Goal: Contribute content: Add original content to the website for others to see

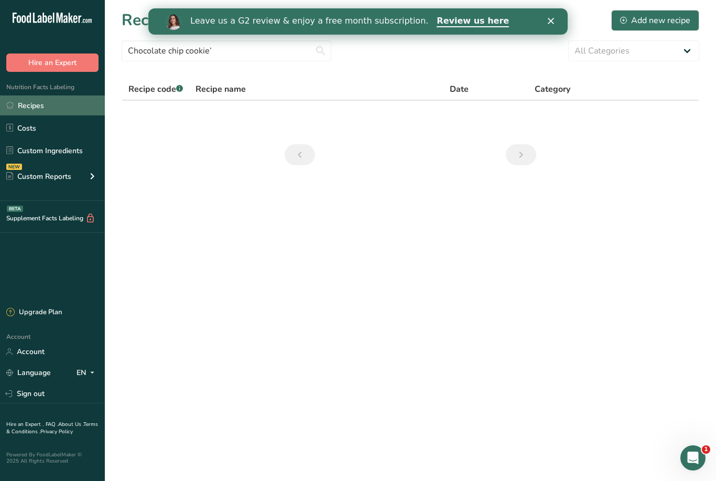
click at [34, 112] on link "Recipes" at bounding box center [52, 105] width 105 height 20
click at [288, 158] on link "Previous page" at bounding box center [300, 154] width 30 height 21
click at [550, 18] on icon "Close" at bounding box center [551, 21] width 6 height 6
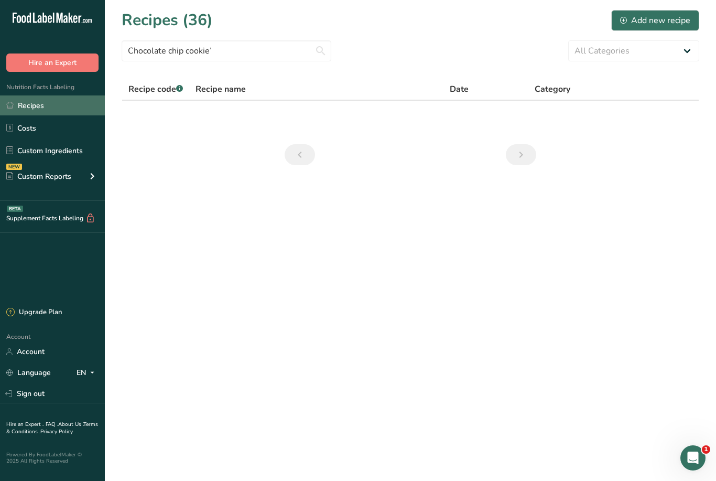
click at [32, 104] on link "Recipes" at bounding box center [52, 105] width 105 height 20
click at [33, 131] on link "Costs" at bounding box center [52, 128] width 105 height 20
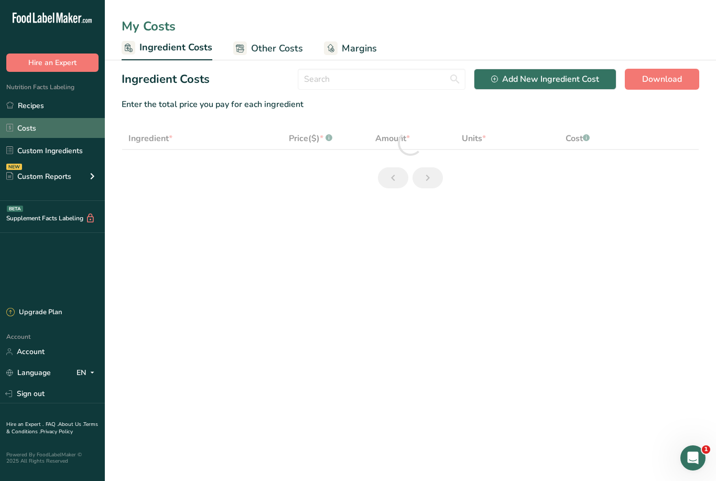
select select "5"
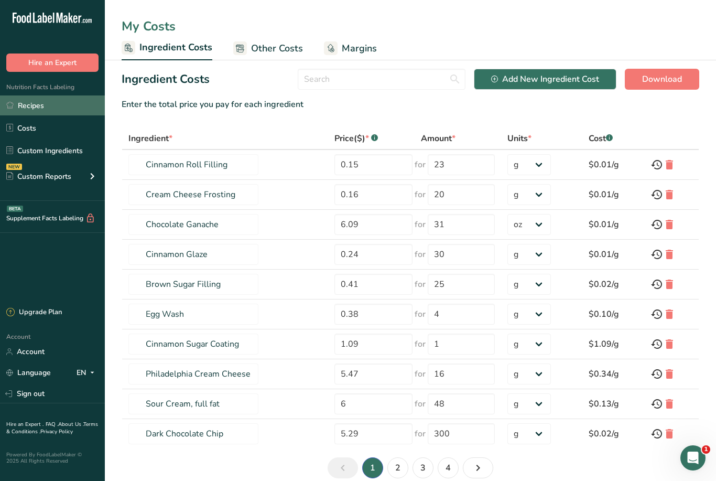
click at [26, 102] on link "Recipes" at bounding box center [52, 105] width 105 height 20
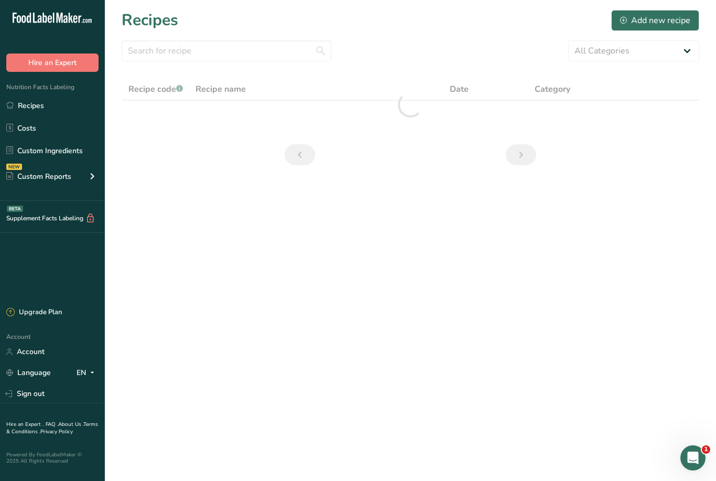
click at [295, 164] on icon "Previous page" at bounding box center [300, 154] width 13 height 19
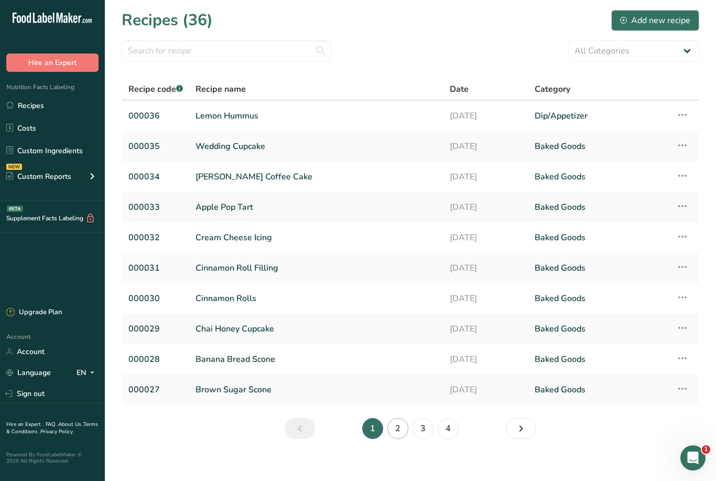
click at [398, 428] on link "2" at bounding box center [398, 428] width 21 height 21
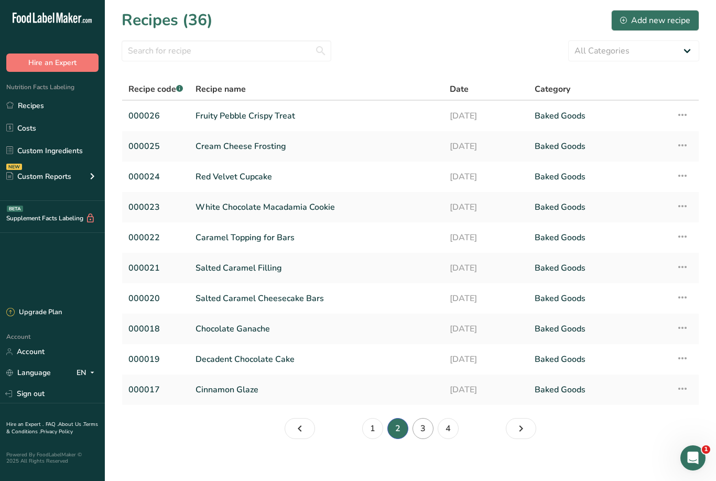
click at [423, 423] on link "3" at bounding box center [423, 428] width 21 height 21
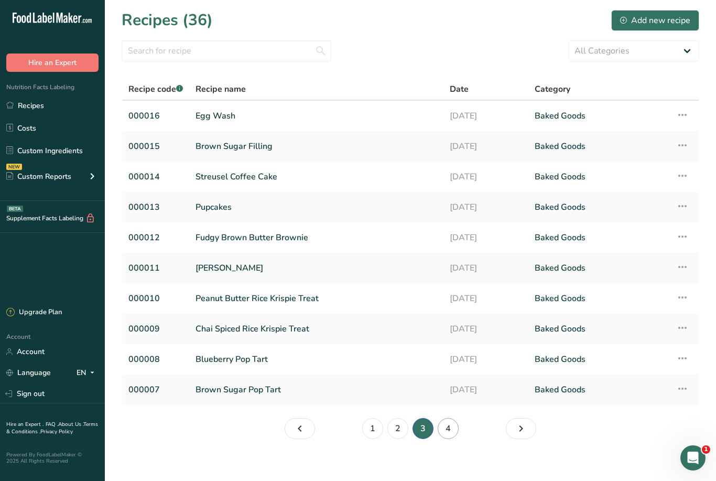
click at [450, 433] on link "4" at bounding box center [448, 428] width 21 height 21
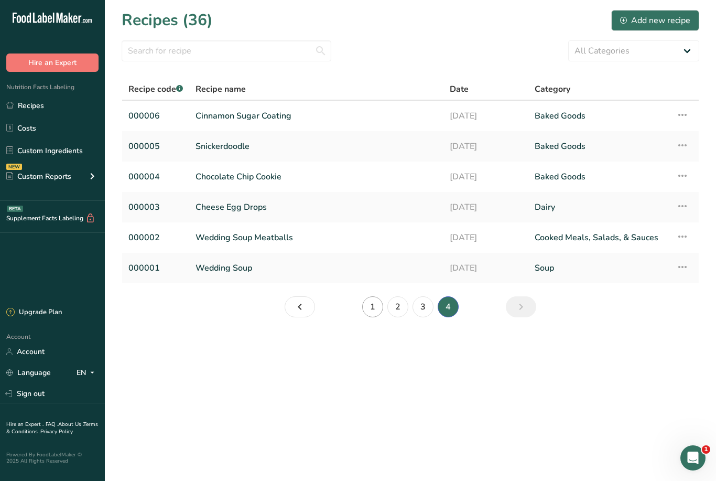
click at [377, 308] on link "1" at bounding box center [372, 306] width 21 height 21
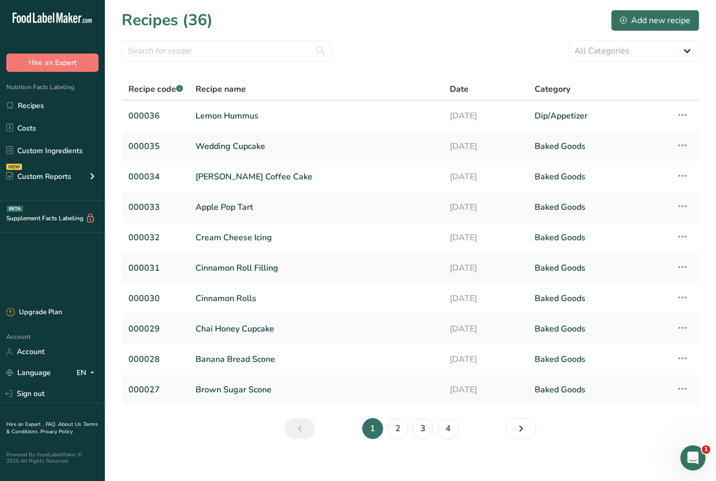
click at [648, 17] on div "Add new recipe" at bounding box center [655, 20] width 70 height 13
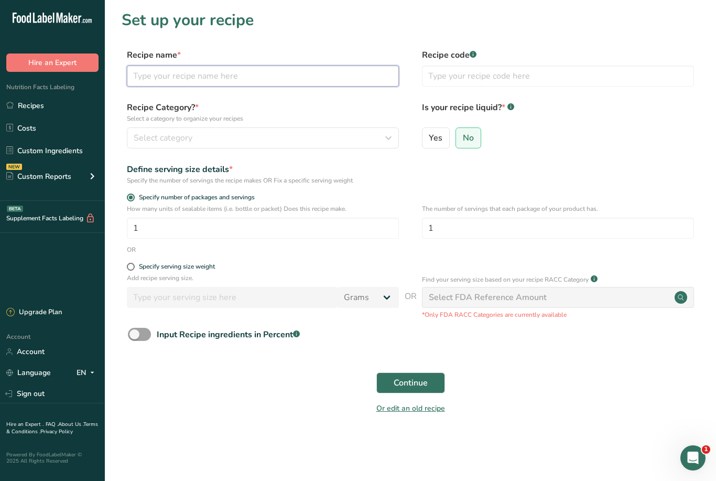
click at [153, 79] on input "text" at bounding box center [263, 76] width 272 height 21
click at [410, 382] on button "Continue" at bounding box center [411, 382] width 69 height 21
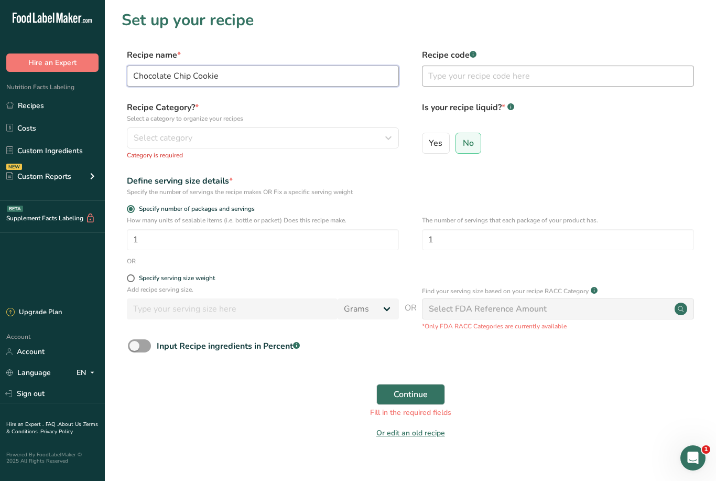
type input "Chocolate Chip Cookie"
click at [461, 74] on input "text" at bounding box center [558, 76] width 272 height 21
type input "000037"
click at [150, 135] on span "Select category" at bounding box center [163, 138] width 59 height 13
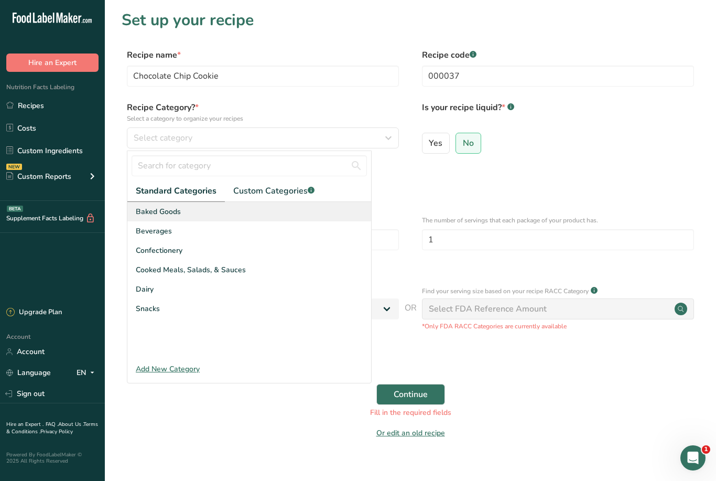
click at [177, 211] on span "Baked Goods" at bounding box center [158, 211] width 45 height 11
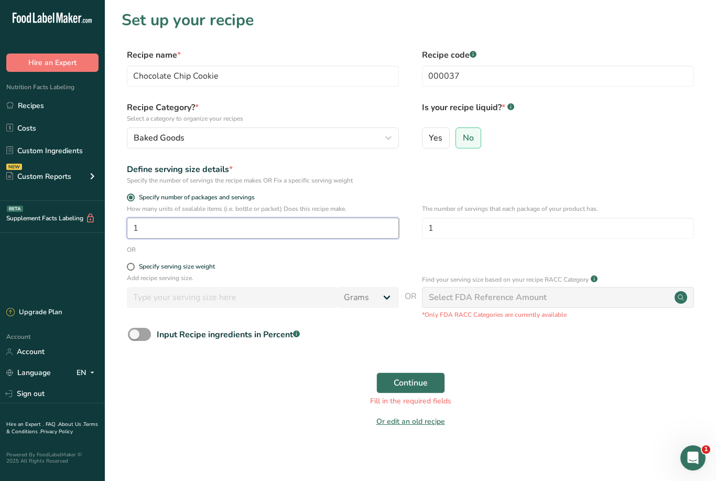
click at [156, 225] on input "1" at bounding box center [263, 228] width 272 height 21
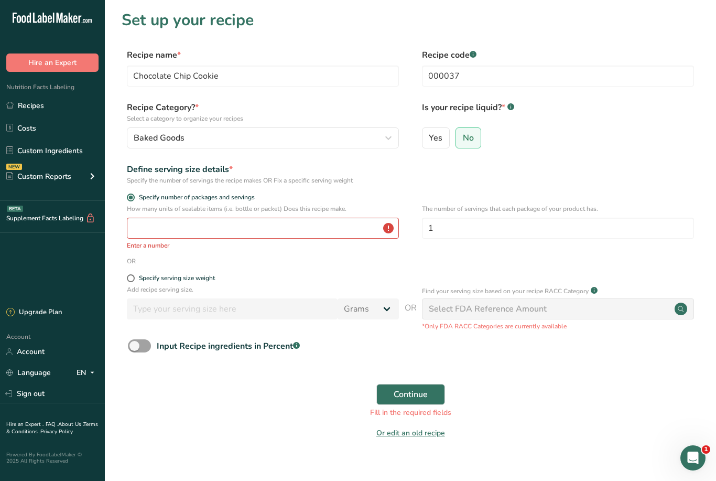
click at [611, 407] on div "Fill in the required fields" at bounding box center [410, 412] width 565 height 11
click at [425, 393] on span "Continue" at bounding box center [411, 394] width 34 height 13
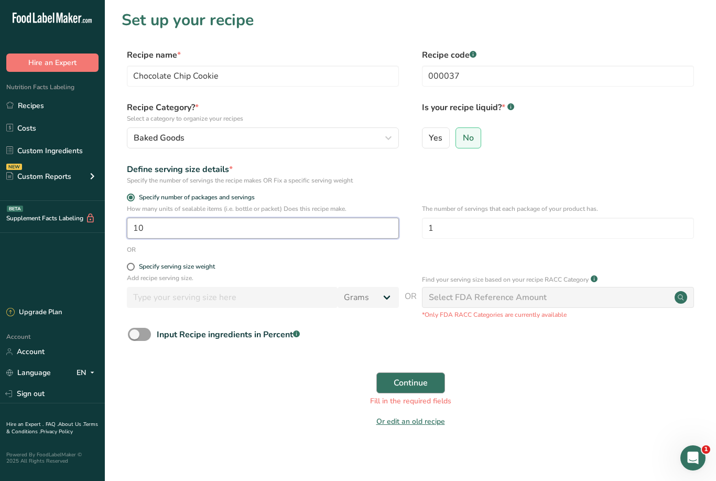
type input "10"
click at [429, 377] on button "Continue" at bounding box center [411, 382] width 69 height 21
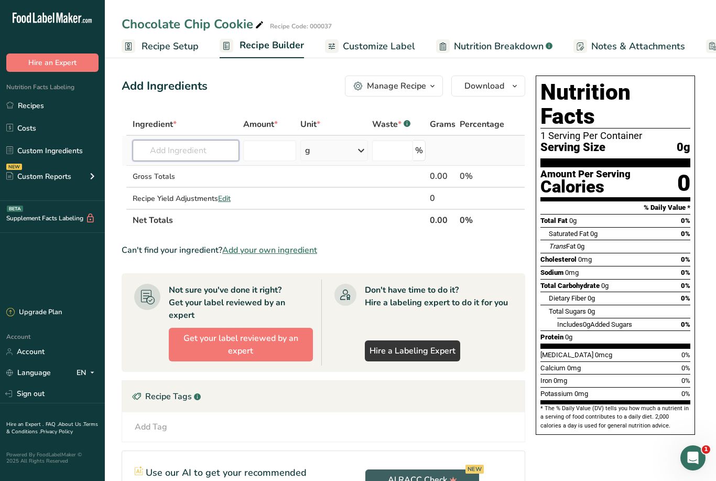
click at [163, 151] on input "text" at bounding box center [186, 150] width 106 height 21
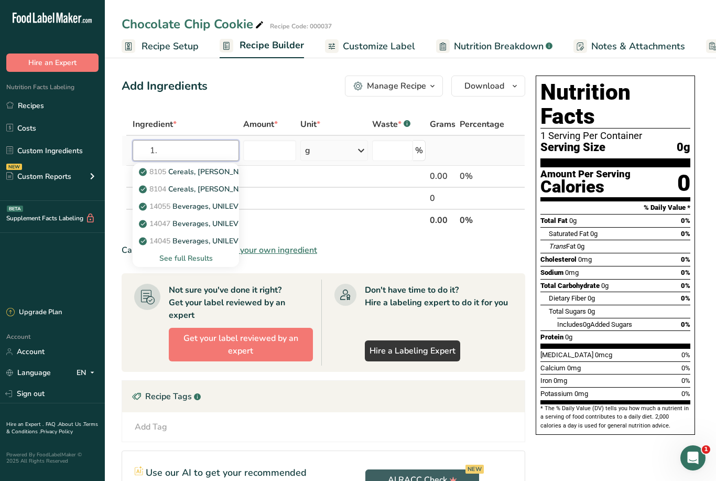
type input "1"
type input "All purpose flour"
click at [177, 258] on div "See full Results" at bounding box center [186, 258] width 90 height 11
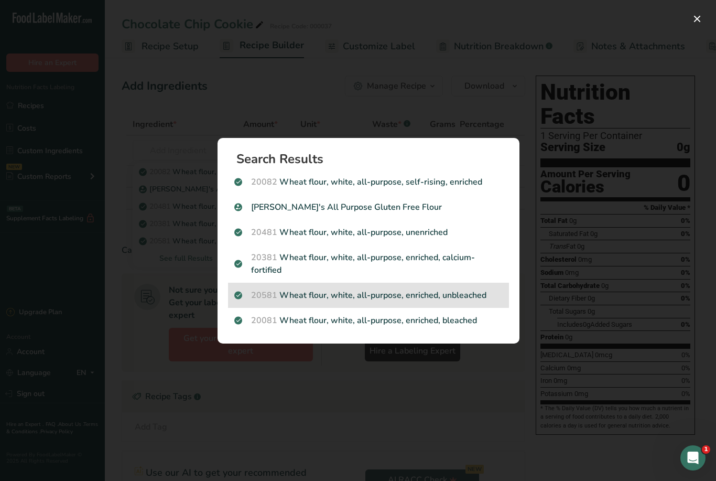
click at [312, 292] on p "20581 Wheat flour, white, all-purpose, enriched, unbleached" at bounding box center [368, 295] width 268 height 13
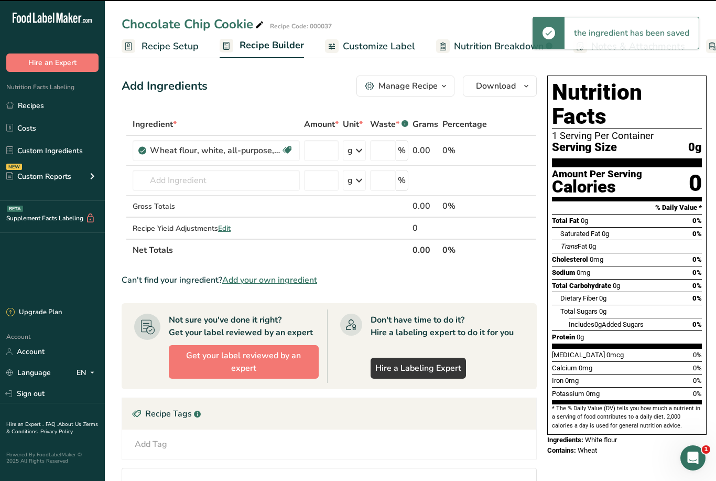
type input "0"
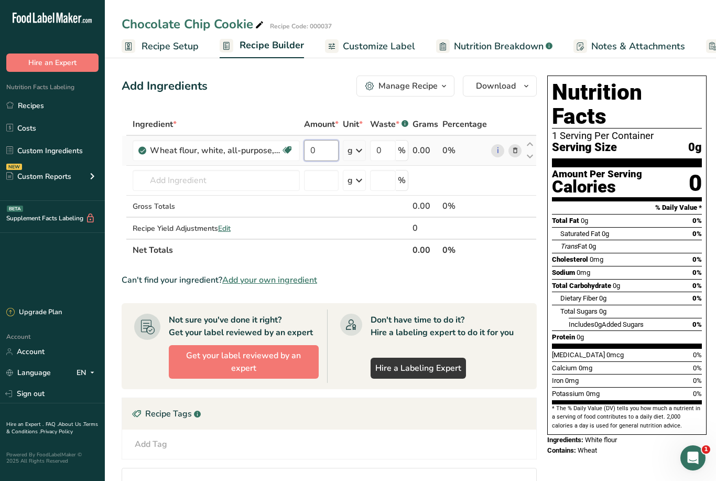
click at [323, 149] on input "0" at bounding box center [321, 150] width 35 height 21
type input "1.3"
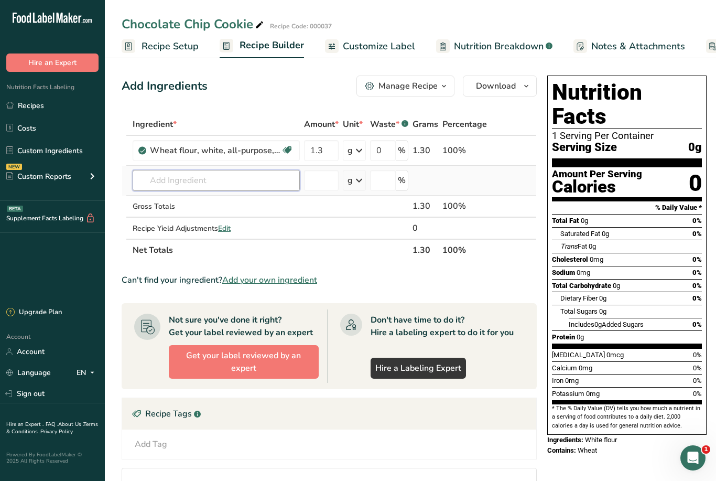
click at [165, 178] on div "Ingredient * Amount * Unit * Waste * .a-a{fill:#347362;}.b-a{fill:#fff;} Grams …" at bounding box center [329, 187] width 415 height 148
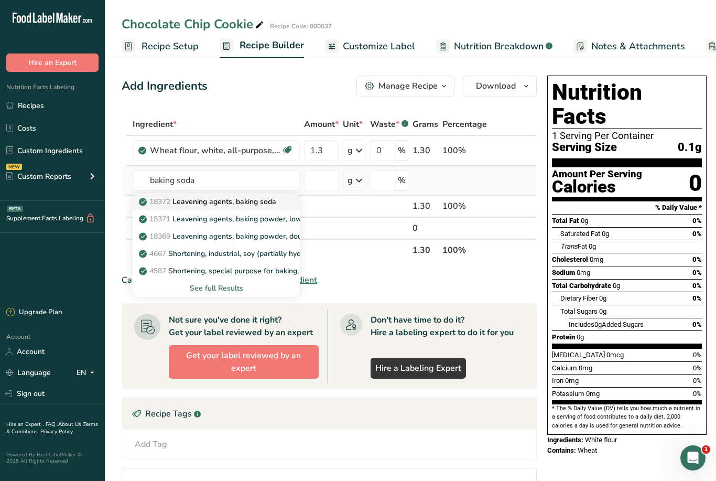
click at [214, 200] on p "18372 Leavening agents, baking soda" at bounding box center [208, 201] width 135 height 11
type input "Leavening agents, baking soda"
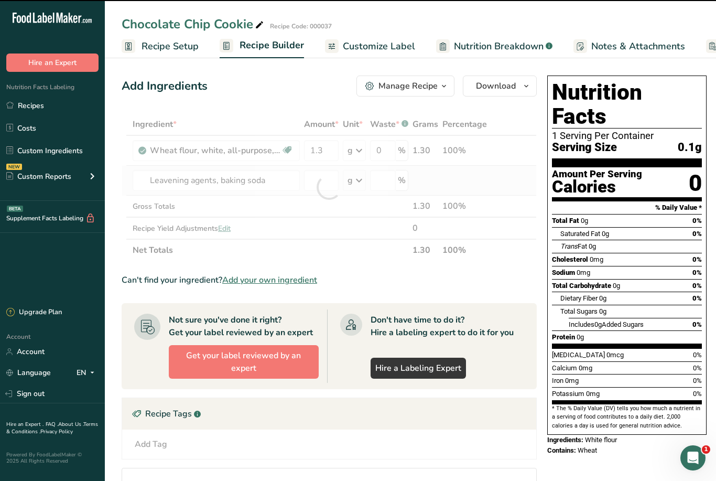
type input "0"
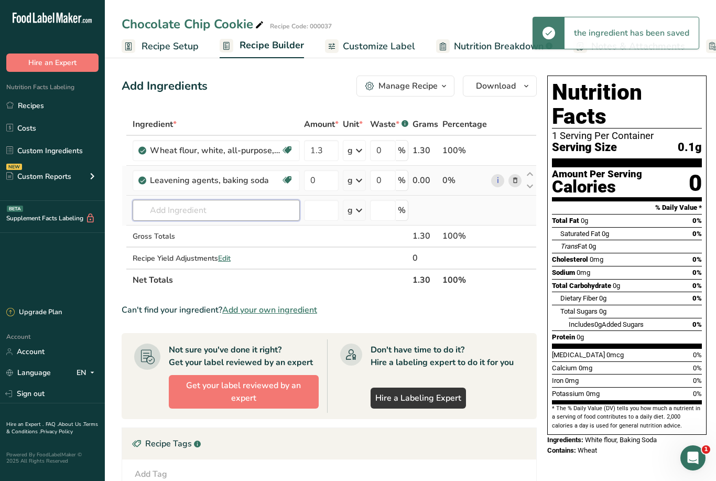
click at [173, 207] on input "text" at bounding box center [216, 210] width 167 height 21
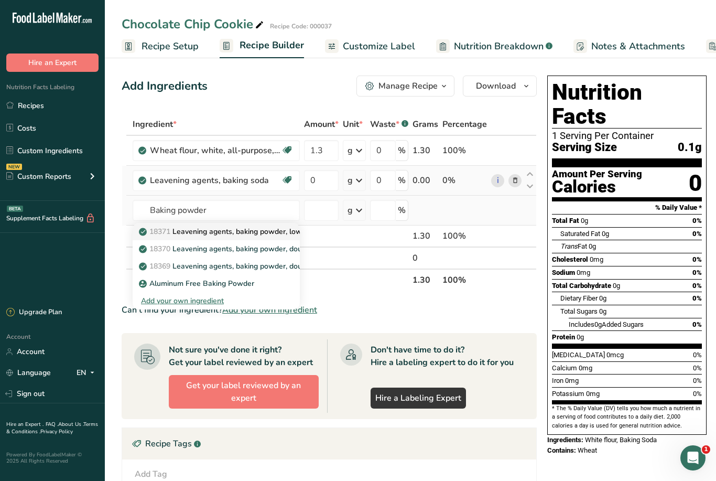
click at [192, 233] on p "18371 Leavening agents, baking powder, low-sodium" at bounding box center [235, 231] width 188 height 11
type input "Leavening agents, baking powder, low-sodium"
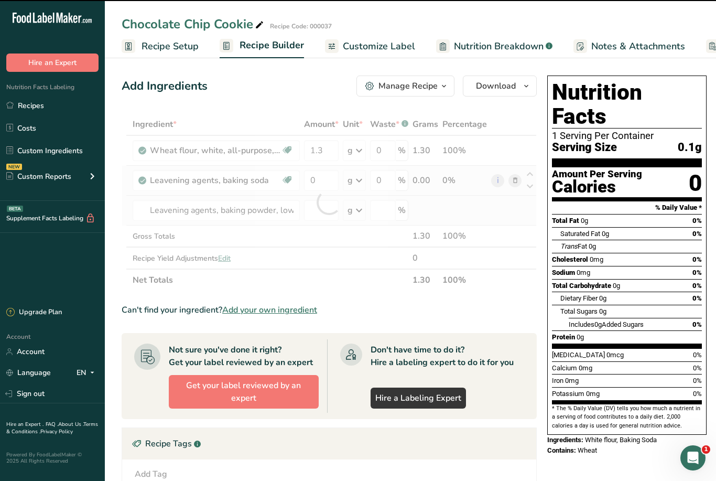
type input "0"
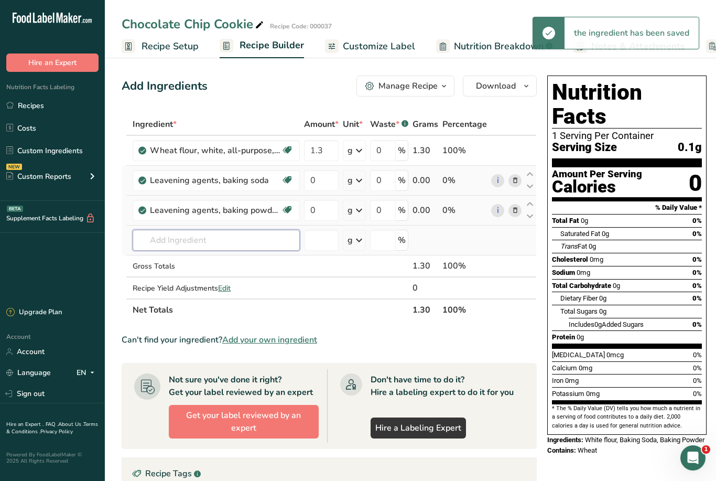
click at [175, 242] on input "text" at bounding box center [216, 240] width 167 height 21
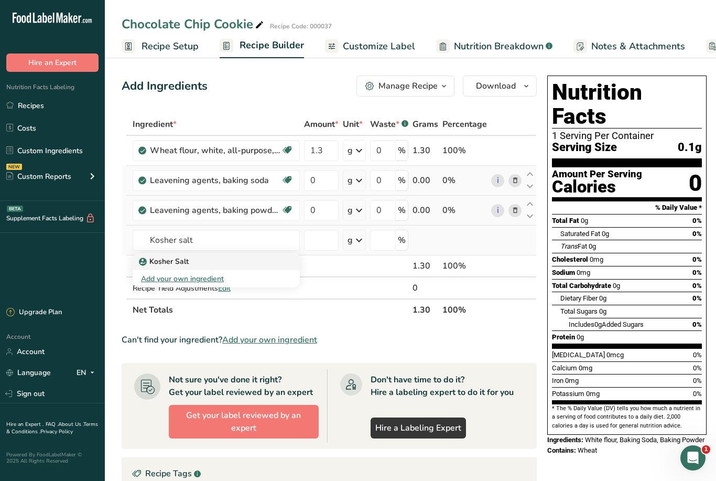
click at [171, 259] on p "Kosher Salt" at bounding box center [165, 261] width 48 height 11
type input "Kosher Salt"
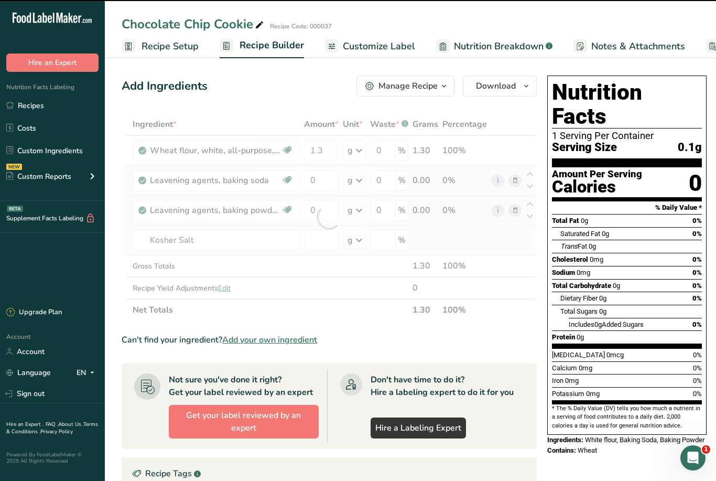
type input "0"
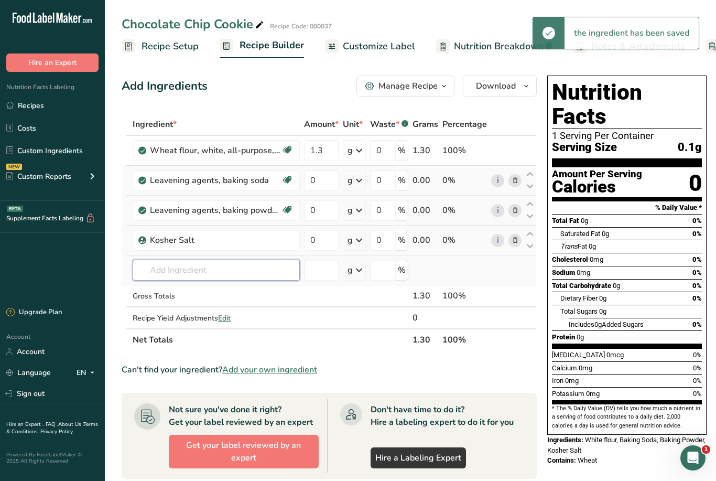
click at [167, 269] on input "text" at bounding box center [216, 270] width 167 height 21
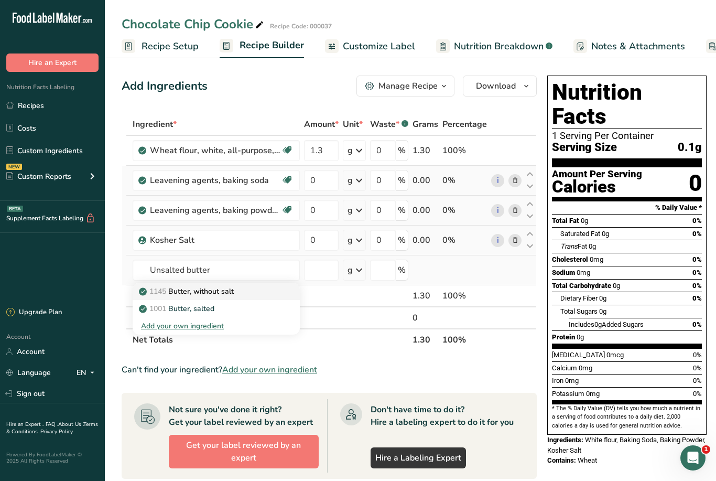
click at [227, 287] on p "1145 Butter, without salt" at bounding box center [187, 291] width 93 height 11
type input "Butter, without salt"
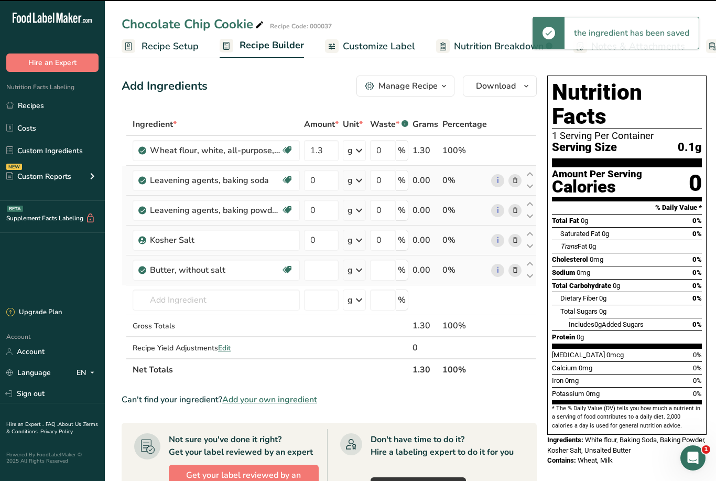
type input "0"
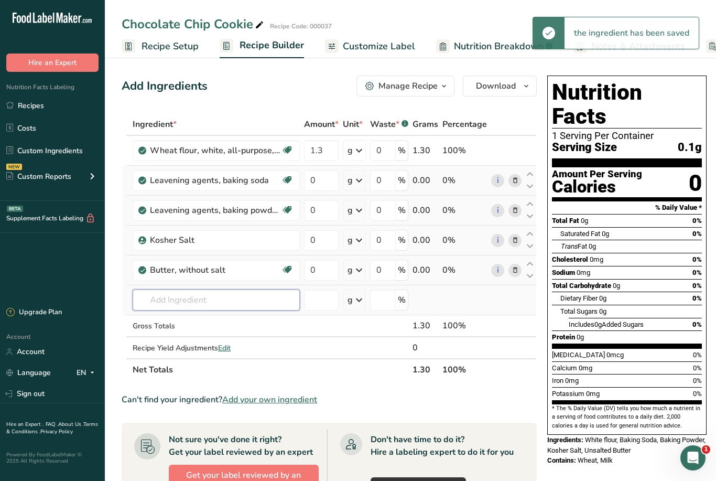
click at [168, 300] on input "text" at bounding box center [216, 299] width 167 height 21
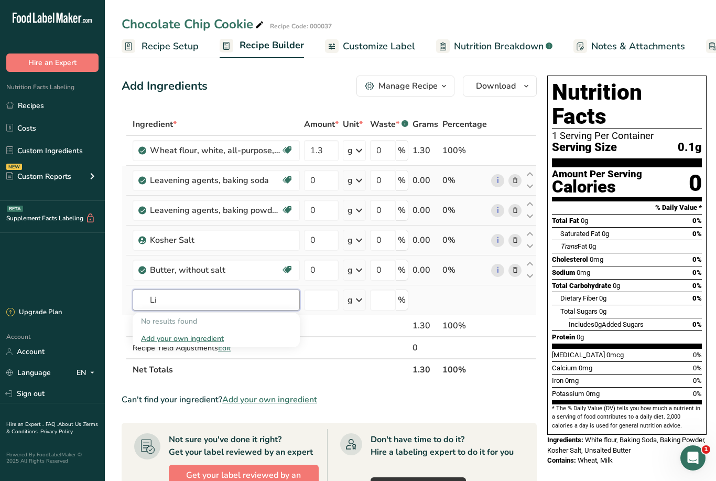
type input "L"
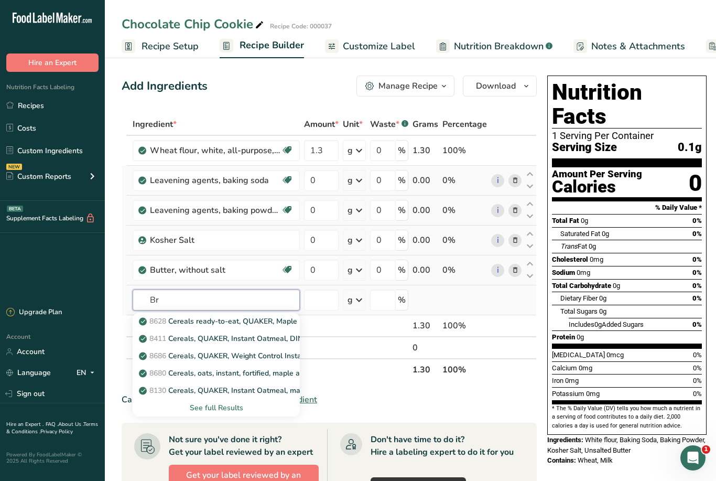
type input "B"
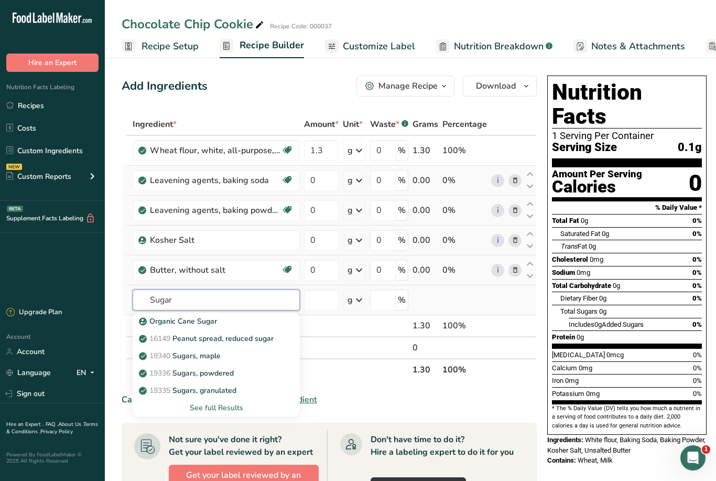
type input "Sugar"
click at [223, 407] on div "See full Results" at bounding box center [216, 407] width 151 height 11
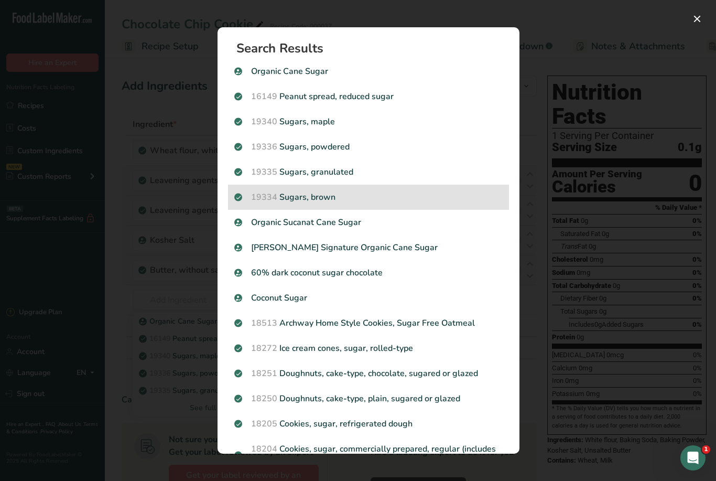
click at [296, 185] on div "19334 Sugars, brown" at bounding box center [368, 197] width 281 height 25
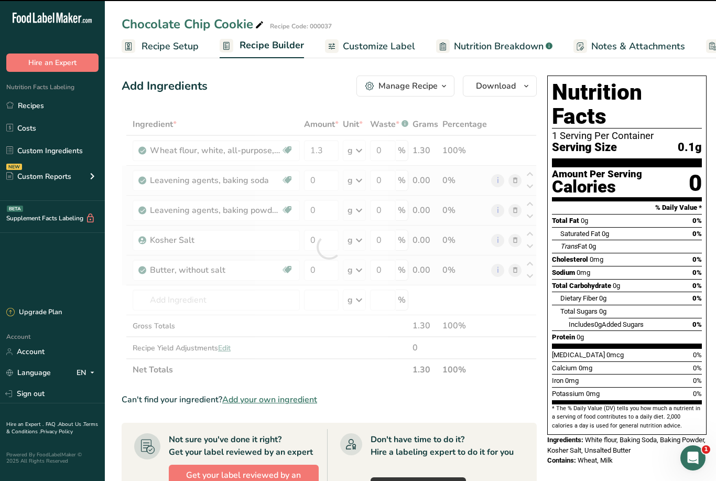
type input "0"
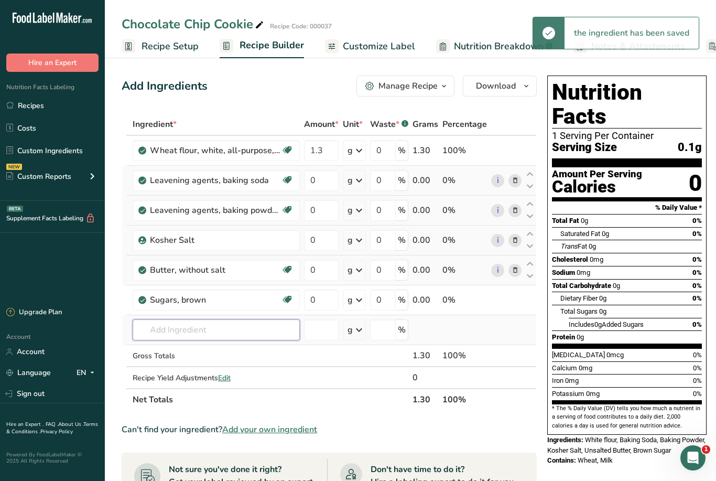
click at [170, 329] on input "text" at bounding box center [216, 329] width 167 height 21
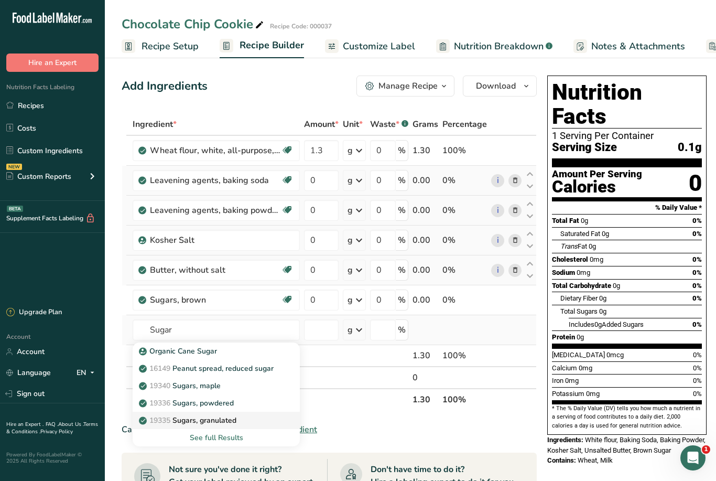
click at [224, 418] on p "19335 [GEOGRAPHIC_DATA], granulated" at bounding box center [188, 420] width 95 height 11
type input "Sugars, granulated"
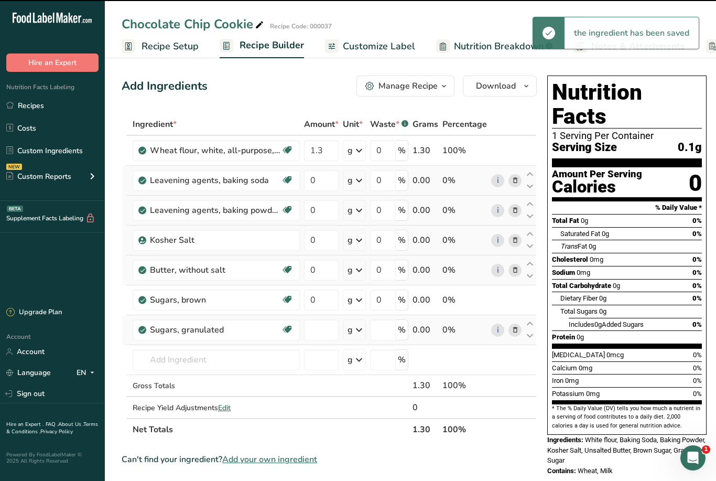
type input "0"
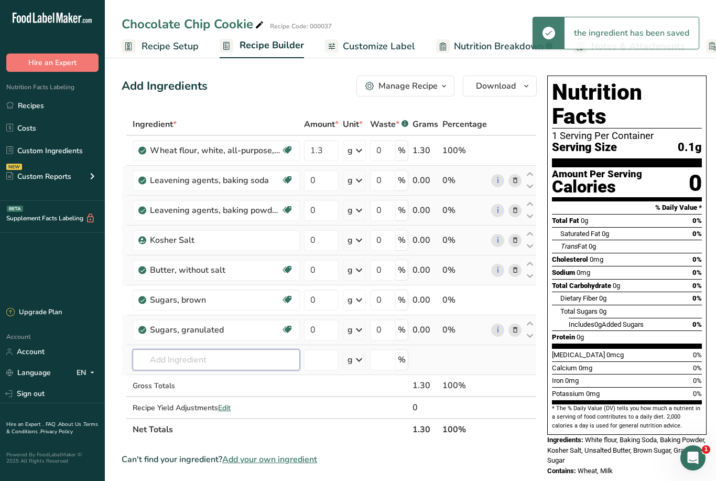
click at [172, 362] on input "text" at bounding box center [216, 359] width 167 height 21
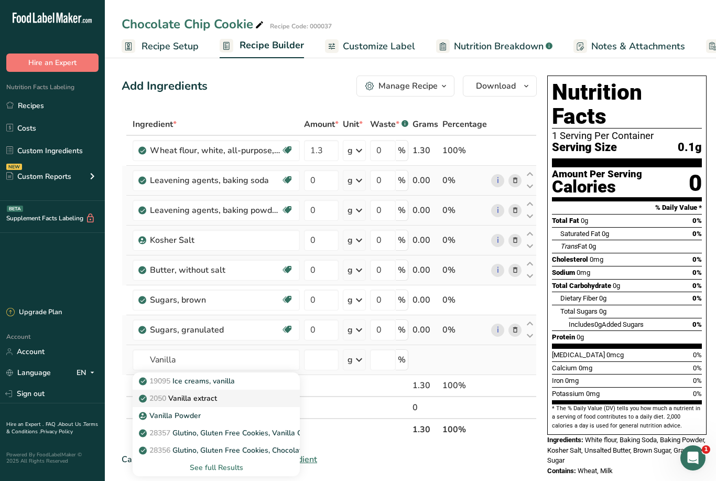
click at [212, 395] on p "2050 Vanilla extract" at bounding box center [179, 398] width 76 height 11
type input "Vanilla extract"
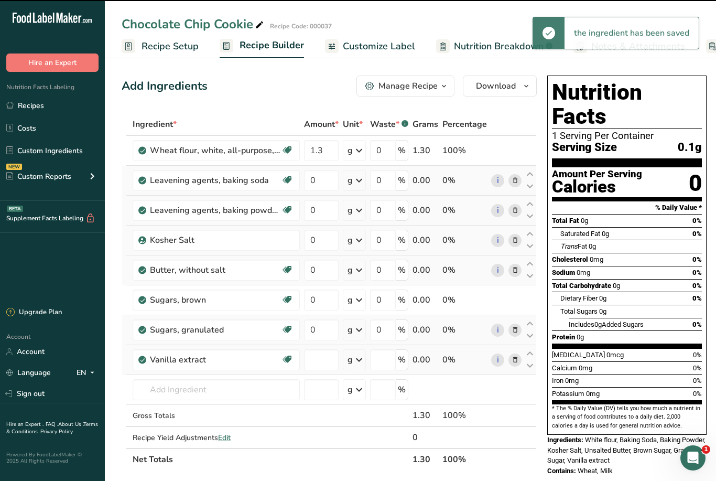
type input "0"
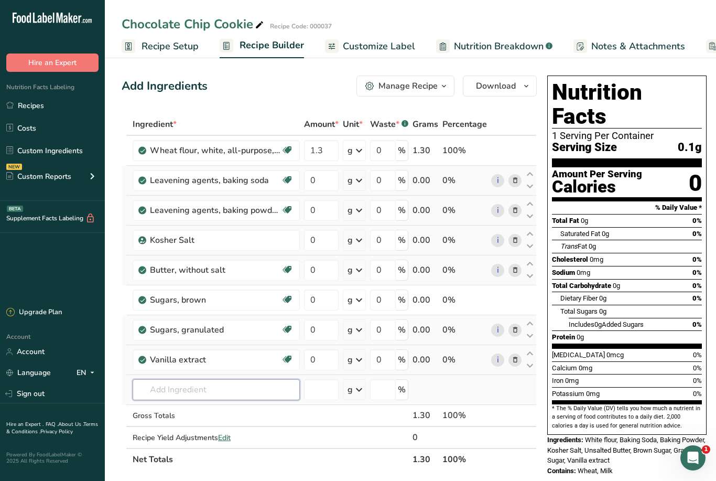
click at [169, 389] on input "text" at bounding box center [216, 389] width 167 height 21
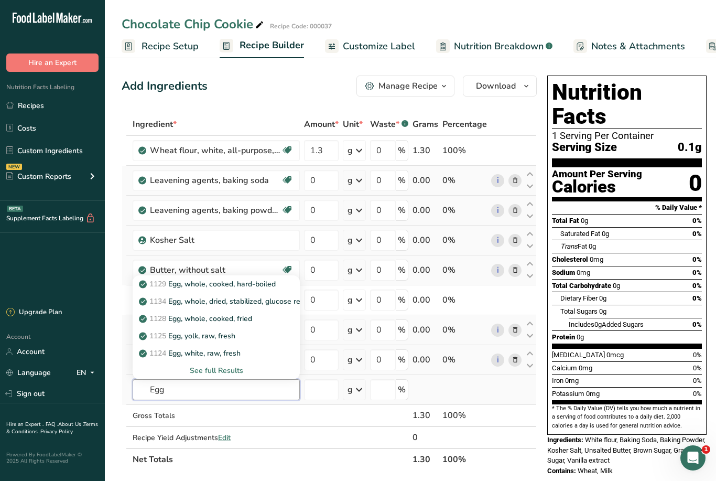
type input "Egg"
click at [215, 366] on div "See full Results" at bounding box center [216, 370] width 151 height 11
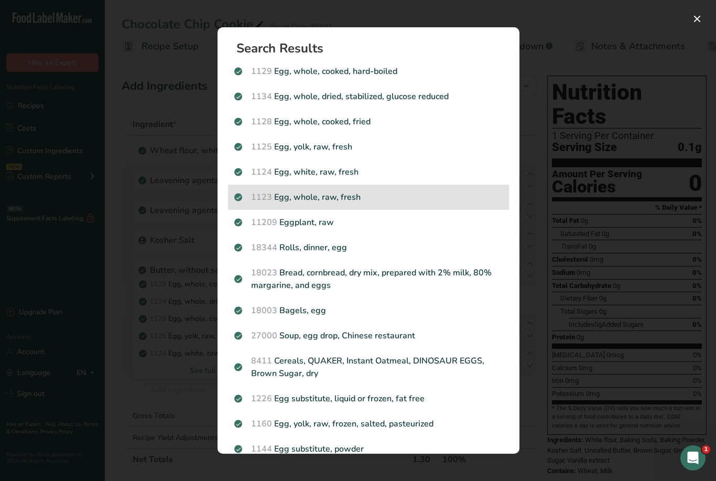
click at [338, 191] on p "1123 Egg, whole, raw, fresh" at bounding box center [368, 197] width 268 height 13
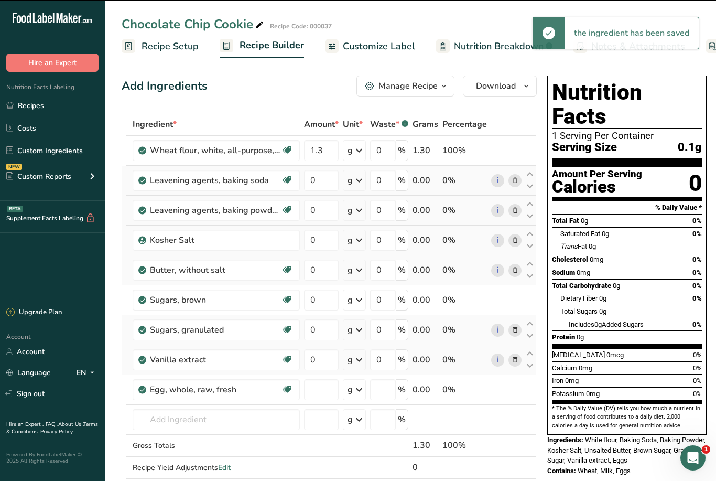
type input "0"
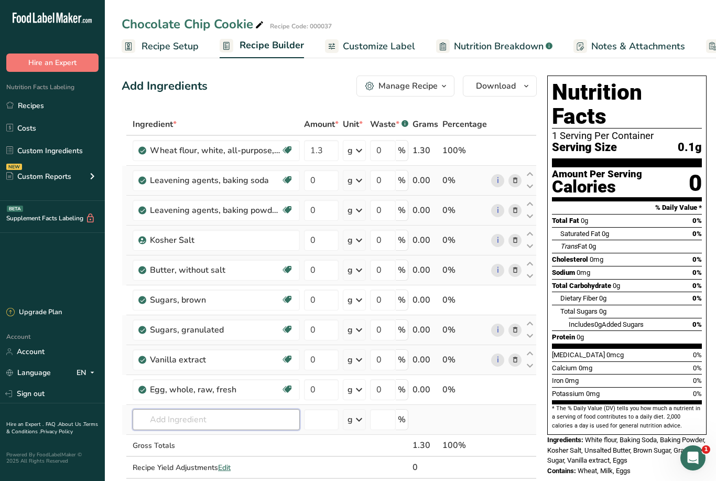
click at [163, 417] on input "text" at bounding box center [216, 419] width 167 height 21
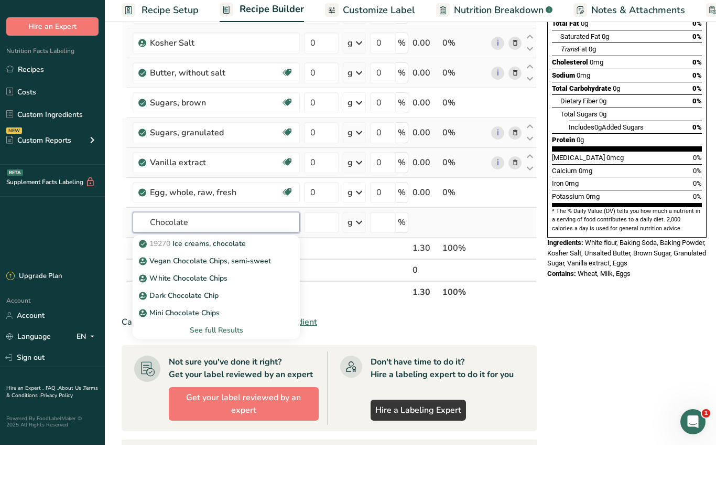
type input "Chocolate"
click at [227, 361] on div "See full Results" at bounding box center [216, 366] width 151 height 11
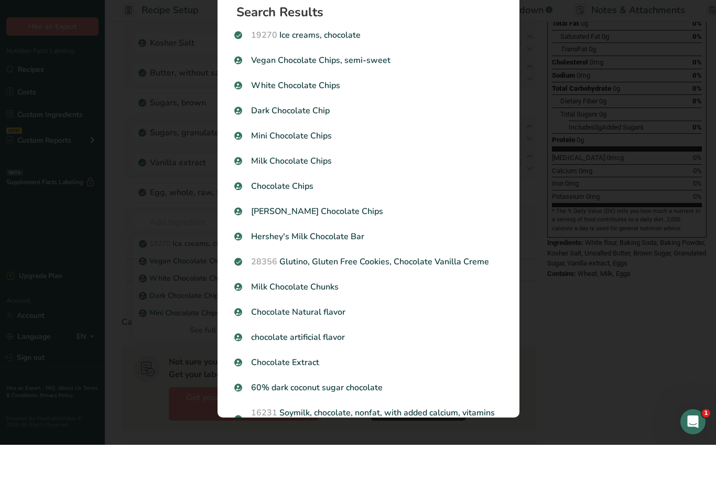
scroll to position [197, 0]
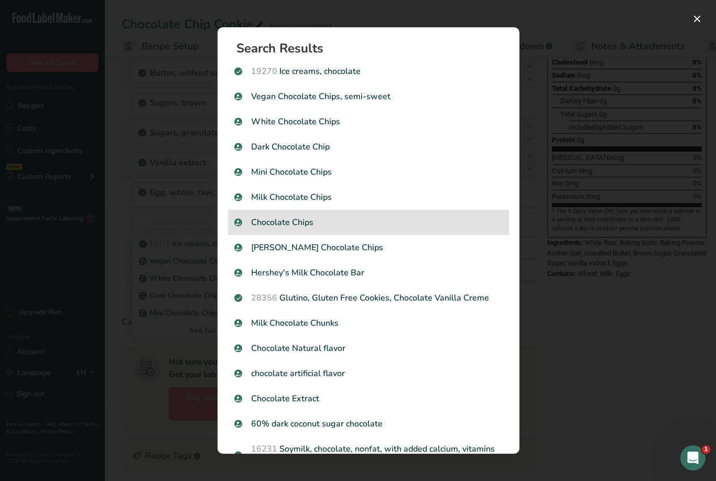
click at [272, 216] on p "Chocolate Chips" at bounding box center [368, 222] width 268 height 13
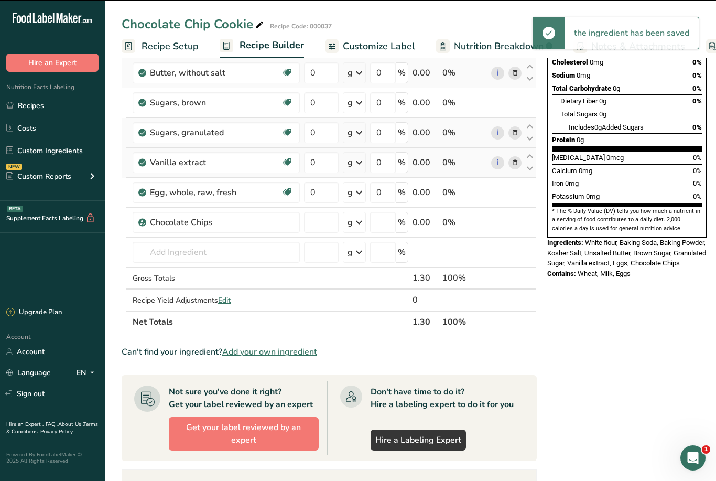
type input "0"
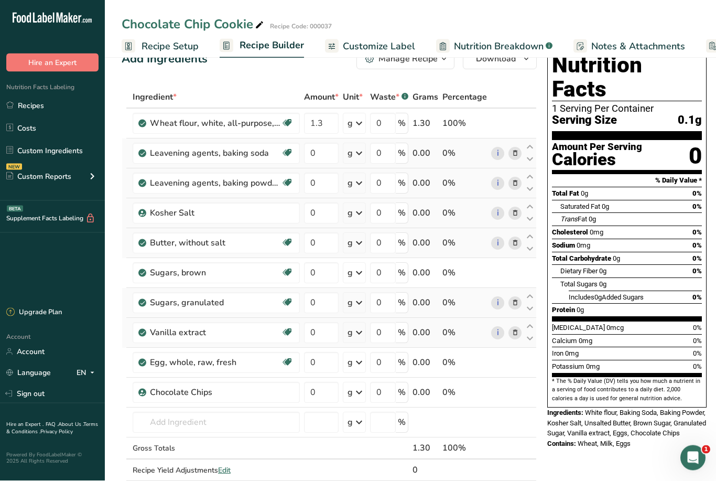
scroll to position [16, 0]
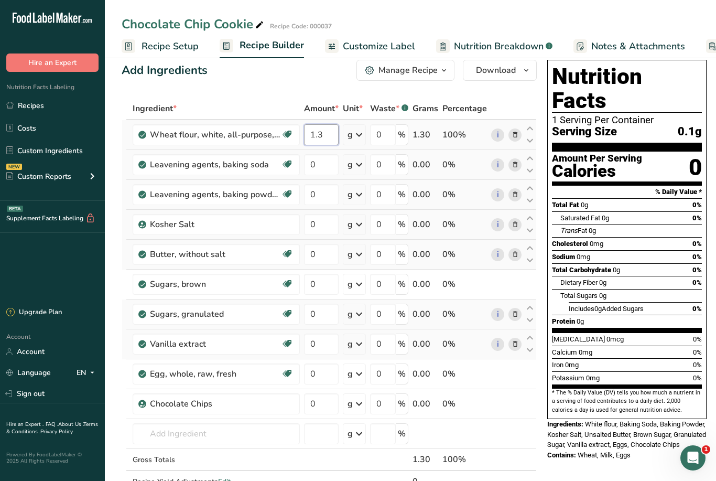
click at [323, 132] on input "1.3" at bounding box center [321, 134] width 35 height 21
type input "1"
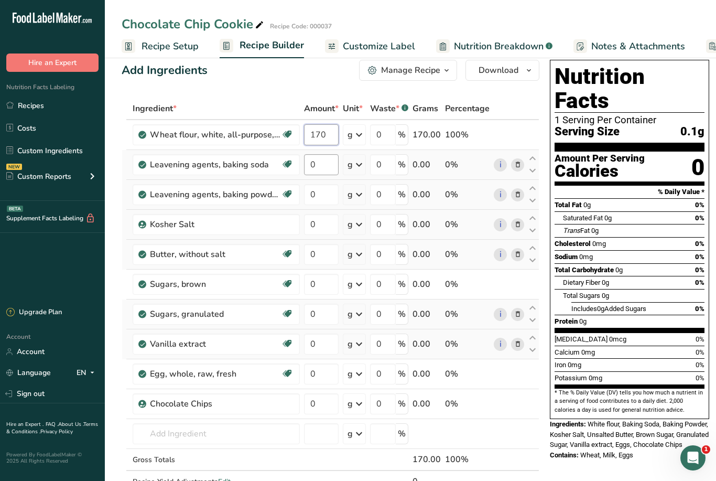
type input "170"
click at [319, 160] on div "Ingredient * Amount * Unit * Waste * .a-a{fill:#347362;}.b-a{fill:#fff;} Grams …" at bounding box center [331, 306] width 418 height 417
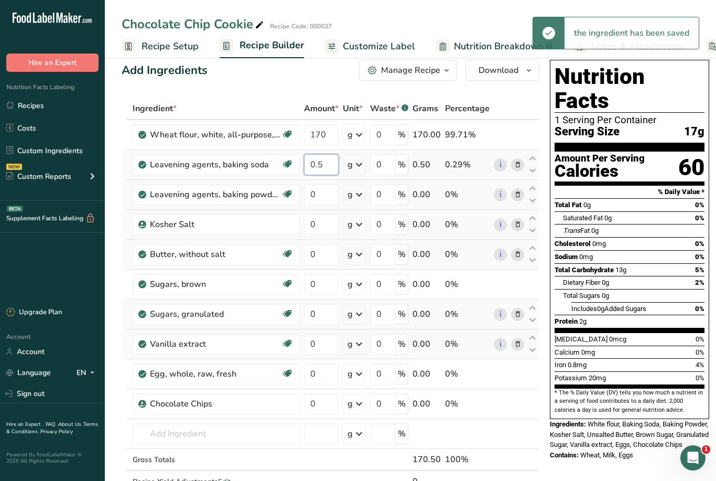
type input "0.5"
click at [361, 170] on div "Ingredient * Amount * Unit * Waste * .a-a{fill:#347362;}.b-a{fill:#fff;} Grams …" at bounding box center [331, 306] width 418 height 417
click at [357, 163] on icon at bounding box center [359, 164] width 13 height 19
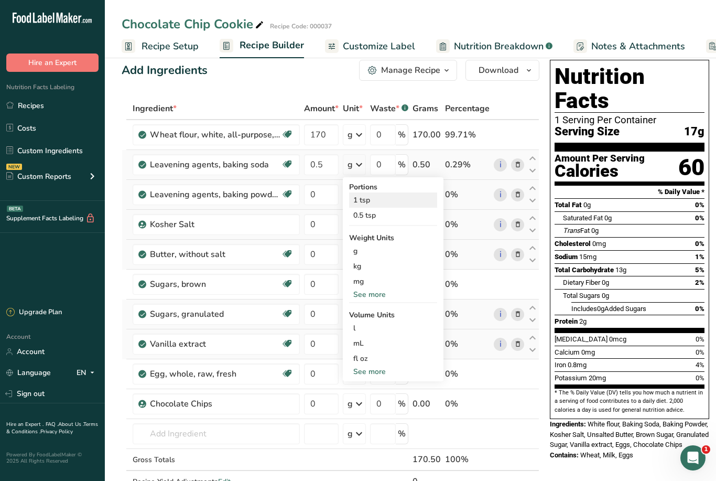
click at [362, 194] on div "1 tsp" at bounding box center [393, 199] width 88 height 15
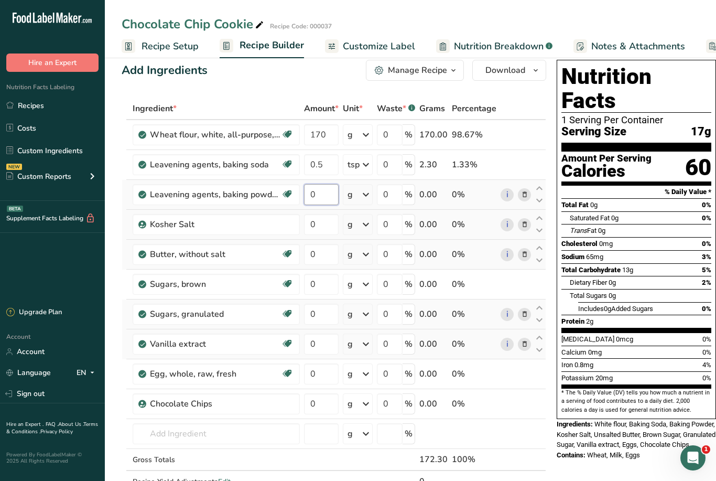
click at [325, 197] on input "0" at bounding box center [321, 194] width 35 height 21
type input "0.5"
click at [364, 200] on div "Ingredient * Amount * Unit * Waste * .a-a{fill:#347362;}.b-a{fill:#fff;} Grams …" at bounding box center [334, 306] width 425 height 417
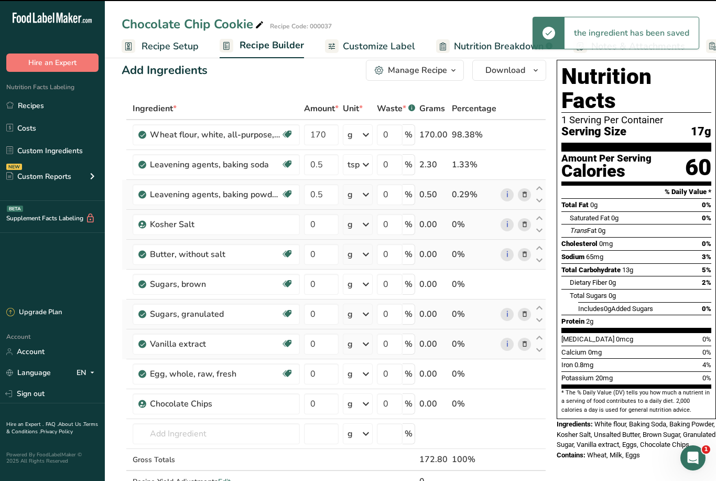
click at [364, 191] on icon at bounding box center [366, 194] width 13 height 19
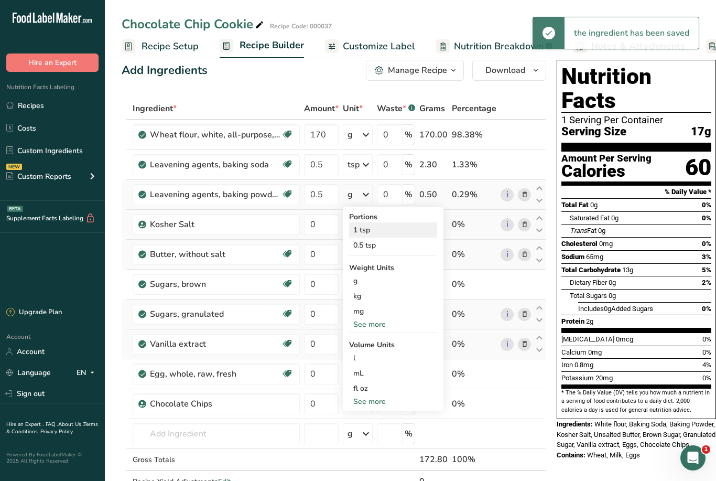
click at [367, 230] on div "1 tsp" at bounding box center [393, 229] width 88 height 15
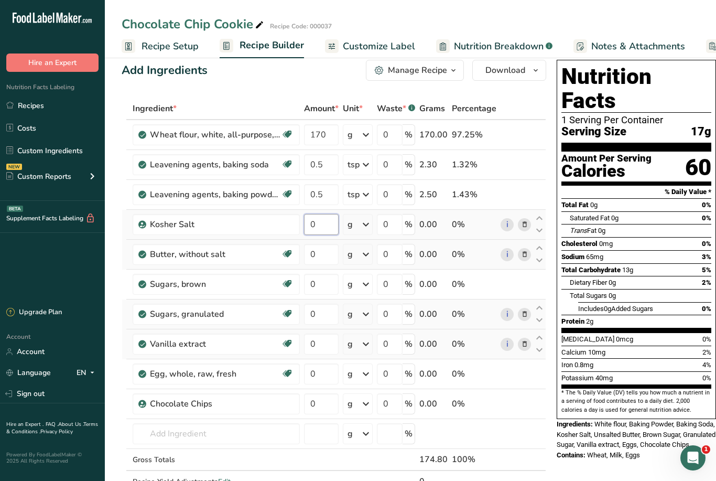
click at [316, 216] on input "0" at bounding box center [321, 224] width 35 height 21
type input "0.75"
click at [364, 225] on div "Ingredient * Amount * Unit * Waste * .a-a{fill:#347362;}.b-a{fill:#fff;} Grams …" at bounding box center [334, 306] width 425 height 417
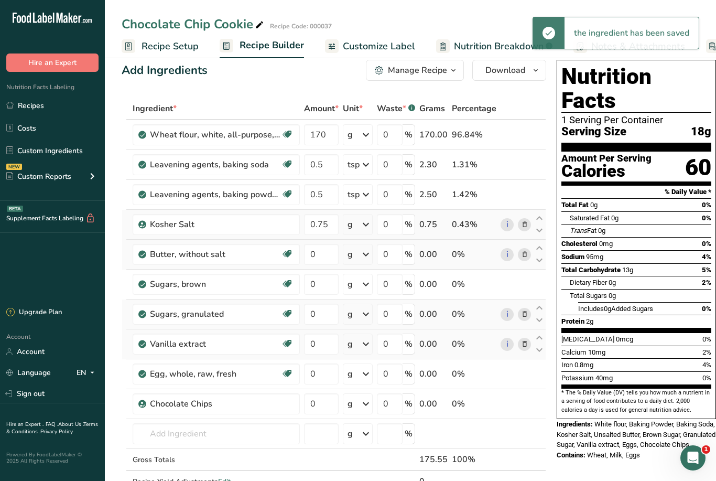
click at [364, 224] on icon at bounding box center [366, 224] width 13 height 19
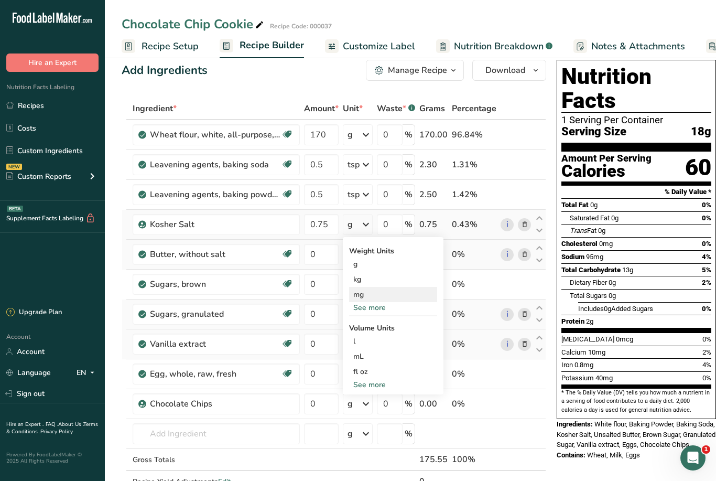
click at [377, 302] on div "mg" at bounding box center [393, 294] width 88 height 15
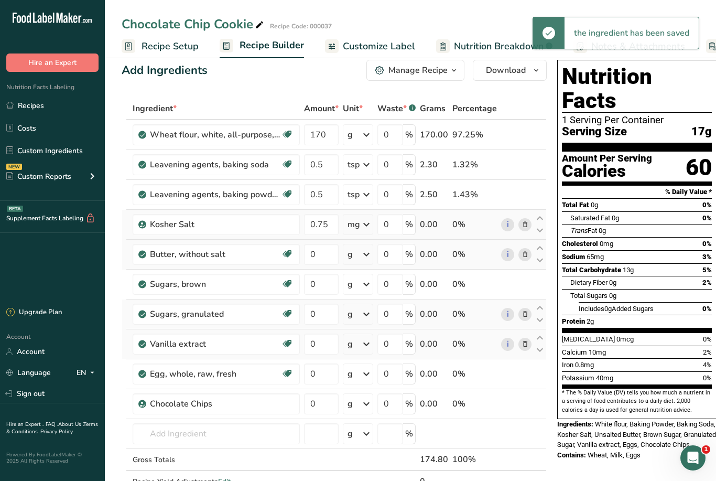
click at [370, 227] on icon at bounding box center [366, 224] width 13 height 19
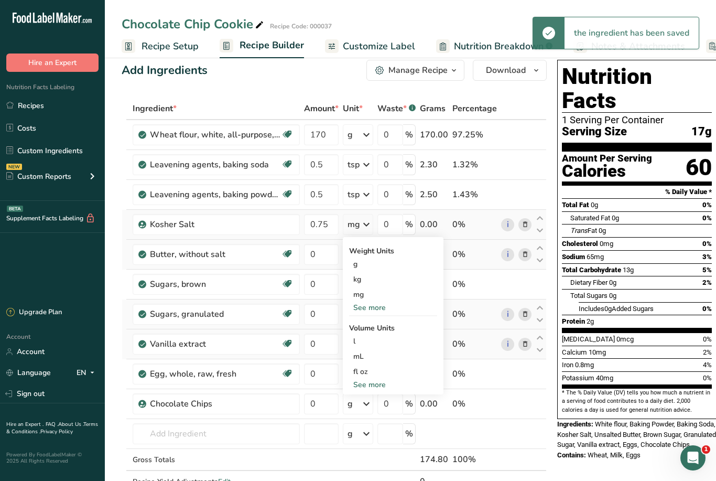
click at [370, 305] on div "See more" at bounding box center [393, 307] width 88 height 11
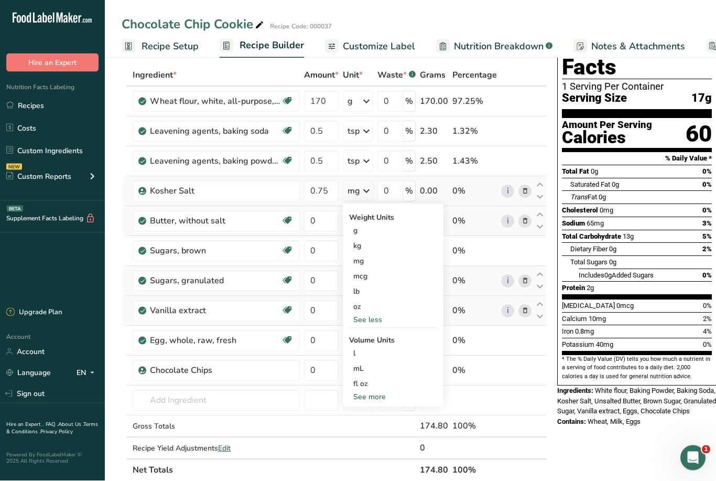
click at [369, 395] on div "See more" at bounding box center [393, 397] width 88 height 11
click at [358, 410] on div "tsp" at bounding box center [393, 414] width 80 height 11
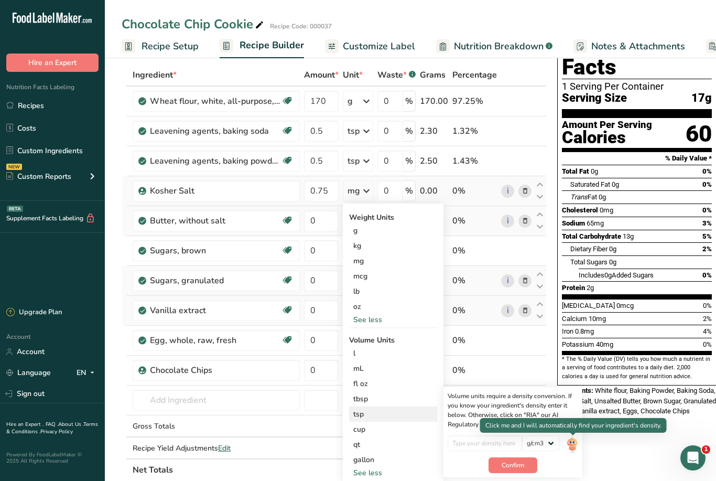
click at [568, 439] on img at bounding box center [572, 444] width 12 height 18
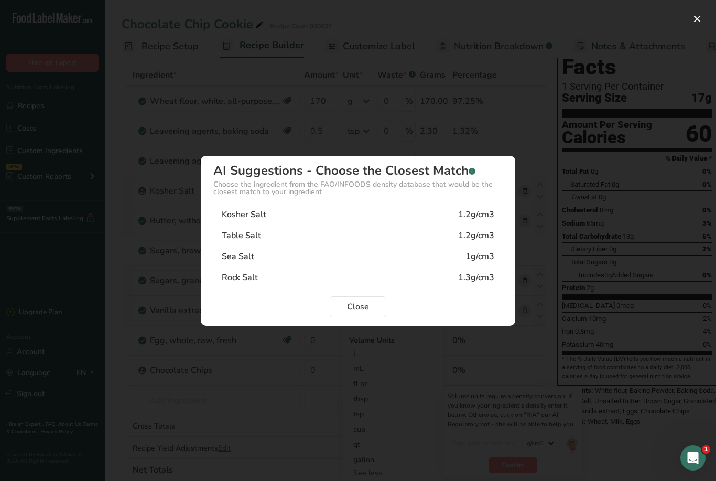
click at [234, 221] on div "Kosher Salt" at bounding box center [244, 214] width 45 height 13
type input "1.2"
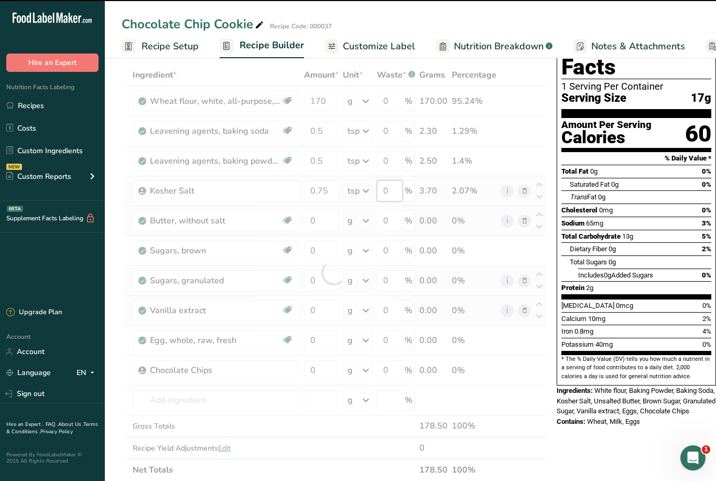
scroll to position [49, 0]
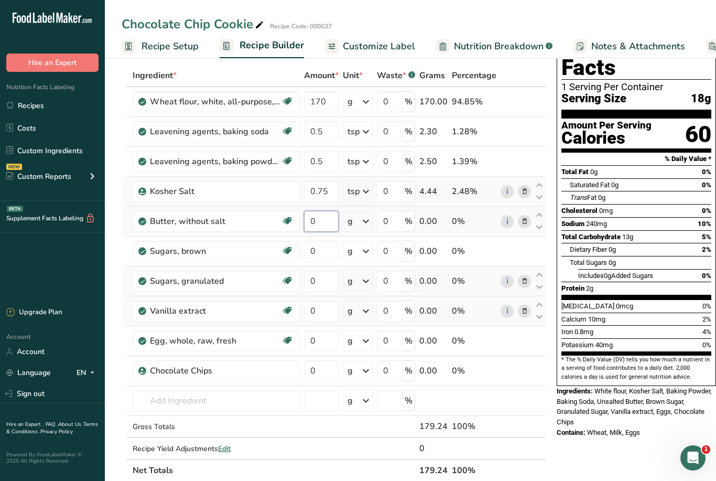
click at [319, 220] on div "Ingredient * Amount * Unit * Waste * .a-a{fill:#347362;}.b-a{fill:#fff;} Grams …" at bounding box center [334, 273] width 425 height 417
type input "112"
click at [326, 248] on div "Ingredient * Amount * Unit * Waste * .a-a{fill:#347362;}.b-a{fill:#fff;} Grams …" at bounding box center [334, 273] width 425 height 417
type input "2"
type input "100"
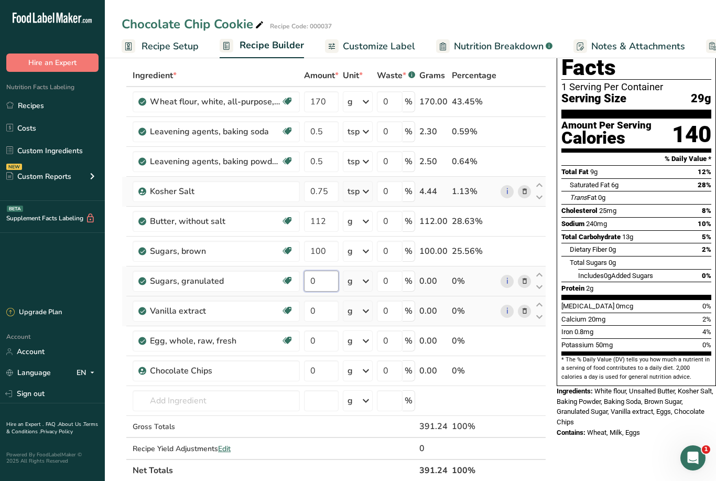
click at [313, 278] on div "Ingredient * Amount * Unit * Waste * .a-a{fill:#347362;}.b-a{fill:#fff;} Grams …" at bounding box center [334, 273] width 425 height 417
type input "70"
click at [313, 311] on div "Ingredient * Amount * Unit * Waste * .a-a{fill:#347362;}.b-a{fill:#fff;} Grams …" at bounding box center [334, 273] width 425 height 417
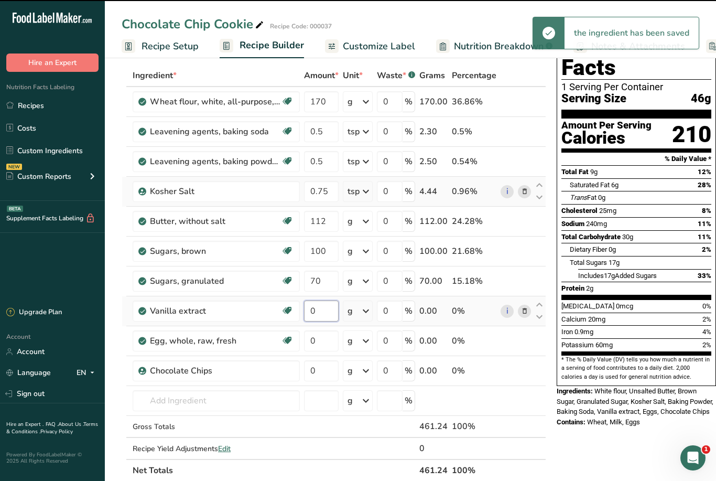
type input "2"
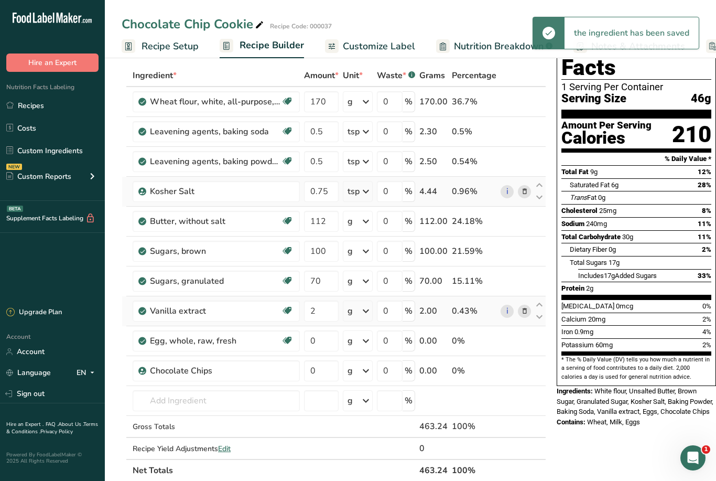
click at [367, 310] on div "Ingredient * Amount * Unit * Waste * .a-a{fill:#347362;}.b-a{fill:#fff;} Grams …" at bounding box center [334, 273] width 425 height 417
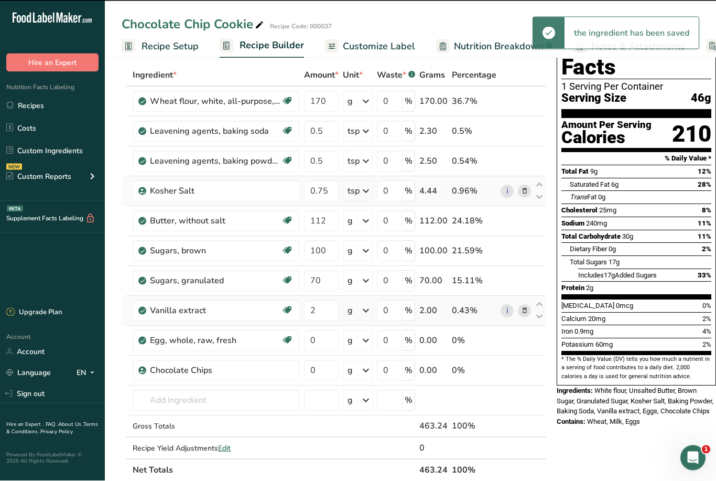
scroll to position [49, 0]
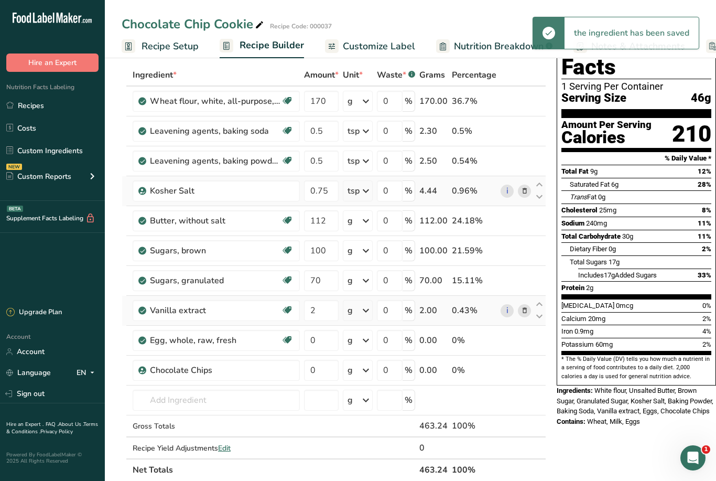
click at [362, 312] on icon at bounding box center [366, 310] width 13 height 19
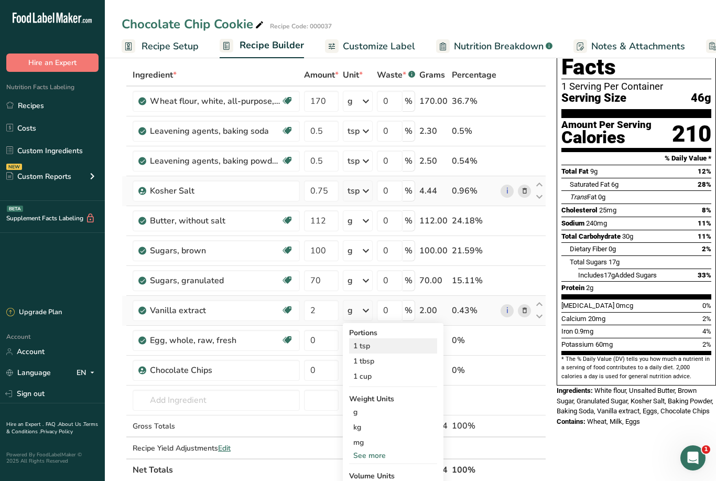
click at [364, 341] on div "1 tsp" at bounding box center [393, 345] width 88 height 15
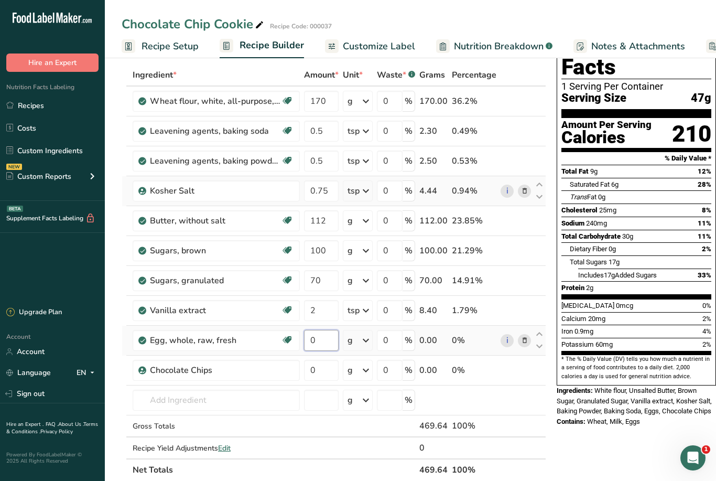
click at [319, 337] on input "0" at bounding box center [321, 340] width 35 height 21
type input "1"
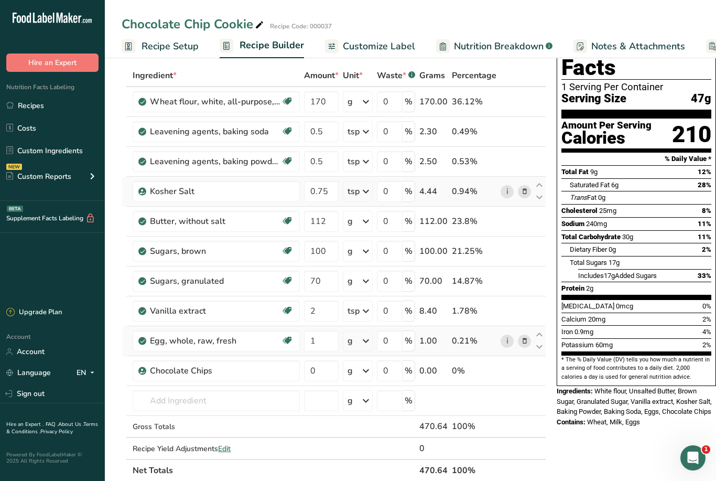
click at [363, 338] on div "Ingredient * Amount * Unit * Waste * .a-a{fill:#347362;}.b-a{fill:#fff;} Grams …" at bounding box center [334, 273] width 425 height 417
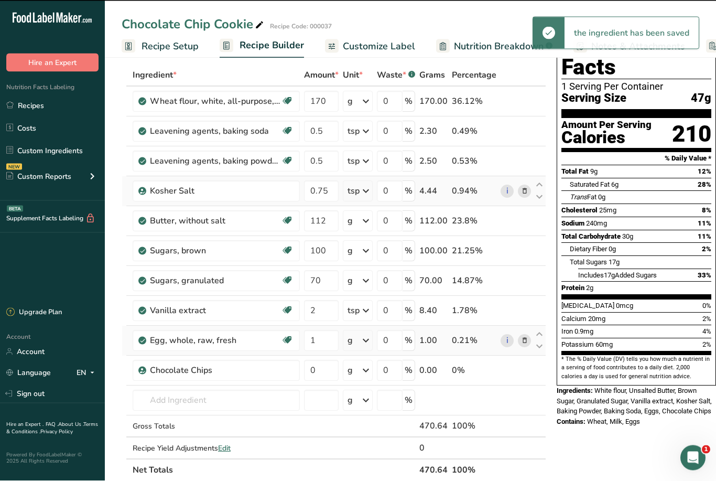
scroll to position [49, 0]
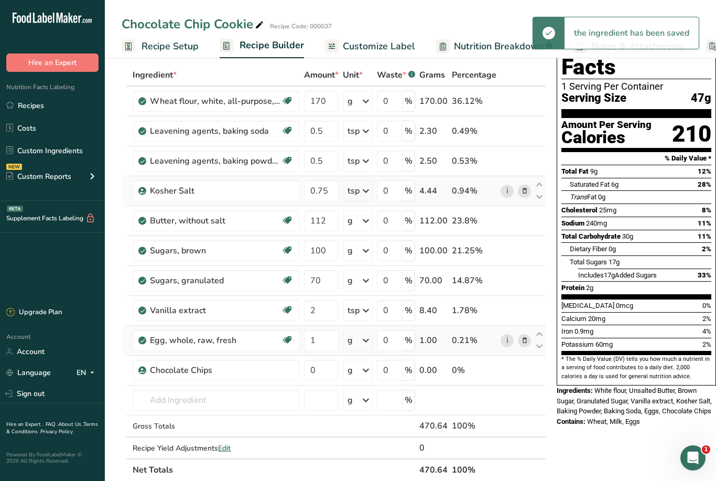
click at [363, 342] on icon at bounding box center [366, 340] width 13 height 19
click at [367, 376] on div "1 large" at bounding box center [393, 375] width 88 height 15
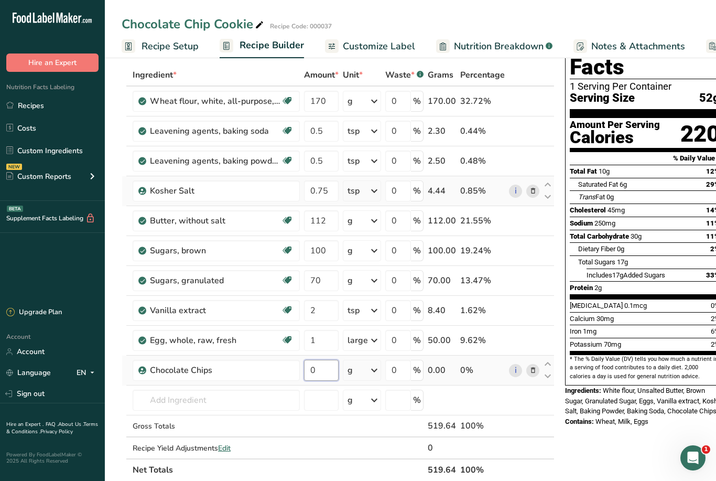
click at [316, 368] on input "0" at bounding box center [321, 370] width 35 height 21
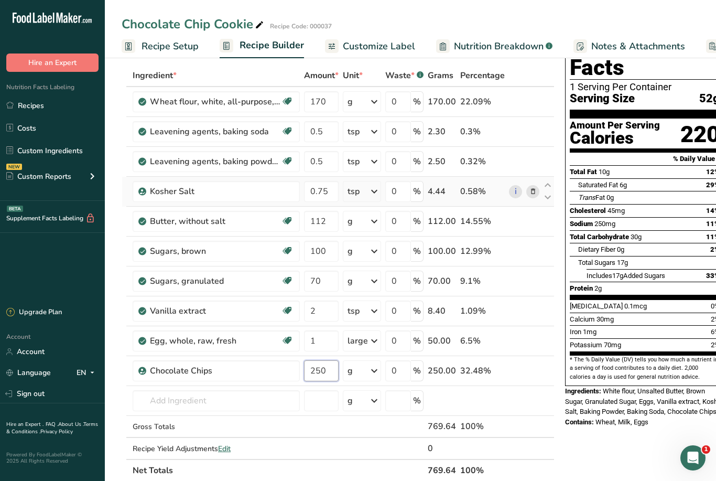
type input "250"
click at [589, 435] on div "Nutrition Facts 1 Serving Per Container Serving Size 52g Amount Per Serving Cal…" at bounding box center [645, 429] width 168 height 813
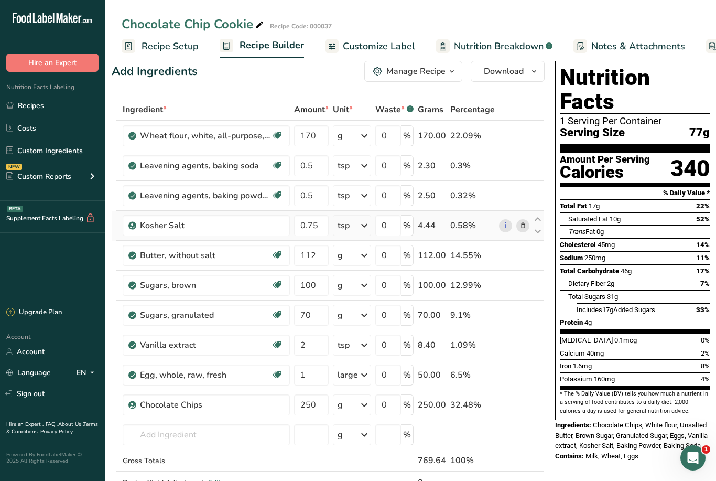
scroll to position [0, 0]
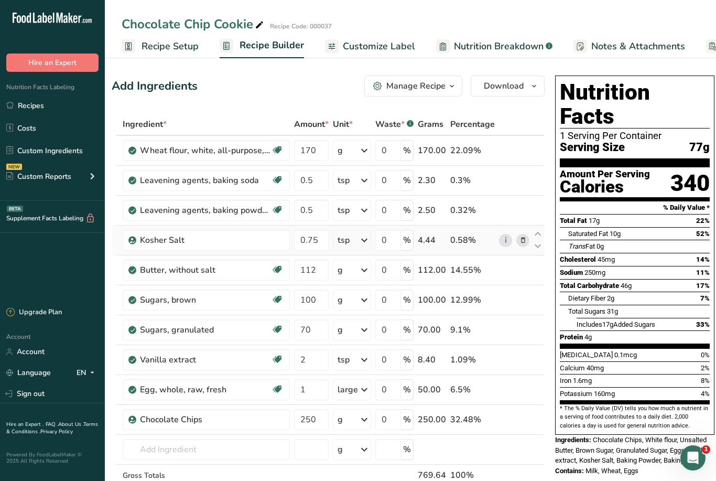
click at [448, 85] on icon "button" at bounding box center [452, 86] width 8 height 13
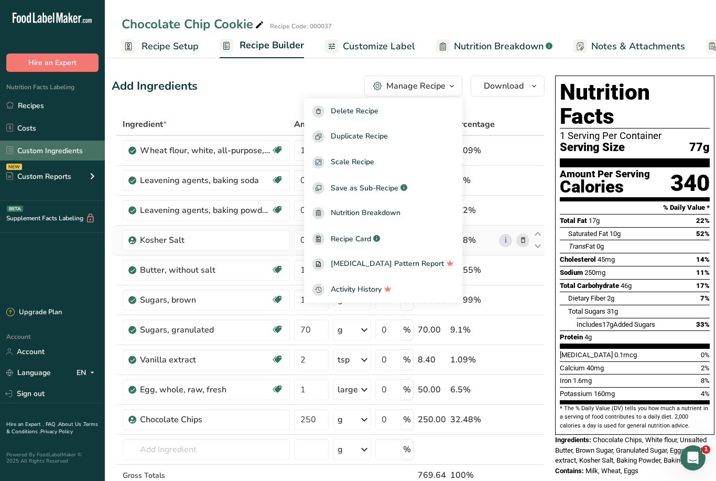
click at [19, 156] on link "Custom Ingredients" at bounding box center [52, 151] width 105 height 20
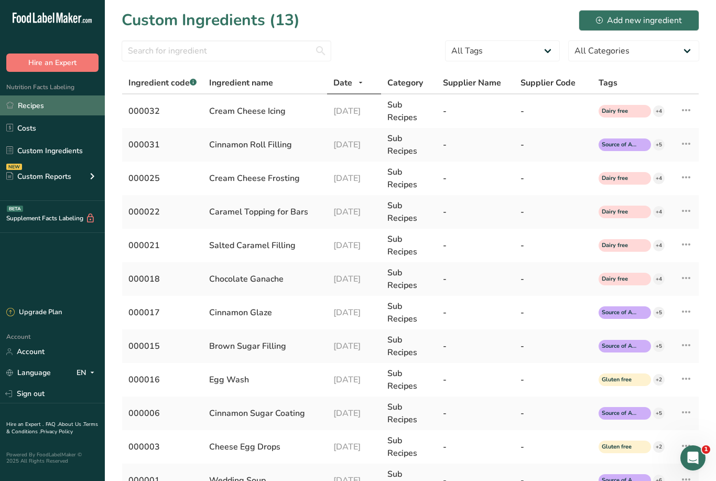
click at [32, 106] on link "Recipes" at bounding box center [52, 105] width 105 height 20
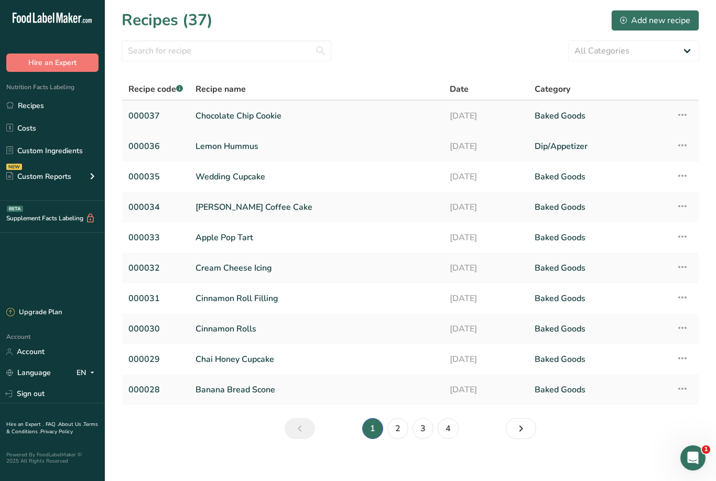
click at [327, 117] on link "Chocolate Chip Cookie" at bounding box center [317, 116] width 242 height 22
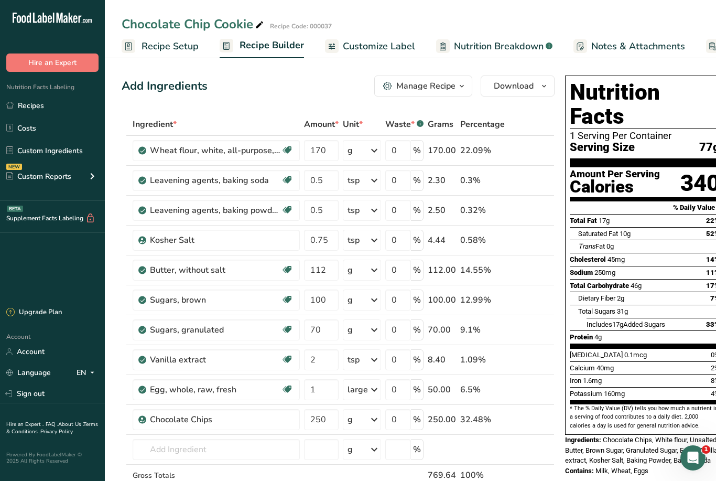
click at [456, 86] on span "button" at bounding box center [462, 86] width 13 height 13
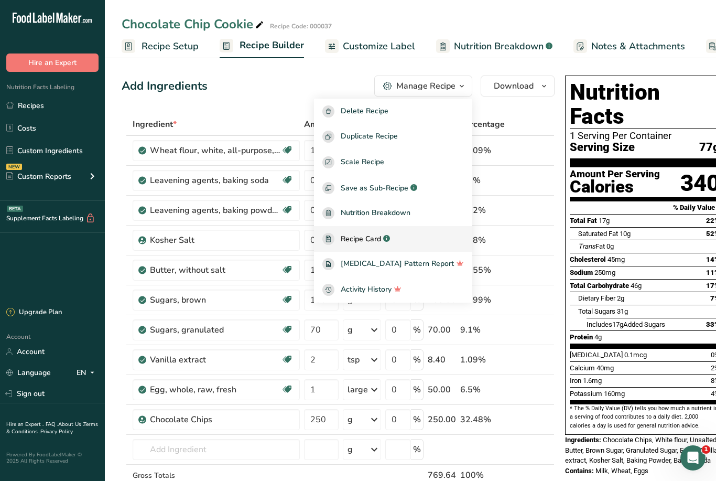
click at [381, 240] on span "Recipe Card" at bounding box center [361, 238] width 40 height 11
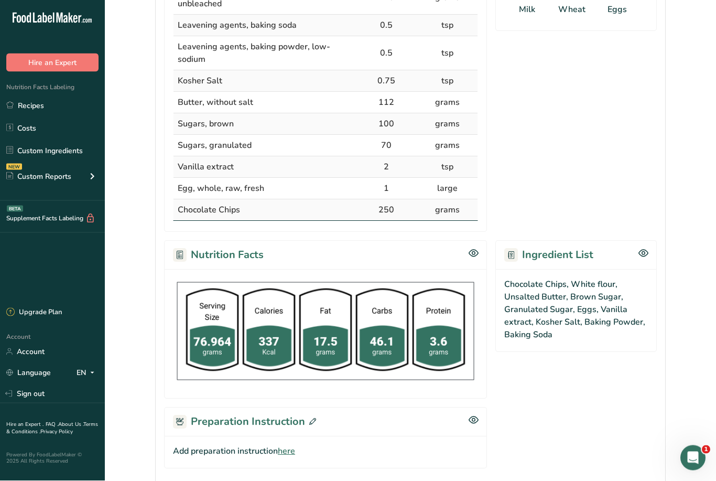
scroll to position [347, 0]
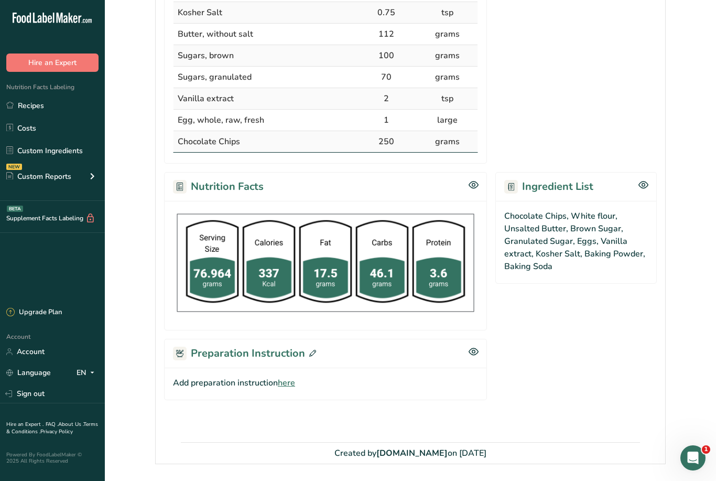
click at [359, 352] on div "Preparation Instruction" at bounding box center [325, 353] width 323 height 29
click at [299, 352] on h2 "Preparation Instruction" at bounding box center [244, 354] width 143 height 16
click at [313, 355] on icon at bounding box center [312, 353] width 7 height 7
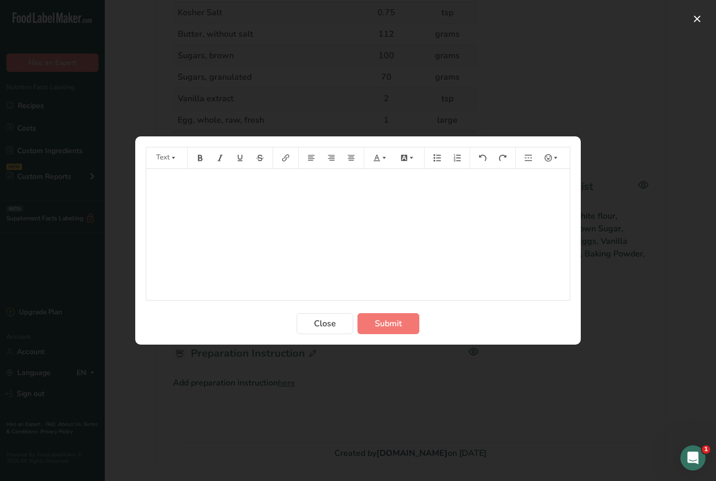
click at [198, 209] on div "﻿" at bounding box center [358, 234] width 424 height 131
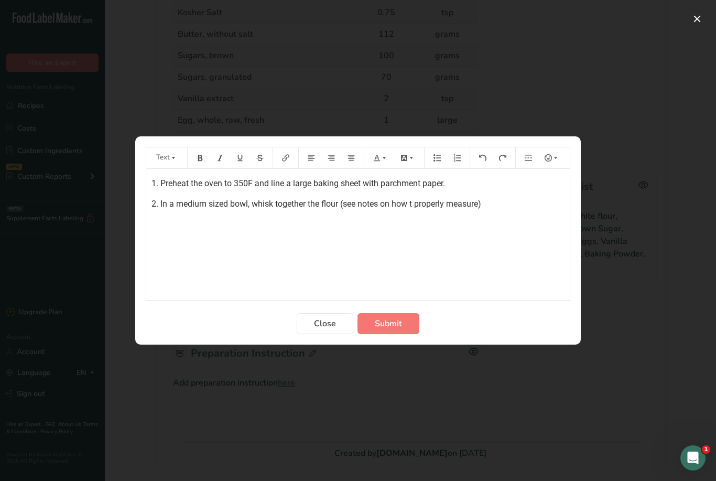
click at [418, 233] on div "1. Preheat the oven to 350F and line a large baking sheet with parchment paper.…" at bounding box center [358, 234] width 424 height 131
click at [411, 209] on span "2. In a medium sized bowl, whisk together the flour (see notes on how t properl…" at bounding box center [317, 204] width 330 height 10
click at [497, 210] on p "2. In a medium sized bowl, whisk together the flour (see notes on how to proper…" at bounding box center [358, 204] width 413 height 13
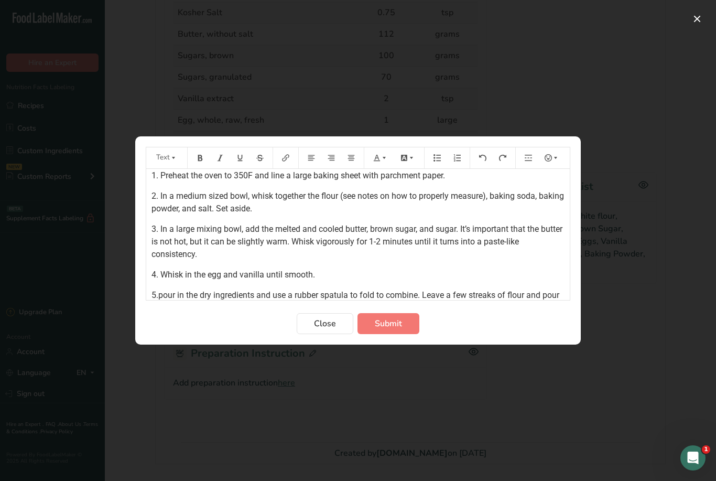
scroll to position [30, 0]
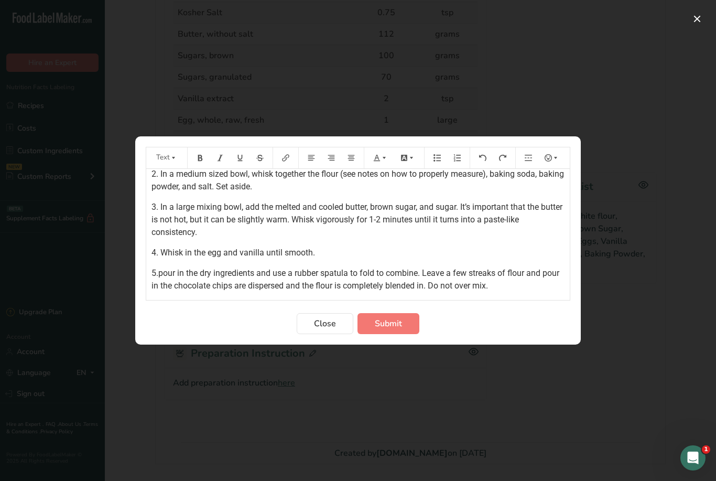
click at [167, 291] on span "5.pour in the dry ingredients and use a rubber spatula to fold to combine. Leav…" at bounding box center [357, 279] width 410 height 23
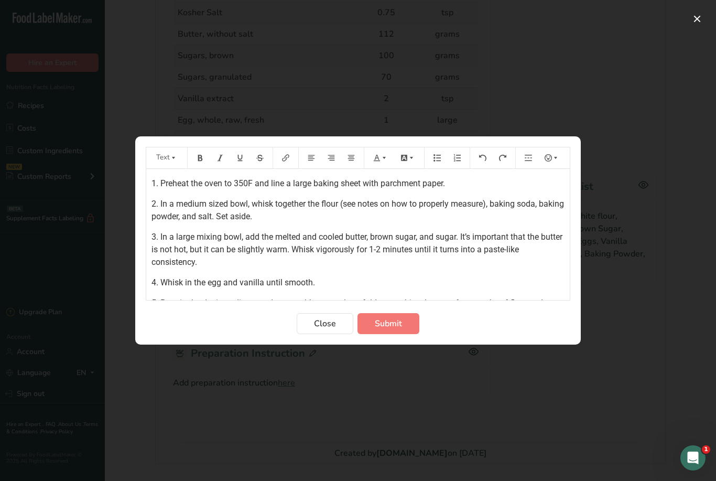
scroll to position [0, 0]
click at [151, 200] on div "1. Preheat the oven to 350F and line a large baking sheet with parchment paper.…" at bounding box center [358, 245] width 424 height 153
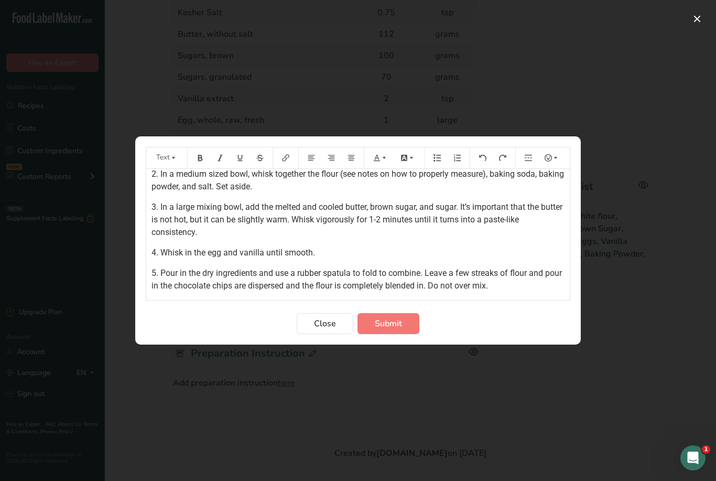
scroll to position [30, 0]
click at [233, 291] on span "5. Pour in the dry ingredients and use a rubber spatula to fold to combine. Lea…" at bounding box center [358, 279] width 413 height 23
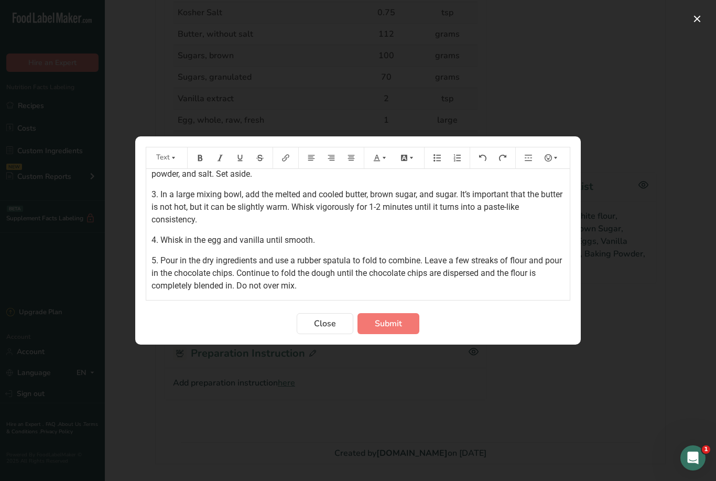
scroll to position [42, 0]
click at [318, 292] on p "5. Pour in the dry ingredients and use a rubber spatula to fold to combine. Lea…" at bounding box center [358, 273] width 413 height 38
click at [389, 330] on span "Submit" at bounding box center [388, 323] width 27 height 13
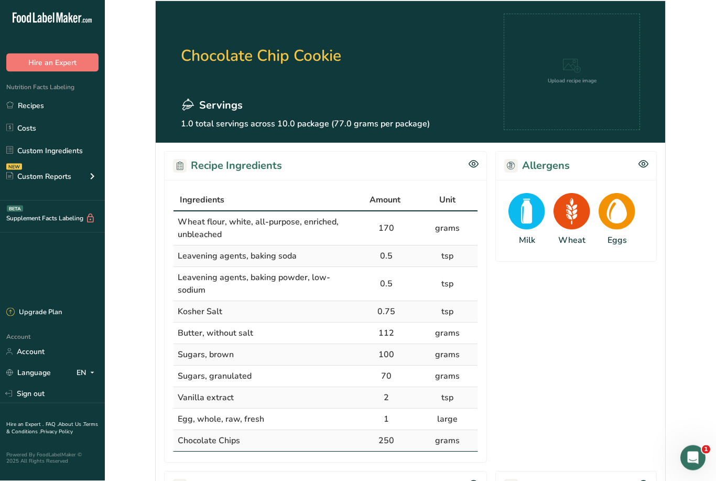
scroll to position [0, 0]
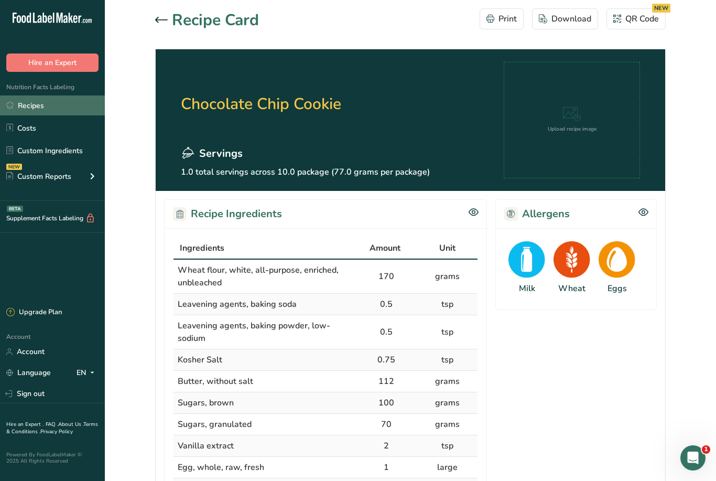
click at [29, 101] on link "Recipes" at bounding box center [52, 105] width 105 height 20
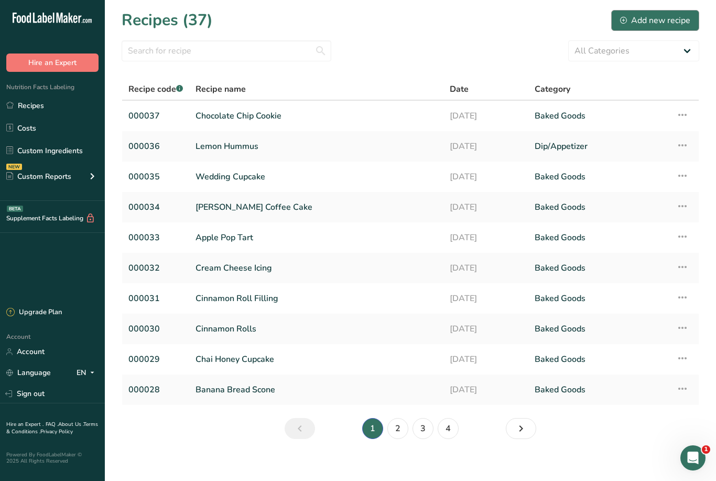
click at [662, 20] on div "Add new recipe" at bounding box center [655, 20] width 70 height 13
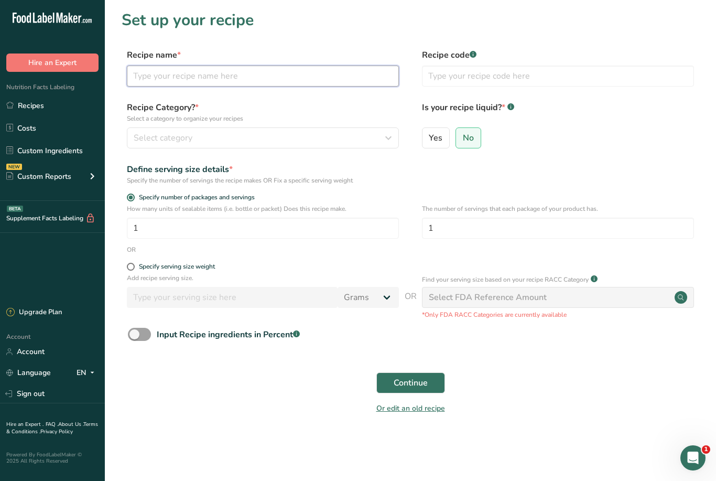
click at [177, 84] on input "text" at bounding box center [263, 76] width 272 height 21
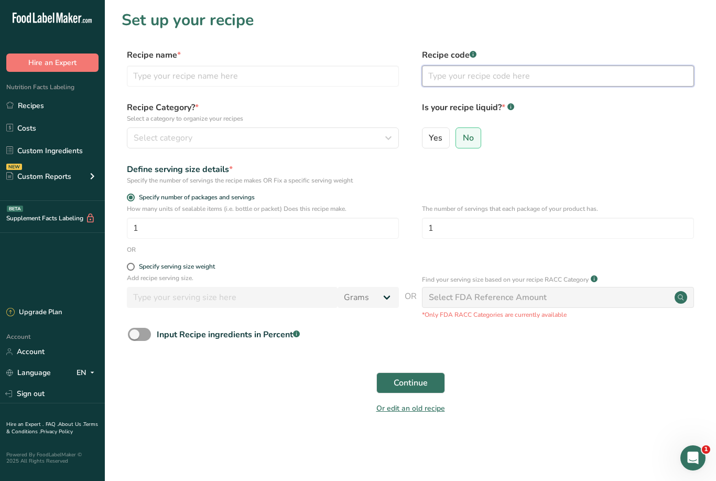
click at [448, 74] on input "text" at bounding box center [558, 76] width 272 height 21
type input "000038"
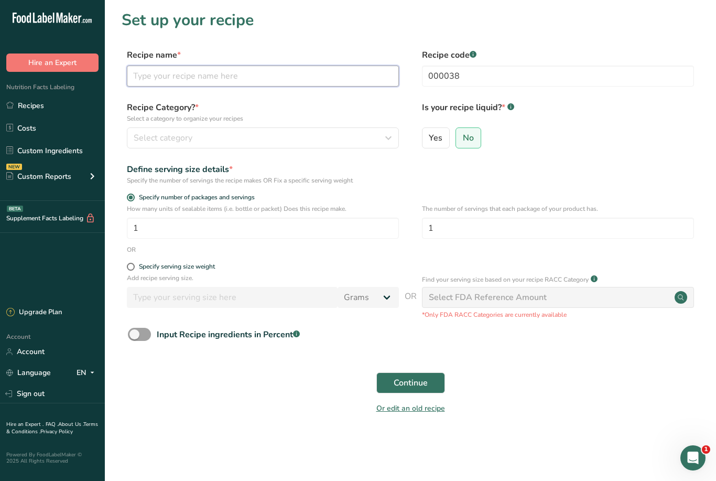
click at [153, 74] on input "text" at bounding box center [263, 76] width 272 height 21
type input "Lemon Blueberry Muffins"
click at [168, 139] on span "Select category" at bounding box center [163, 138] width 59 height 13
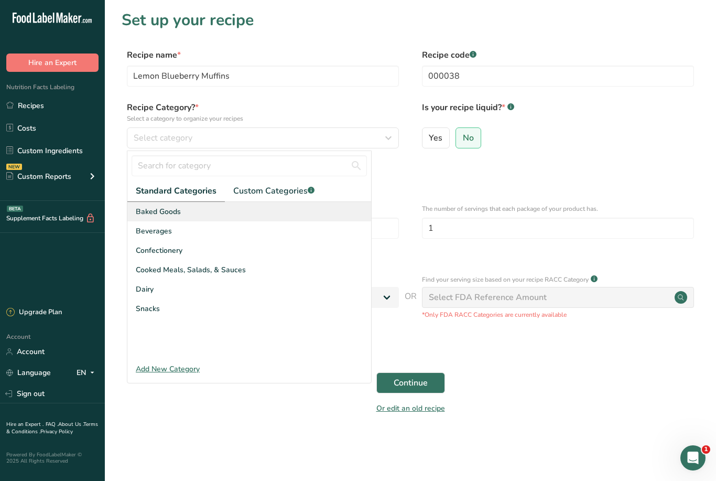
click at [177, 210] on span "Baked Goods" at bounding box center [158, 211] width 45 height 11
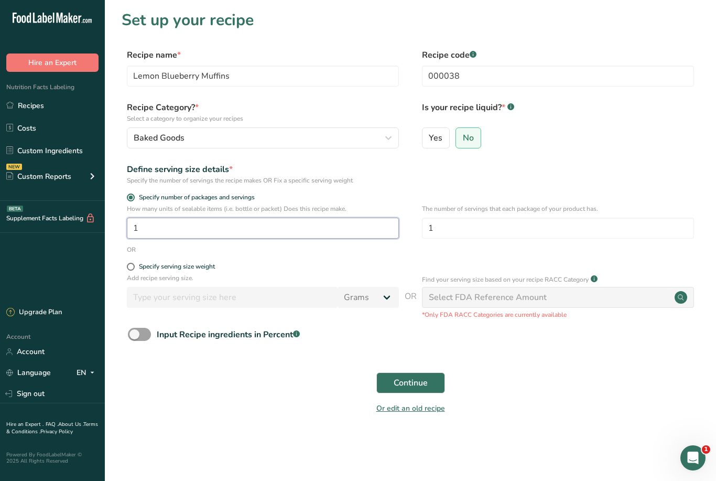
click at [163, 232] on input "1" at bounding box center [263, 228] width 272 height 21
type input "12"
click at [431, 378] on button "Continue" at bounding box center [411, 382] width 69 height 21
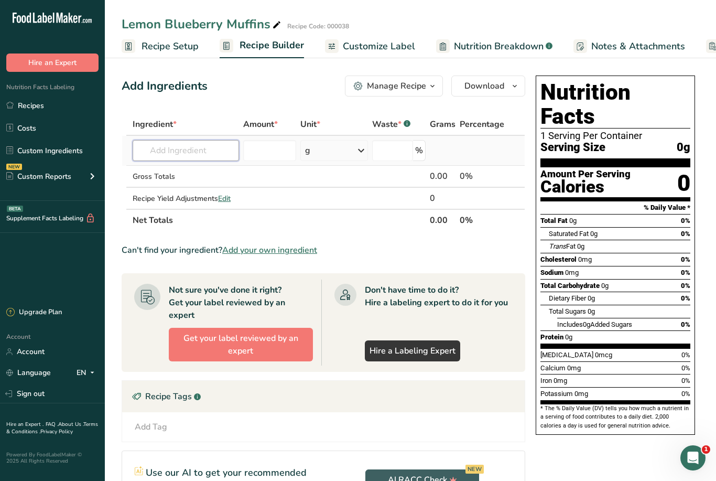
click at [160, 155] on input "text" at bounding box center [186, 150] width 106 height 21
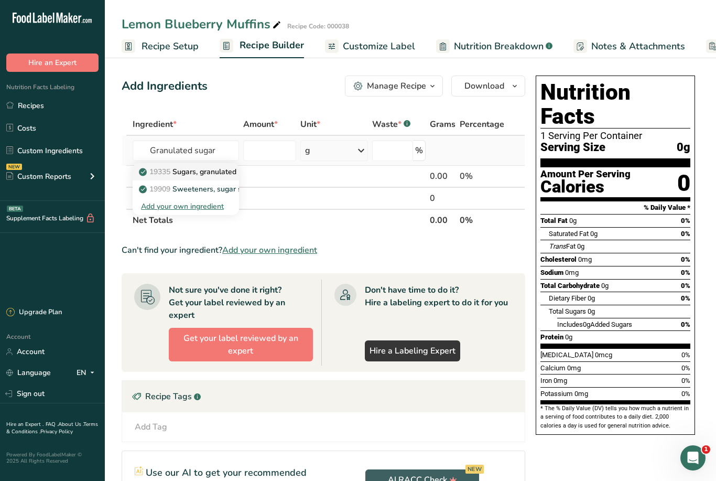
click at [189, 175] on p "19335 [GEOGRAPHIC_DATA], granulated" at bounding box center [188, 171] width 95 height 11
type input "Sugars, granulated"
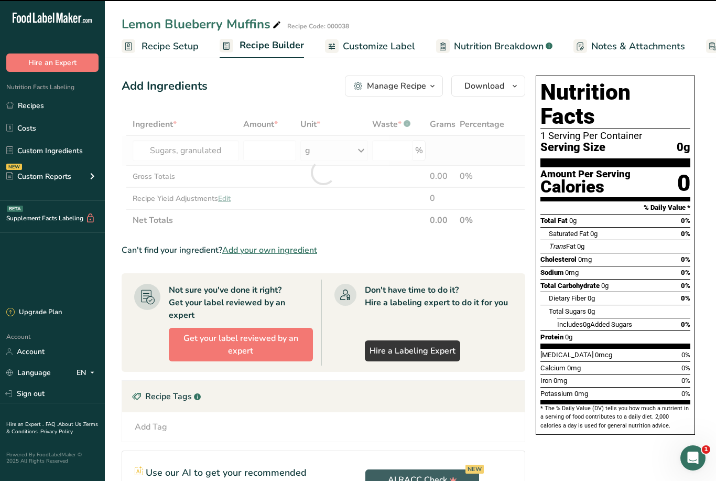
type input "0"
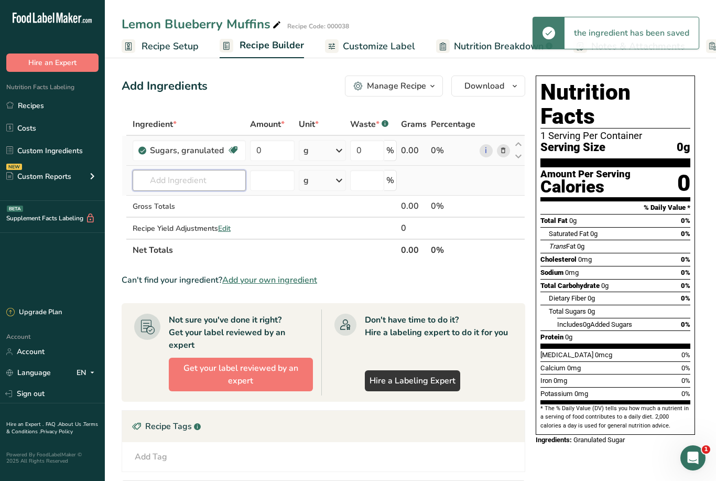
click at [154, 180] on input "text" at bounding box center [189, 180] width 113 height 21
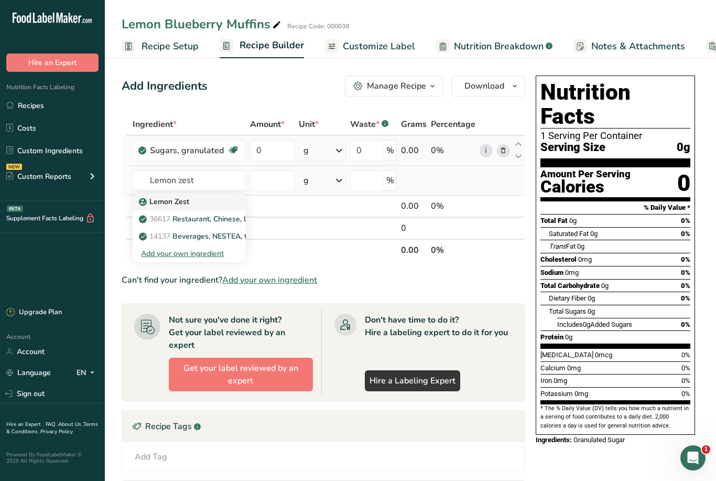
click at [177, 203] on p "Lemon Zest" at bounding box center [165, 201] width 48 height 11
type input "Lemon Zest"
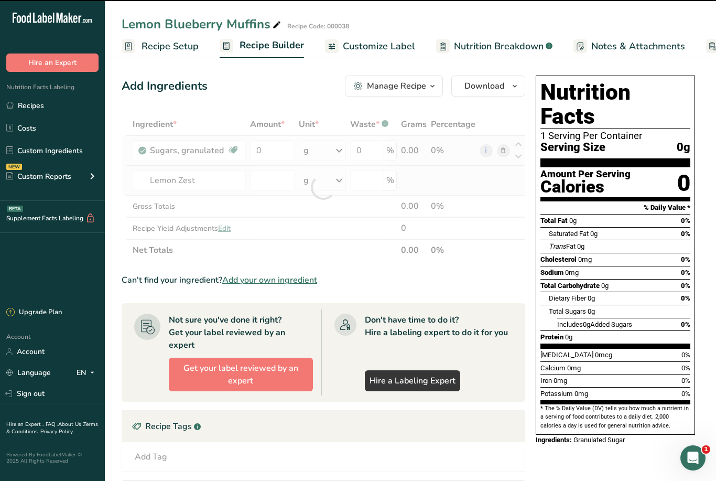
type input "0"
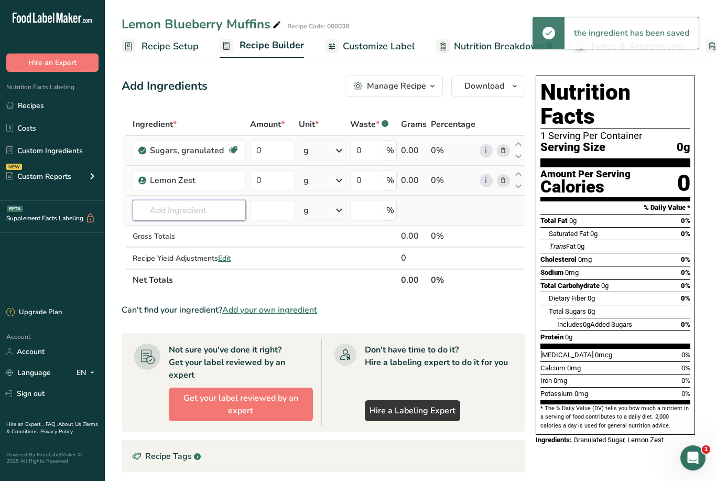
click at [156, 203] on input "text" at bounding box center [189, 210] width 113 height 21
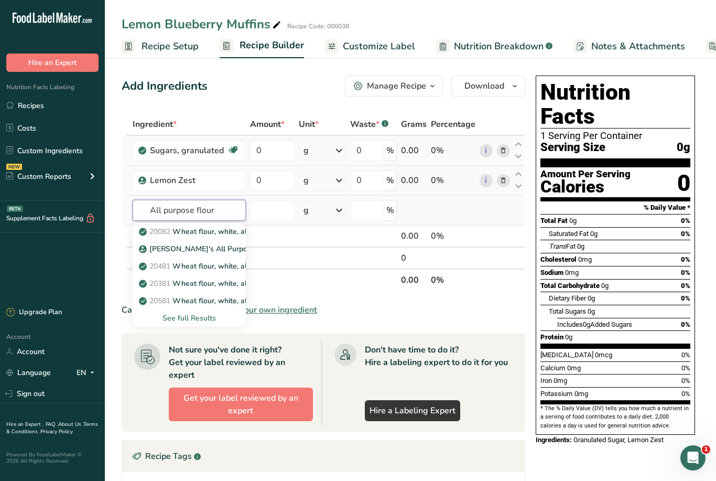
type input "All purpose flour"
click at [183, 317] on div "See full Results" at bounding box center [189, 318] width 96 height 11
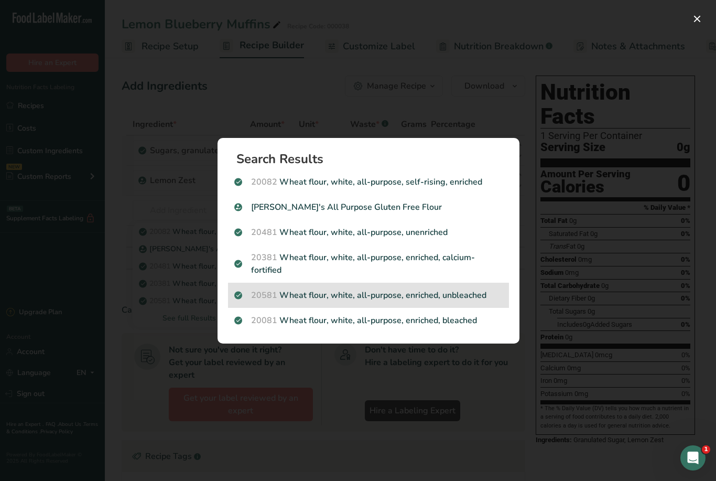
click at [455, 291] on p "20581 Wheat flour, white, all-purpose, enriched, unbleached" at bounding box center [368, 295] width 268 height 13
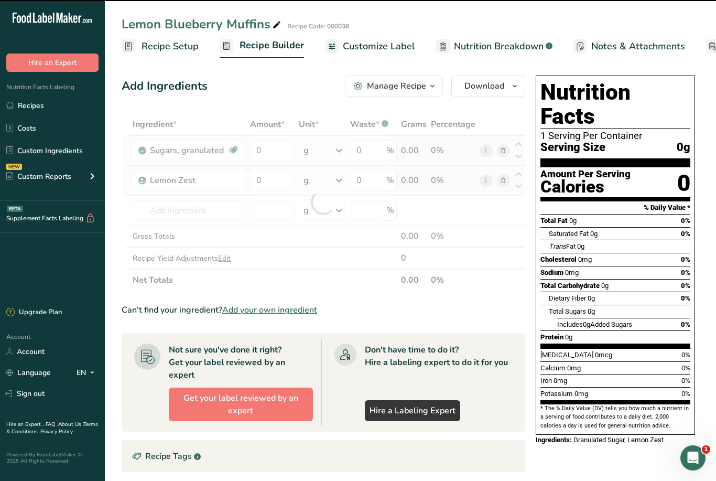
type input "0"
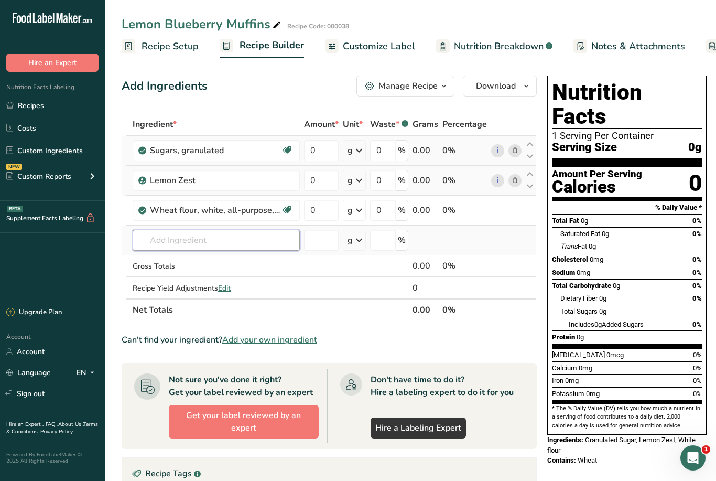
click at [168, 238] on input "text" at bounding box center [216, 240] width 167 height 21
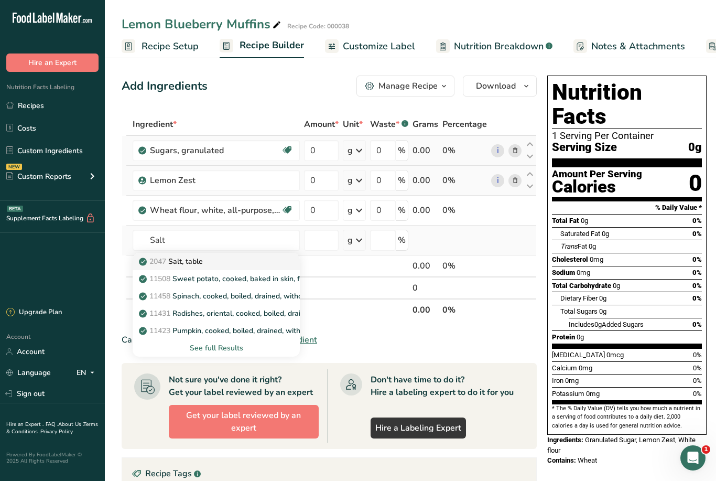
click at [189, 260] on p "2047 Salt, table" at bounding box center [172, 261] width 62 height 11
type input "Salt, table"
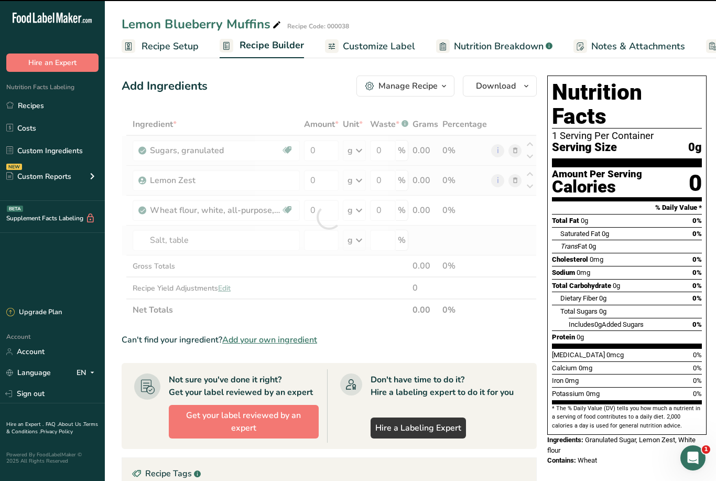
type input "0"
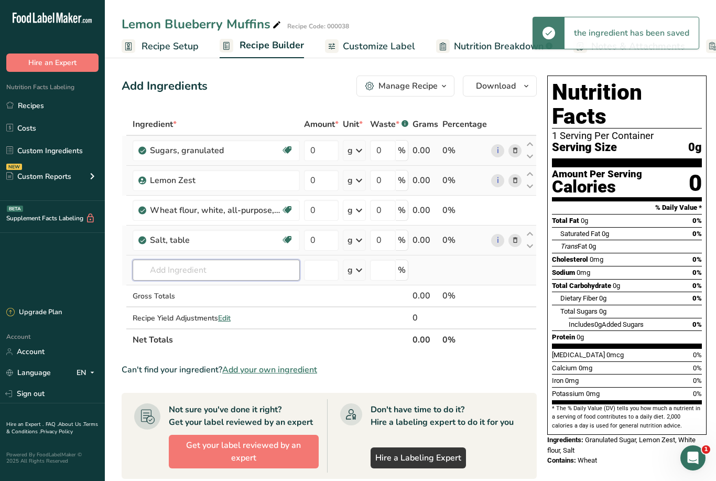
click at [165, 271] on input "text" at bounding box center [216, 270] width 167 height 21
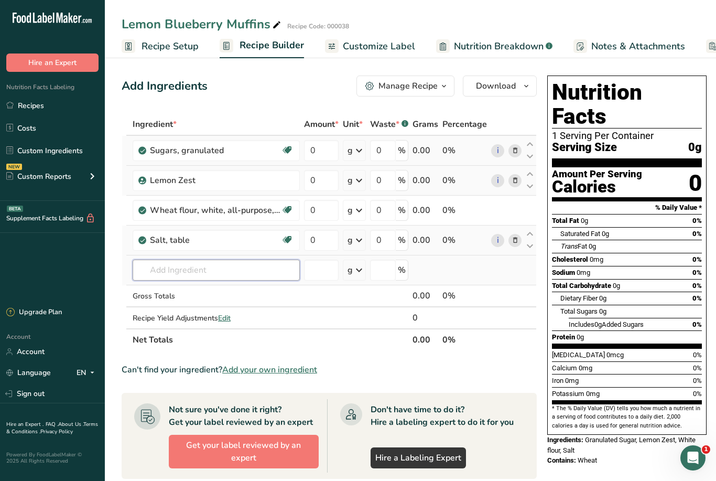
type input "P"
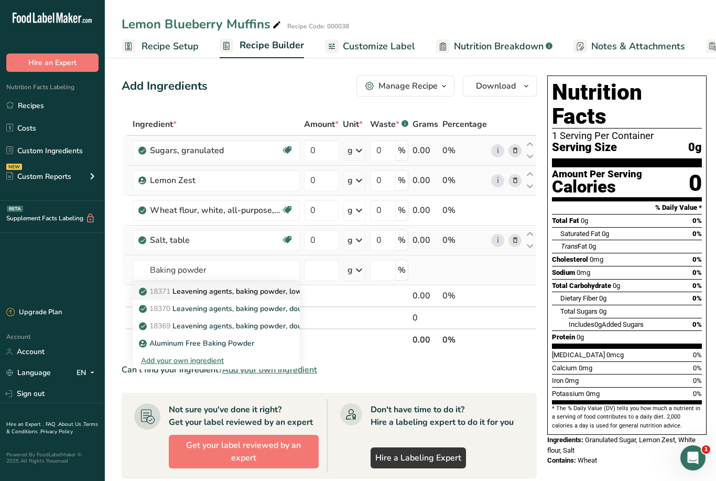
click at [207, 291] on p "18371 Leavening agents, baking powder, low-sodium" at bounding box center [235, 291] width 188 height 11
type input "Leavening agents, baking powder, low-sodium"
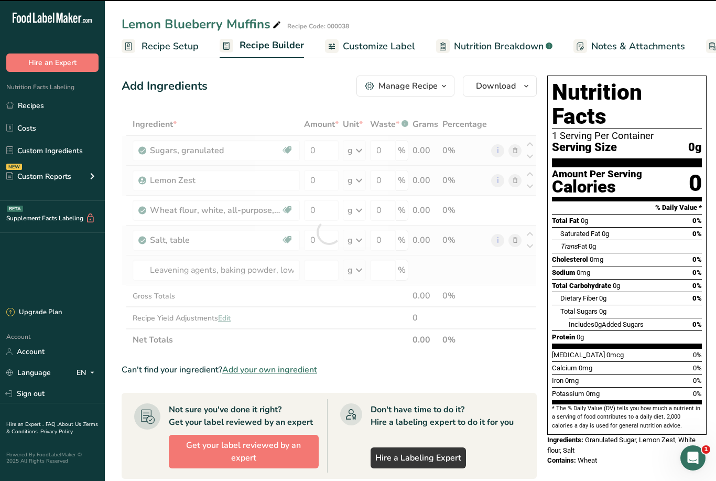
type input "0"
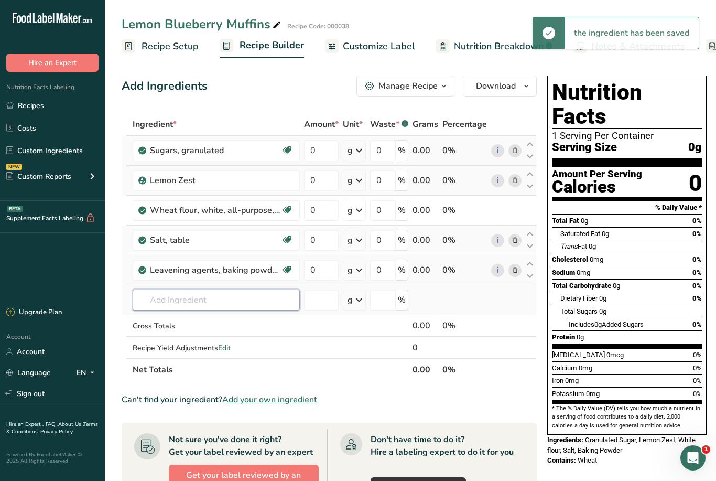
click at [189, 299] on input "text" at bounding box center [216, 299] width 167 height 21
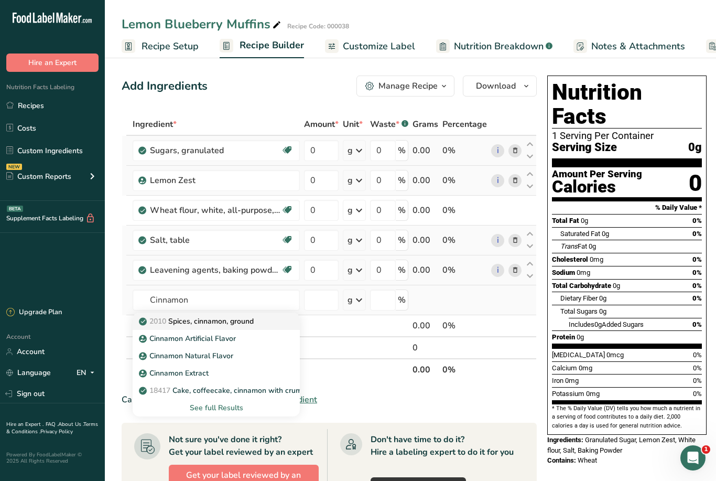
click at [188, 318] on p "2010 Spices, cinnamon, ground" at bounding box center [197, 321] width 113 height 11
type input "Spices, cinnamon, ground"
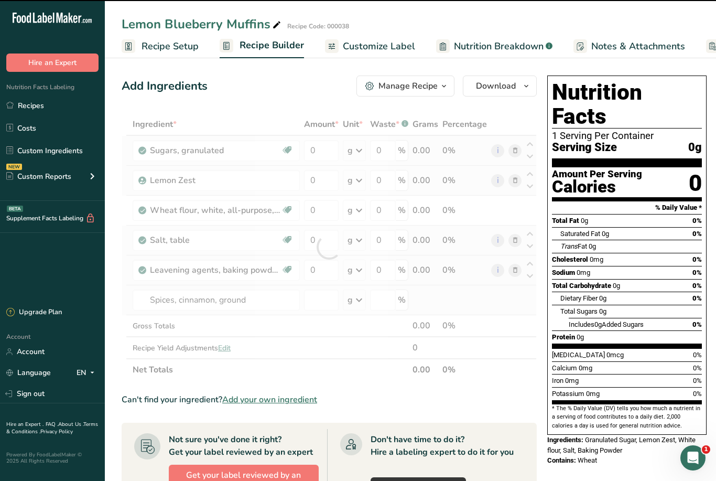
type input "0"
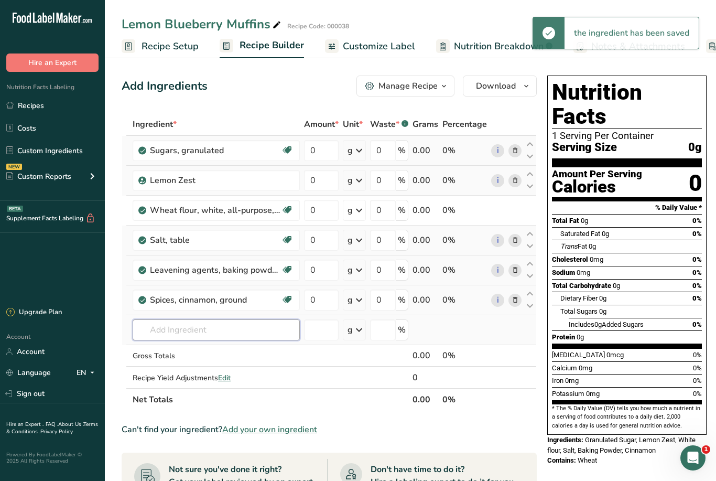
click at [170, 330] on input "text" at bounding box center [216, 329] width 167 height 21
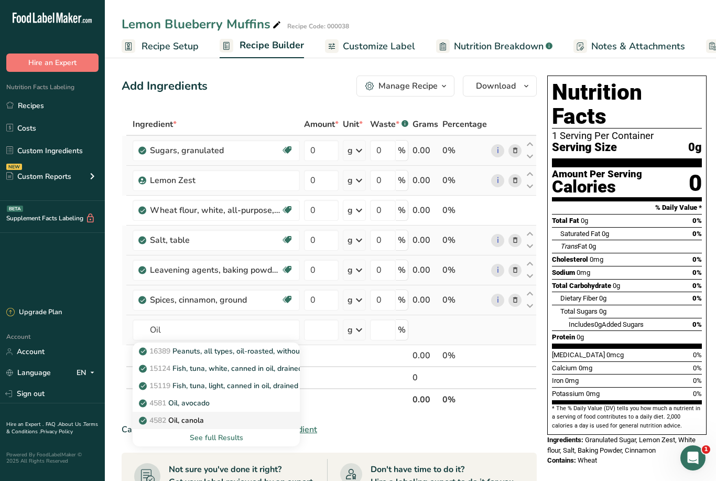
click at [193, 420] on p "4582 Oil, canola" at bounding box center [172, 420] width 63 height 11
type input "Oil, canola"
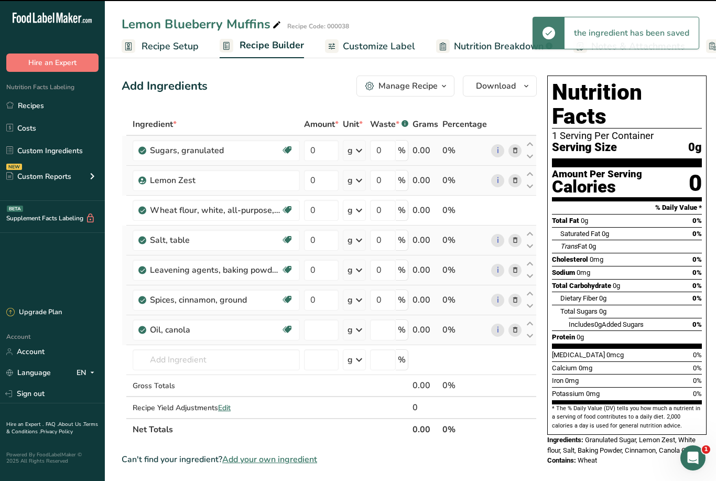
type input "0"
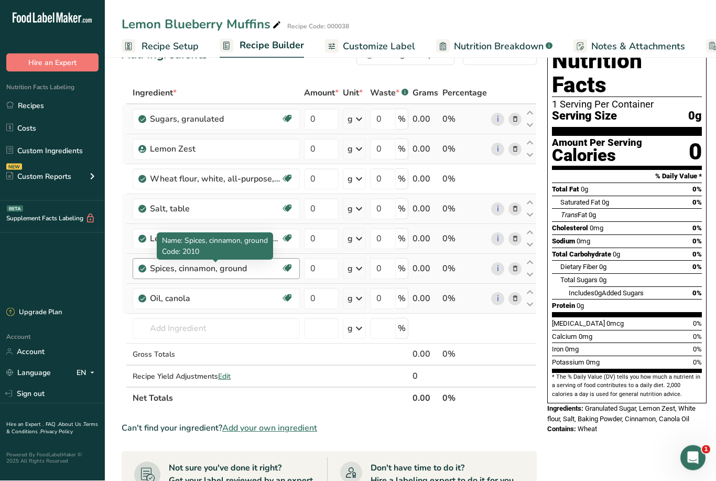
scroll to position [33, 0]
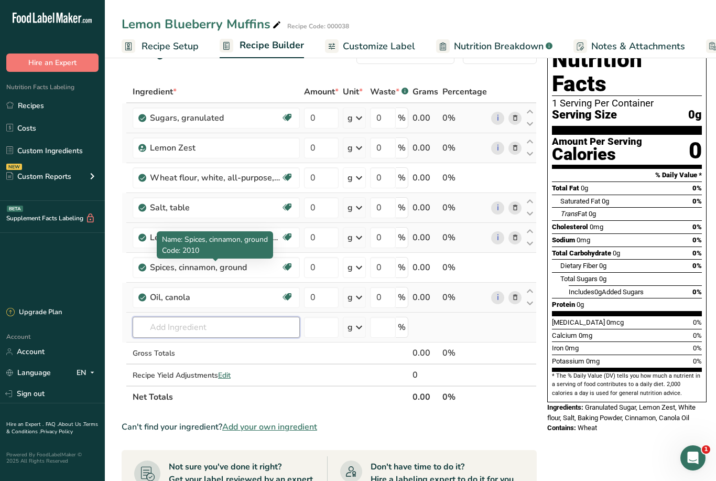
click at [160, 328] on input "text" at bounding box center [216, 327] width 167 height 21
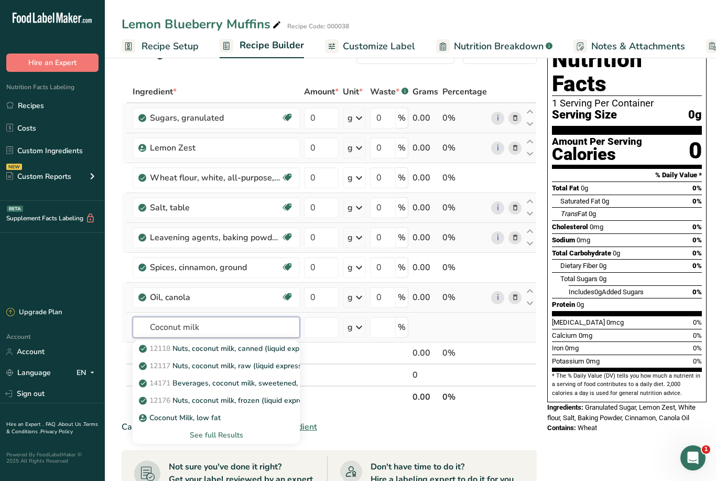
type input "Coconut milk"
click at [232, 427] on div "See full Results" at bounding box center [216, 434] width 167 height 17
click at [229, 435] on div "See full Results" at bounding box center [216, 434] width 151 height 11
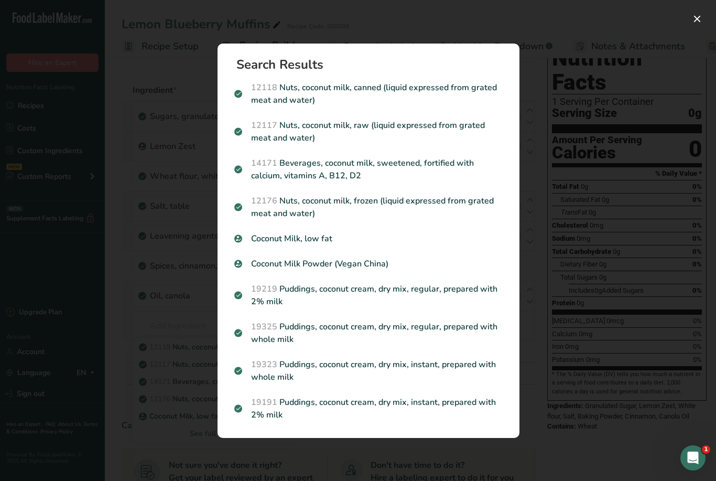
scroll to position [31, 0]
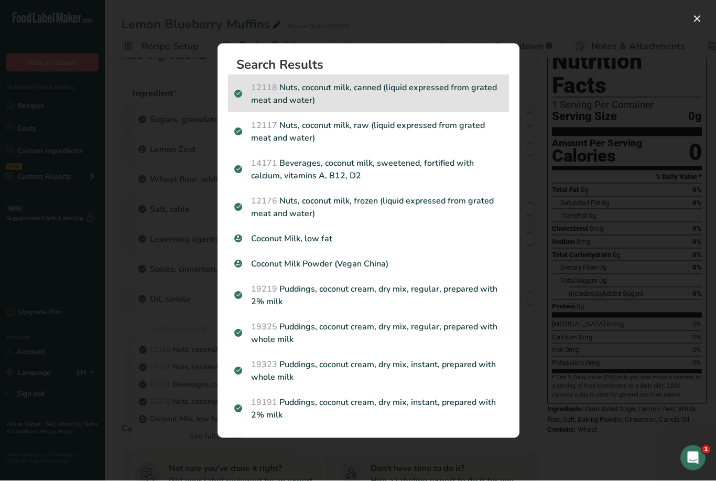
click at [342, 105] on p "12118 Nuts, coconut milk, canned (liquid expressed from grated meat and water)" at bounding box center [368, 93] width 268 height 25
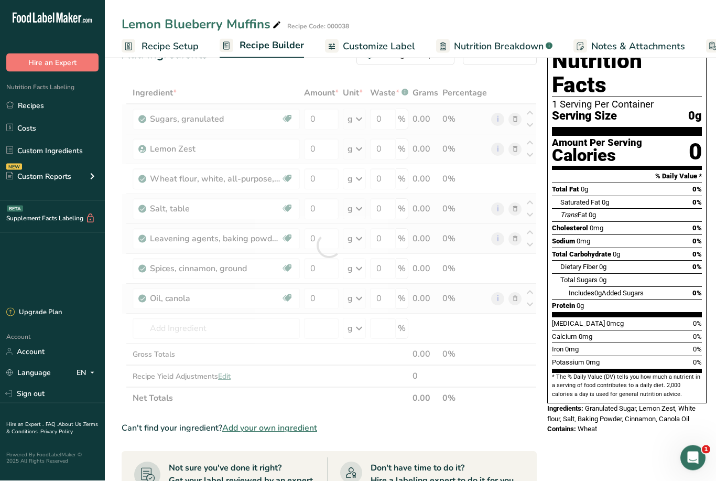
scroll to position [31, 0]
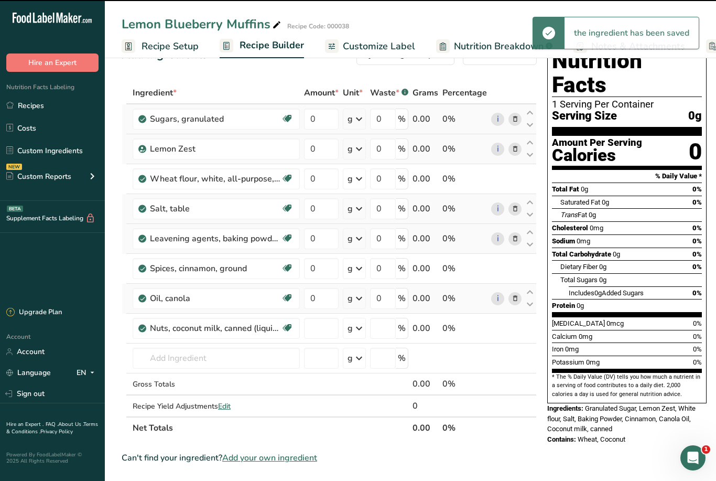
type input "0"
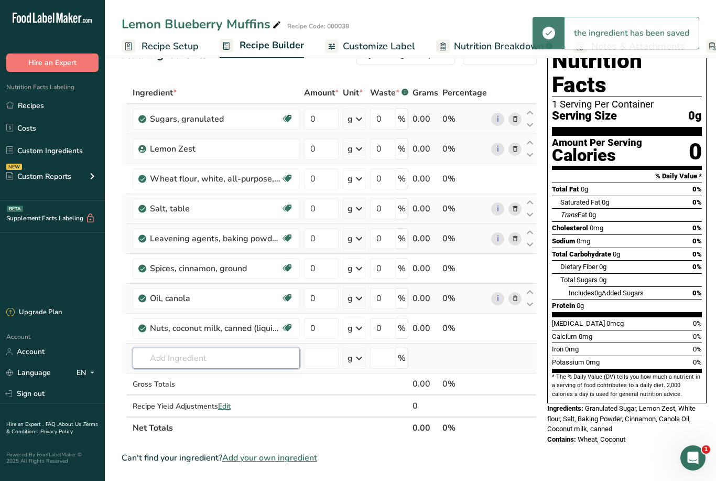
click at [192, 357] on input "text" at bounding box center [216, 358] width 167 height 21
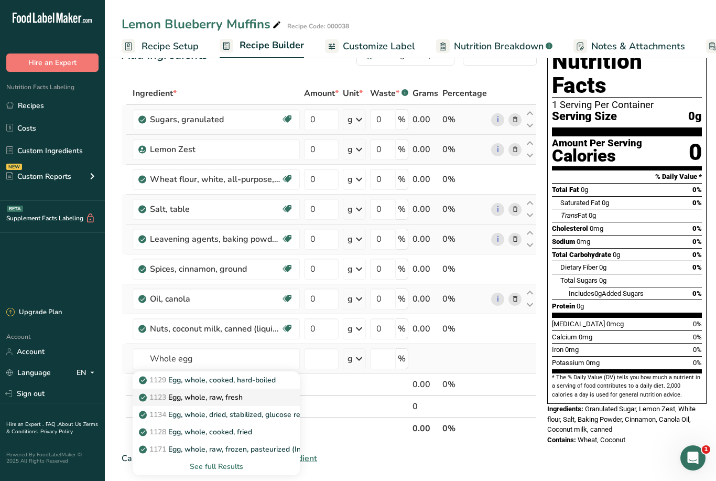
click at [237, 394] on p "1123 Egg, whole, raw, fresh" at bounding box center [192, 397] width 102 height 11
type input "Egg, whole, raw, fresh"
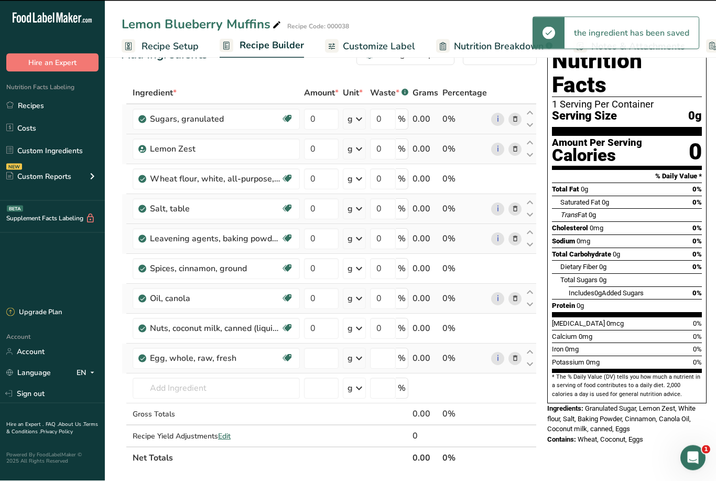
type input "0"
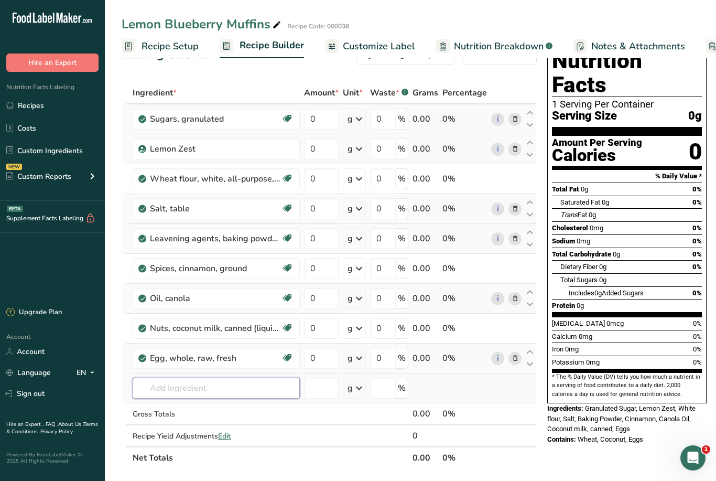
click at [215, 385] on input "text" at bounding box center [216, 388] width 167 height 21
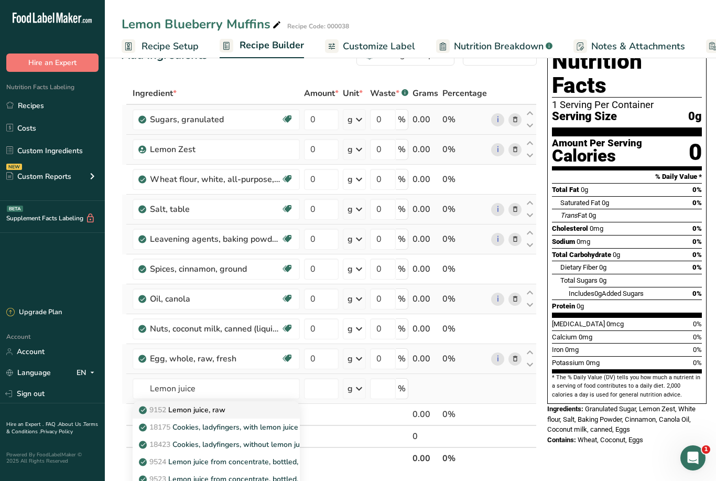
click at [194, 406] on p "9152 Lemon juice, raw" at bounding box center [183, 409] width 84 height 11
type input "Lemon juice, raw"
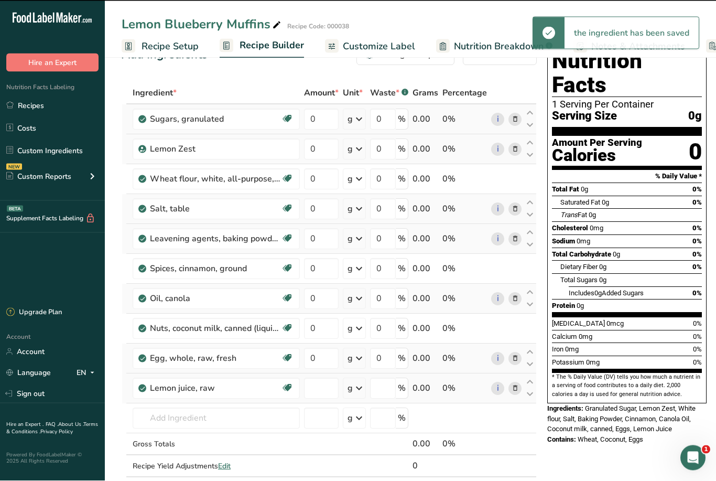
type input "0"
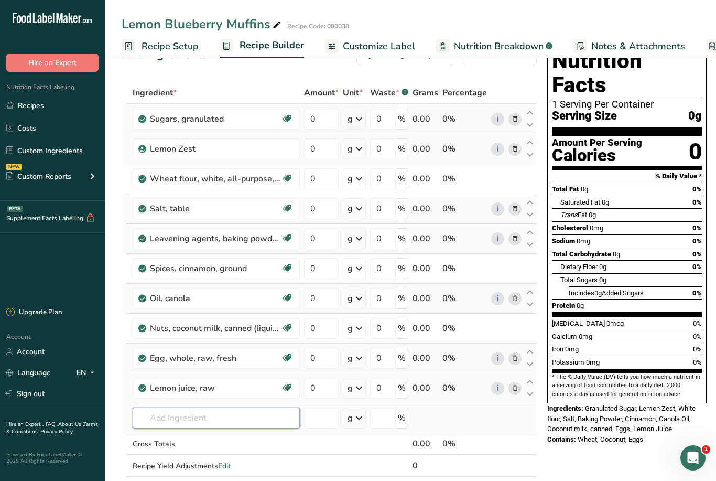
click at [171, 409] on input "text" at bounding box center [216, 417] width 167 height 21
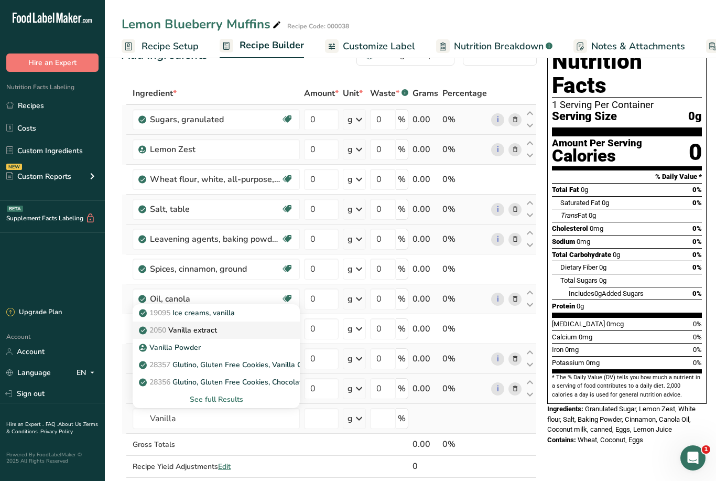
click at [190, 326] on p "2050 Vanilla extract" at bounding box center [179, 330] width 76 height 11
type input "Vanilla extract"
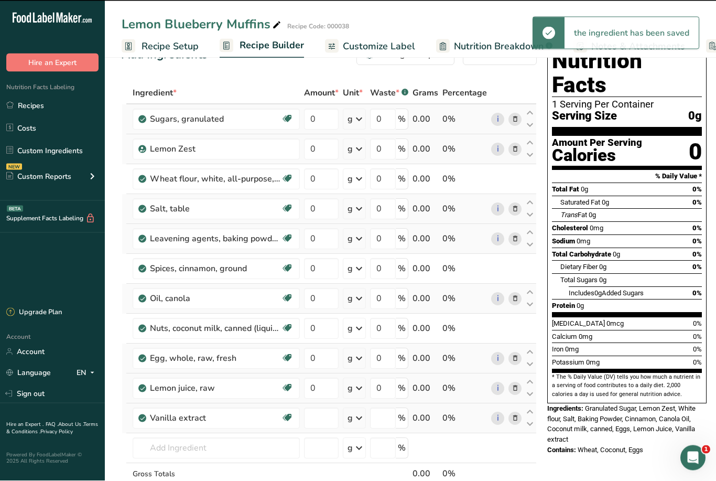
type input "0"
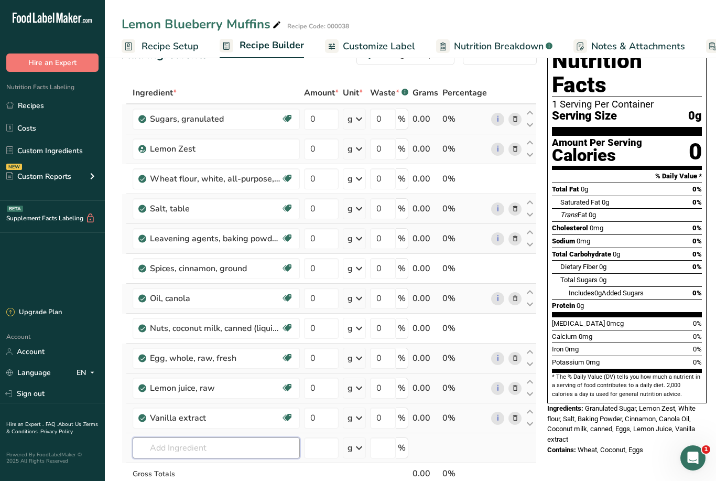
click at [183, 445] on input "text" at bounding box center [216, 447] width 167 height 21
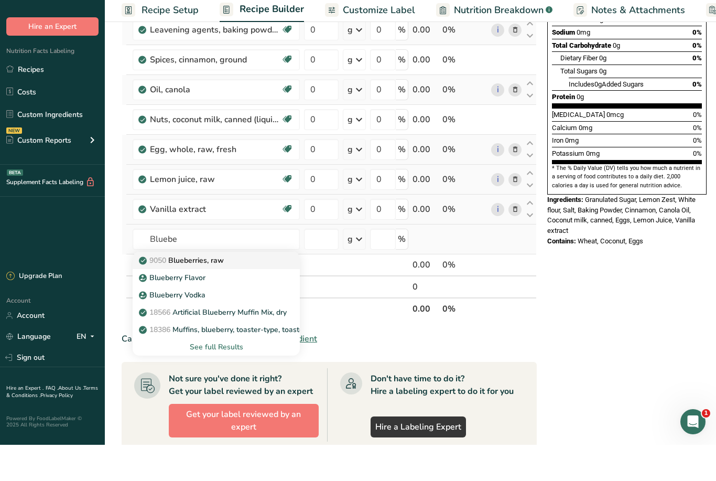
click at [220, 291] on p "9050 Blueberries, raw" at bounding box center [182, 296] width 83 height 11
type input "Blueberries, raw"
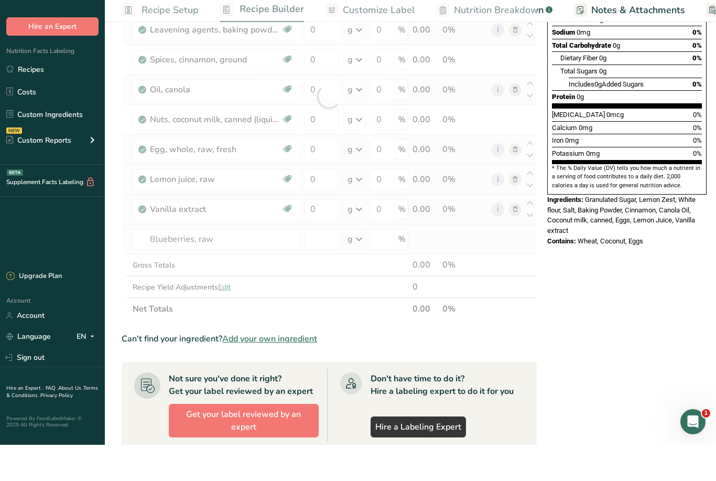
scroll to position [240, 0]
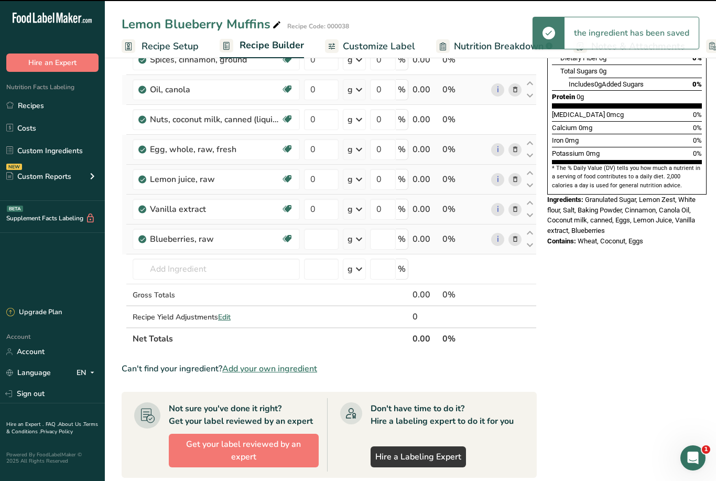
type input "0"
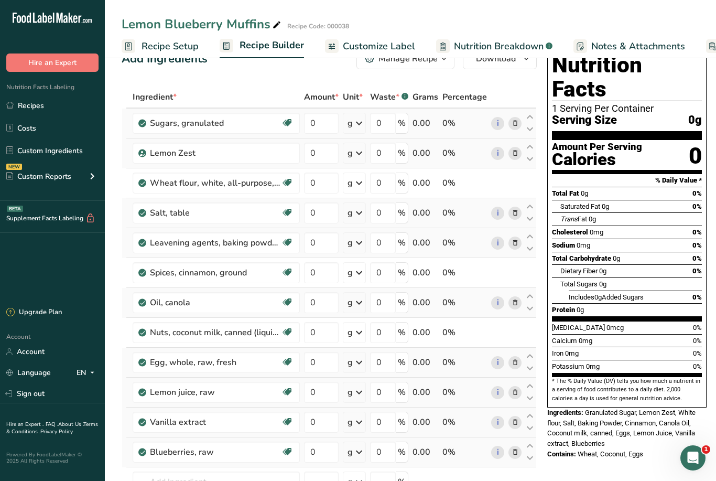
scroll to position [0, 0]
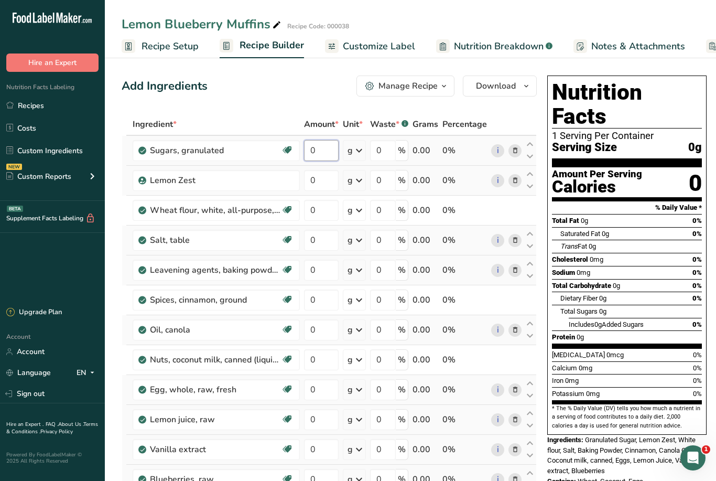
click at [319, 144] on input "0" at bounding box center [321, 150] width 35 height 21
type input "0"
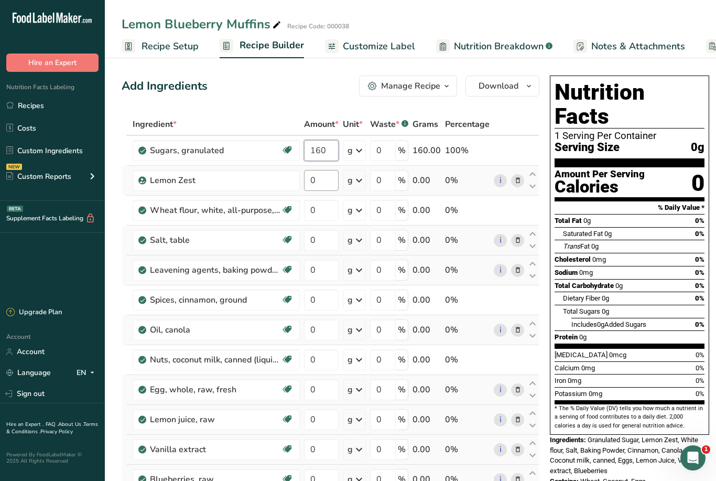
type input "160"
click at [317, 183] on div "Ingredient * Amount * Unit * Waste * .a-a{fill:#347362;}.b-a{fill:#fff;} Grams …" at bounding box center [331, 351] width 418 height 477
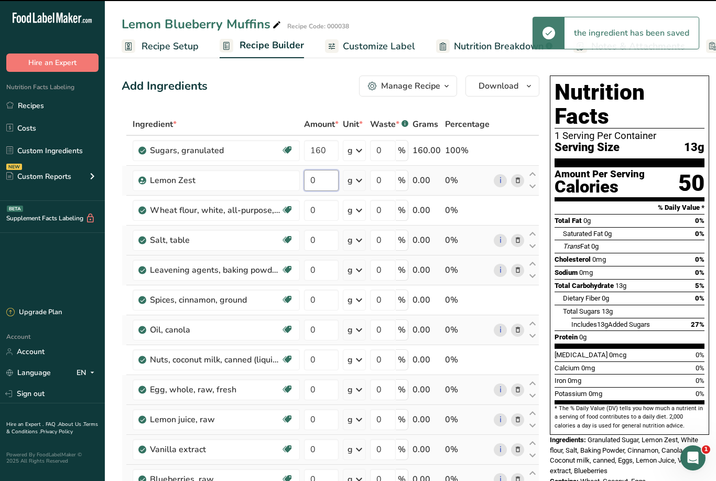
type input "2"
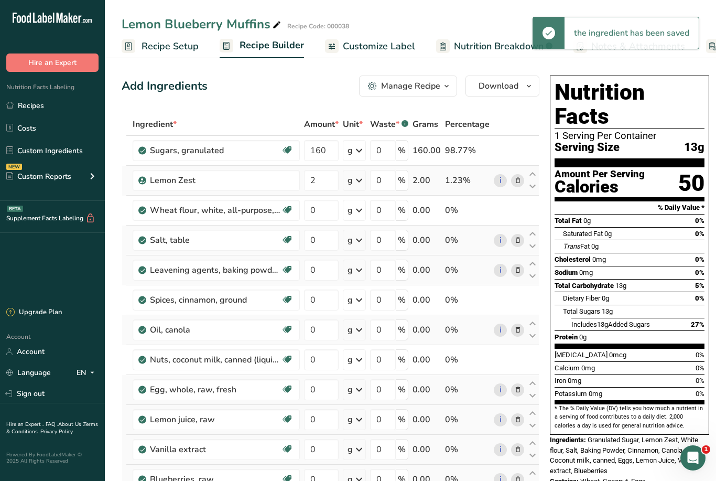
click at [357, 182] on div "Ingredient * Amount * Unit * Waste * .a-a{fill:#347362;}.b-a{fill:#fff;} Grams …" at bounding box center [331, 351] width 418 height 477
click at [360, 181] on icon at bounding box center [359, 180] width 13 height 19
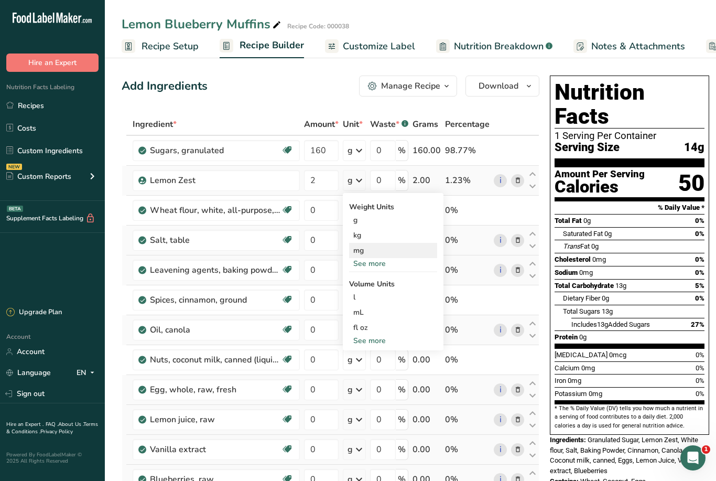
click at [370, 256] on div "mg" at bounding box center [393, 250] width 88 height 15
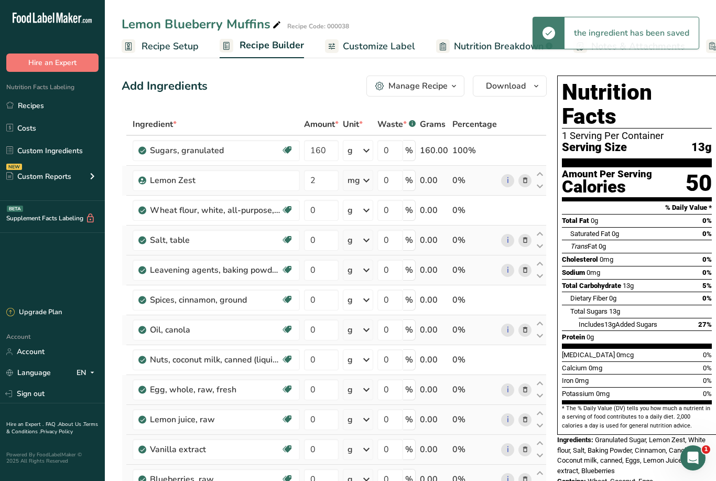
click at [360, 180] on icon at bounding box center [366, 180] width 13 height 19
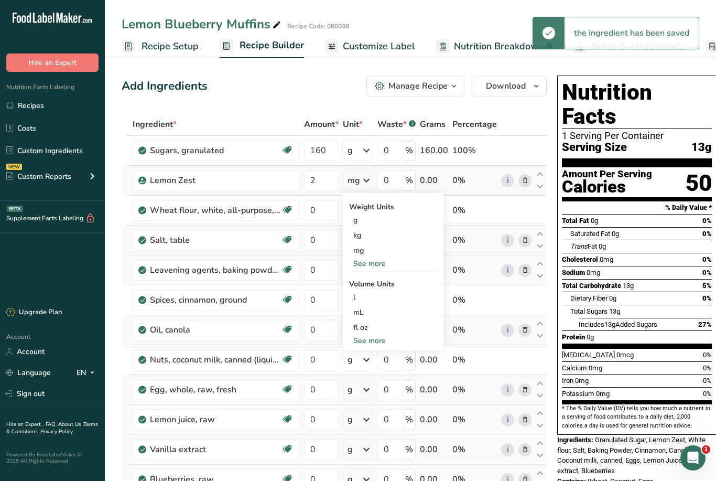
click at [375, 266] on div "See more" at bounding box center [393, 263] width 88 height 11
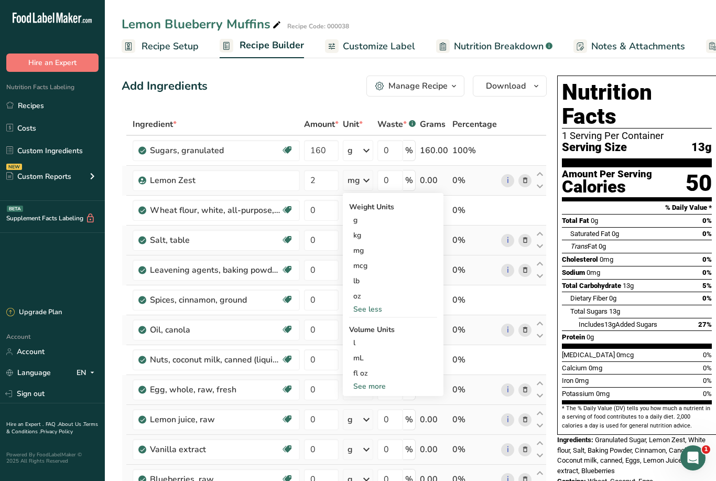
click at [370, 383] on div "See more" at bounding box center [393, 386] width 88 height 11
click at [359, 386] on div "tbsp" at bounding box center [393, 388] width 80 height 11
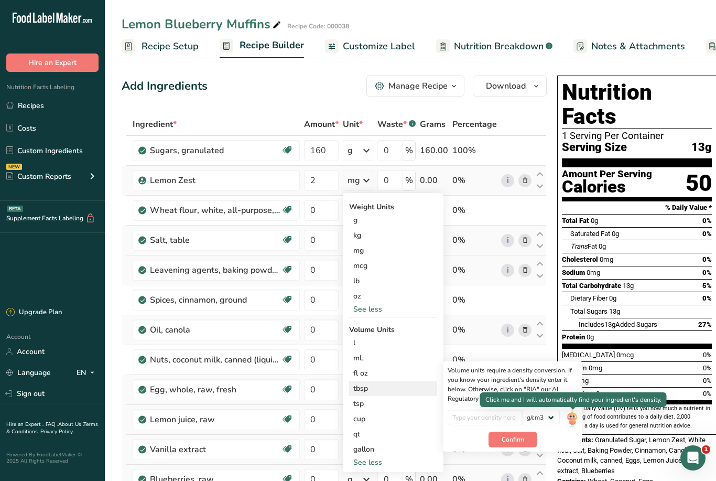
click at [571, 416] on img at bounding box center [572, 419] width 12 height 18
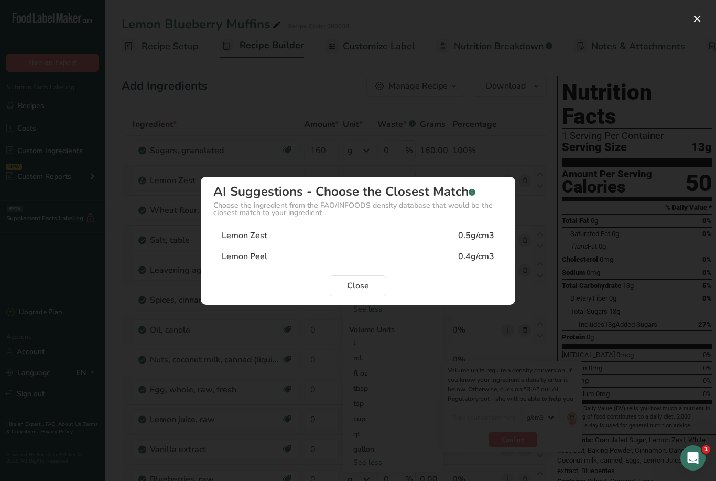
click at [248, 234] on div "Lemon Zest" at bounding box center [245, 235] width 46 height 13
type input "0.5"
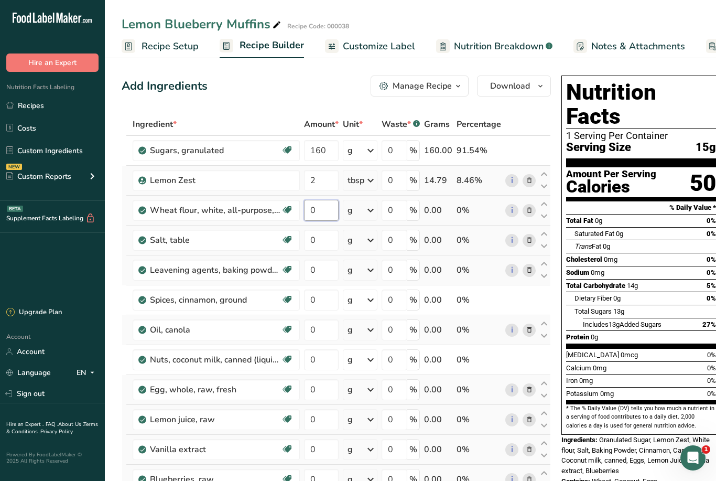
click at [306, 209] on input "0" at bounding box center [321, 210] width 35 height 21
type input "230"
click at [316, 241] on div "Ingredient * Amount * Unit * Waste * .a-a{fill:#347362;}.b-a{fill:#fff;} Grams …" at bounding box center [336, 351] width 429 height 477
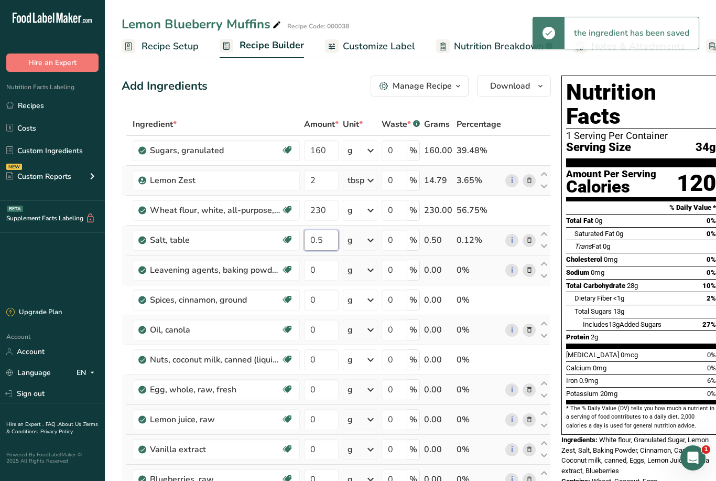
type input "0.5"
click at [366, 242] on div "Ingredient * Amount * Unit * Waste * .a-a{fill:#347362;}.b-a{fill:#fff;} Grams …" at bounding box center [336, 351] width 429 height 477
click at [369, 239] on icon at bounding box center [370, 240] width 13 height 19
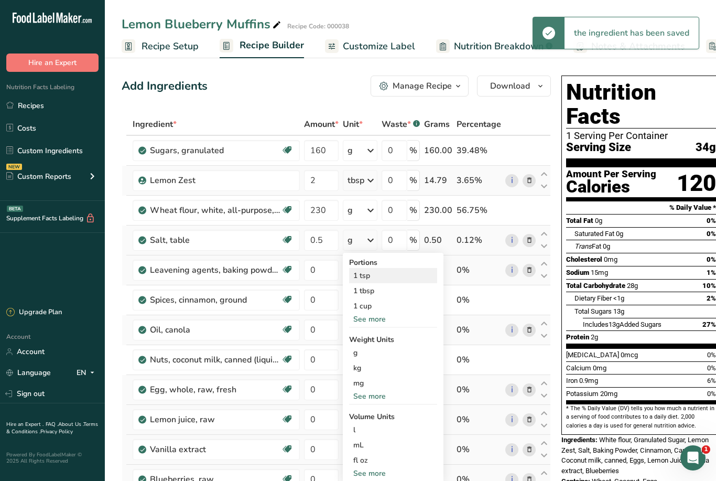
click at [366, 274] on div "1 tsp" at bounding box center [393, 275] width 88 height 15
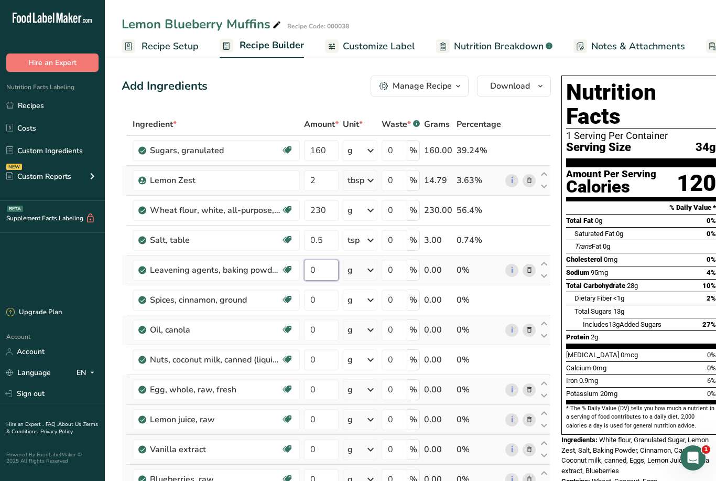
click at [317, 270] on input "0" at bounding box center [321, 270] width 35 height 21
type input "2.5"
click at [371, 269] on div "Ingredient * Amount * Unit * Waste * .a-a{fill:#347362;}.b-a{fill:#fff;} Grams …" at bounding box center [336, 351] width 429 height 477
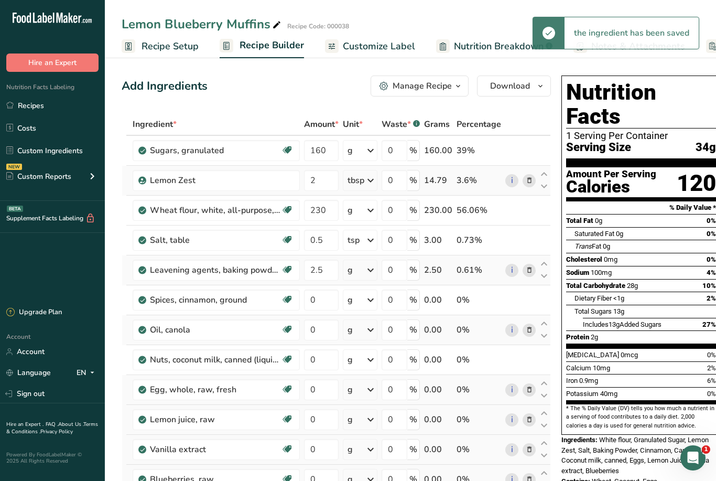
click at [370, 270] on icon at bounding box center [370, 270] width 13 height 19
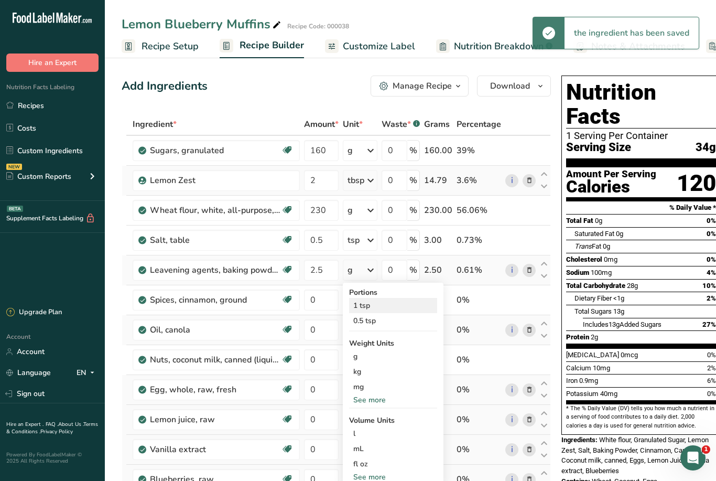
click at [363, 302] on div "1 tsp" at bounding box center [393, 305] width 88 height 15
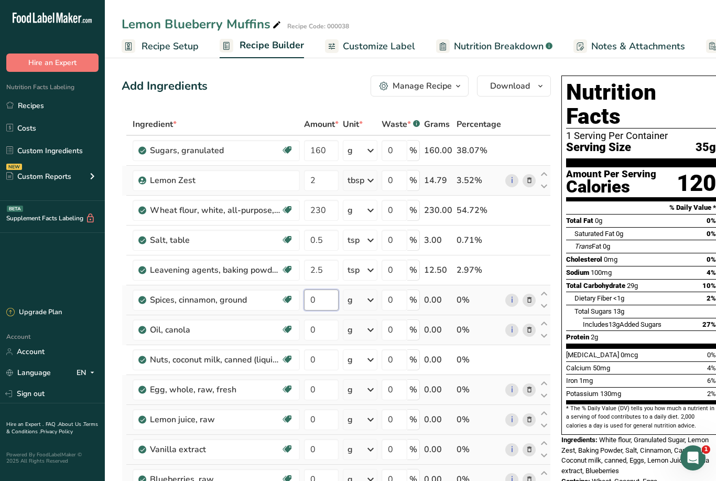
click at [311, 296] on input "0" at bounding box center [321, 299] width 35 height 21
type input "0.5"
click at [363, 292] on div "Ingredient * Amount * Unit * Waste * .a-a{fill:#347362;}.b-a{fill:#fff;} Grams …" at bounding box center [336, 351] width 429 height 477
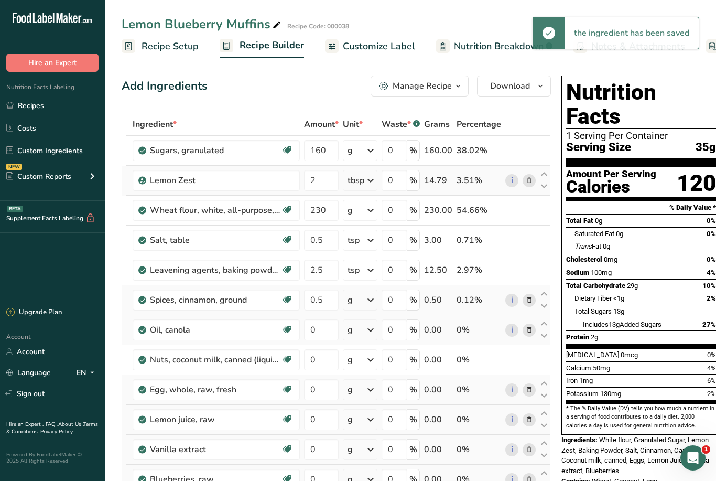
click at [368, 297] on icon at bounding box center [370, 300] width 13 height 19
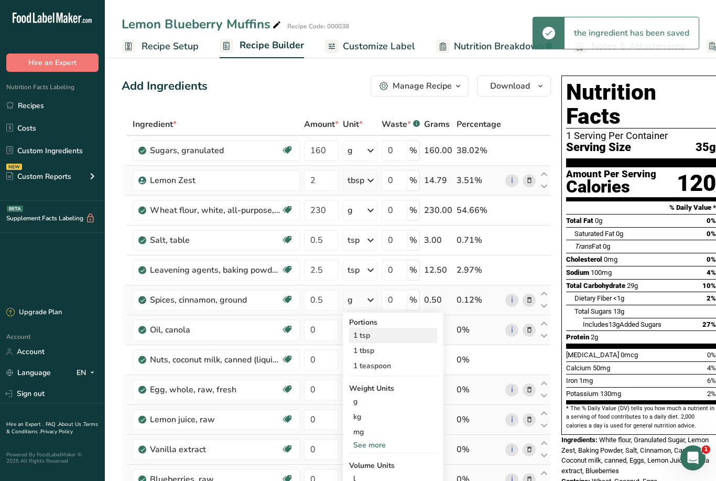
click at [363, 335] on div "1 tsp" at bounding box center [393, 335] width 88 height 15
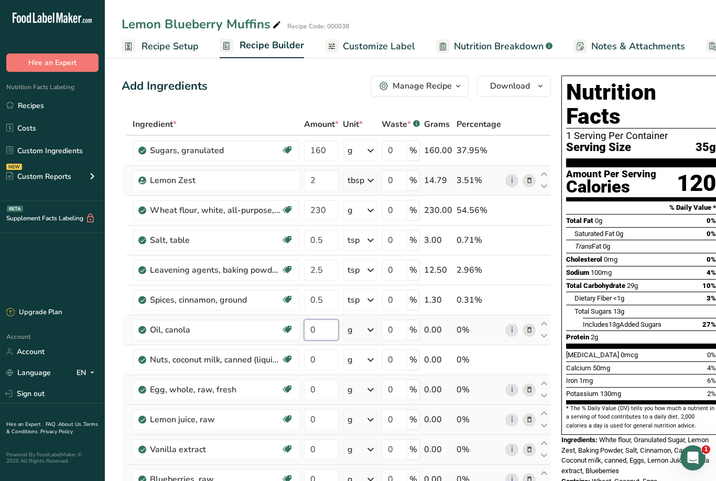
click at [314, 328] on input "0" at bounding box center [321, 329] width 35 height 21
type input "50"
click at [310, 353] on div "Ingredient * Amount * Unit * Waste * .a-a{fill:#347362;}.b-a{fill:#fff;} Grams …" at bounding box center [336, 351] width 429 height 477
type input "110"
click at [314, 390] on div "Ingredient * Amount * Unit * Waste * .a-a{fill:#347362;}.b-a{fill:#fff;} Grams …" at bounding box center [336, 351] width 429 height 477
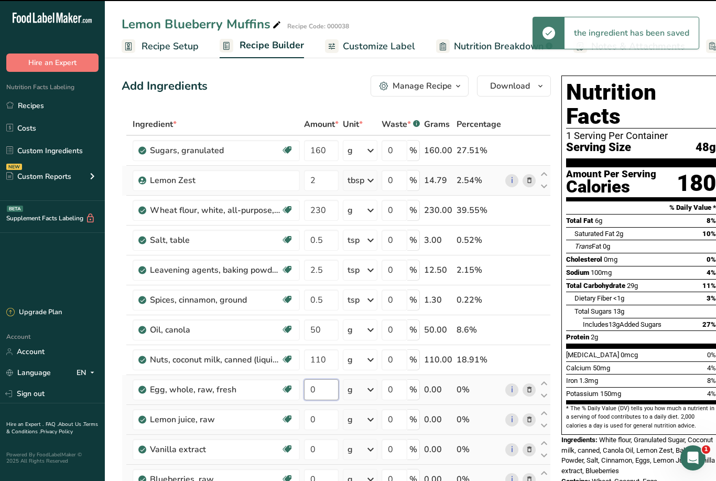
type input "2"
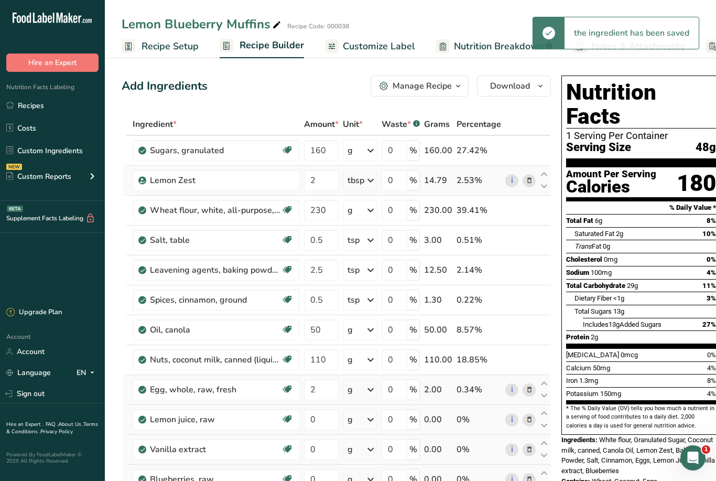
click at [367, 384] on div "Ingredient * Amount * Unit * Waste * .a-a{fill:#347362;}.b-a{fill:#fff;} Grams …" at bounding box center [336, 351] width 429 height 477
click at [368, 391] on icon at bounding box center [370, 389] width 13 height 19
click at [365, 423] on div "1 large" at bounding box center [393, 424] width 88 height 15
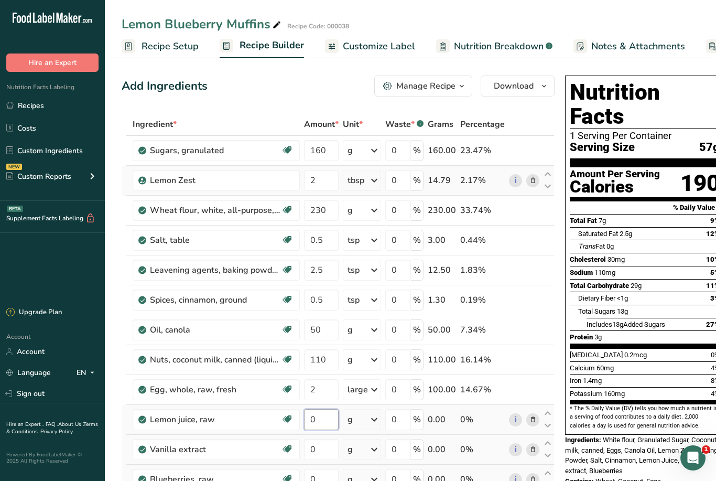
click at [312, 416] on input "0" at bounding box center [321, 419] width 35 height 21
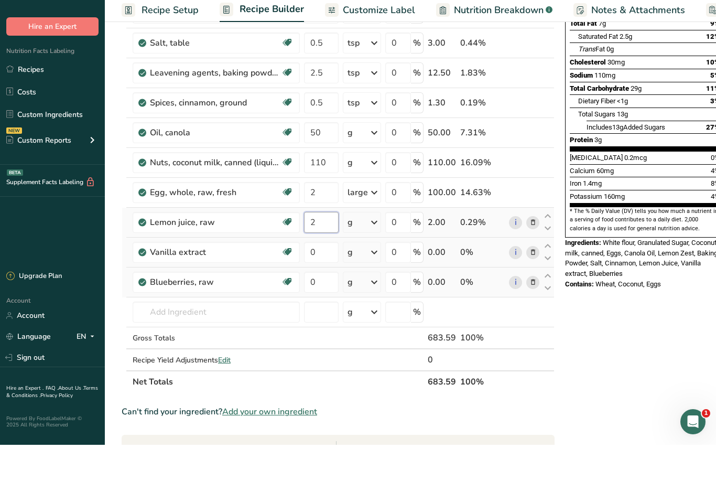
type input "2"
click at [377, 218] on div "Ingredient * Amount * Unit * Waste * .a-a{fill:#347362;}.b-a{fill:#fff;} Grams …" at bounding box center [338, 190] width 433 height 477
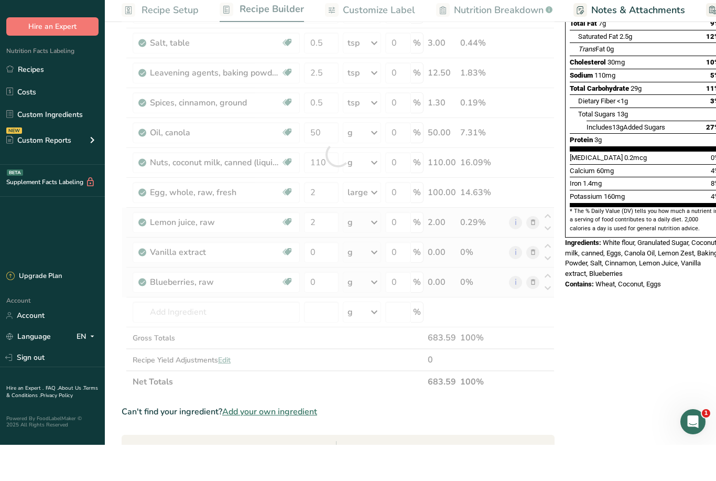
scroll to position [197, 0]
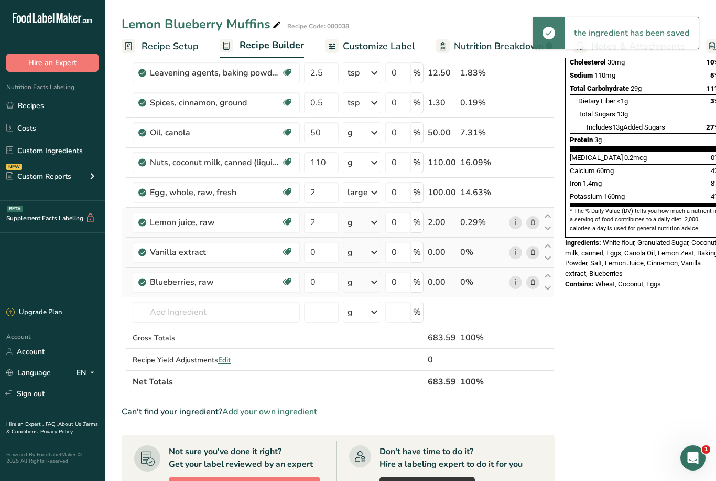
click at [374, 216] on icon at bounding box center [374, 222] width 13 height 19
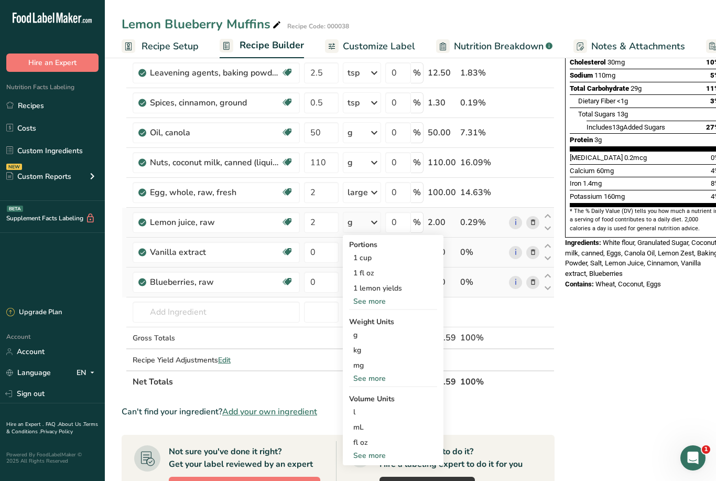
click at [372, 296] on div "See more" at bounding box center [393, 301] width 88 height 11
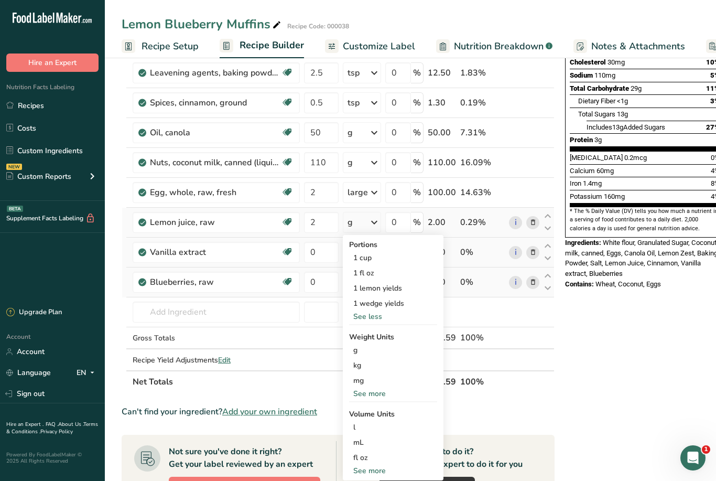
click at [369, 391] on div "See more" at bounding box center [393, 393] width 88 height 11
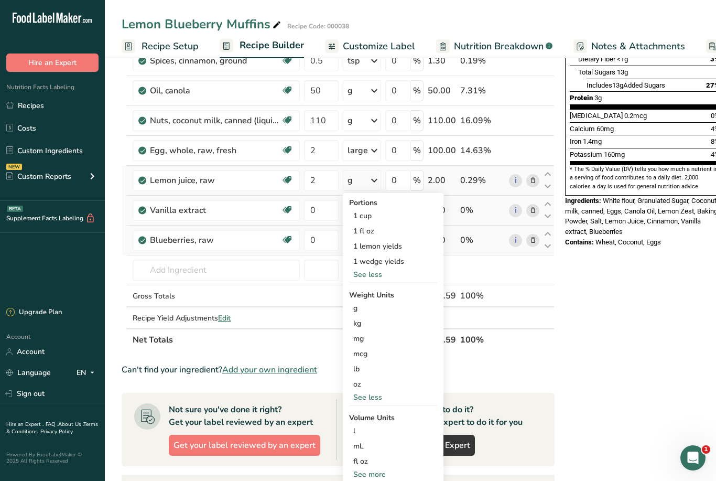
scroll to position [248, 0]
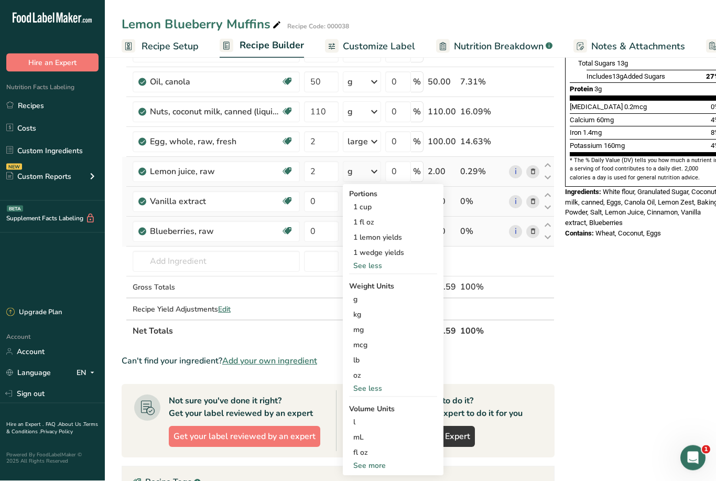
click at [369, 465] on div "See more" at bounding box center [393, 465] width 88 height 11
select select "22"
click at [360, 467] on div "tbsp" at bounding box center [393, 467] width 80 height 11
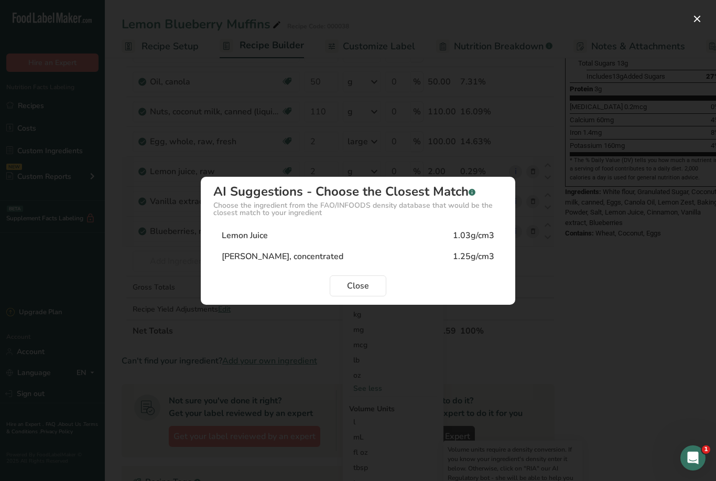
click at [238, 242] on div "Lemon Juice" at bounding box center [245, 235] width 46 height 13
type input "1.03"
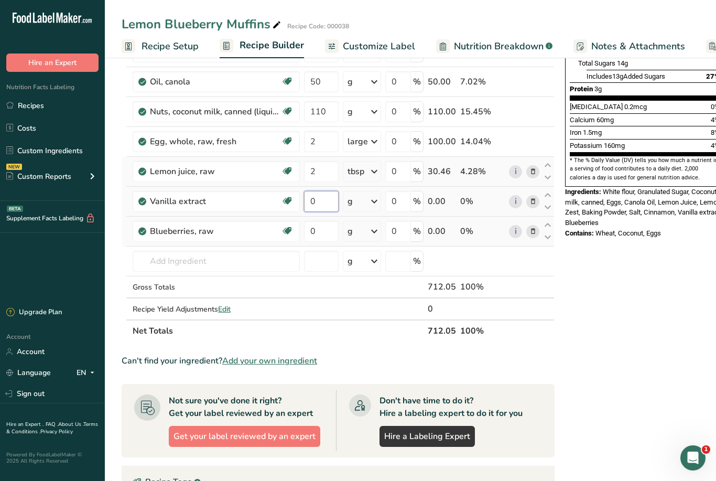
click at [327, 209] on input "0" at bounding box center [321, 201] width 35 height 21
type input "1"
click at [370, 200] on div "Ingredient * Amount * Unit * Waste * .a-a{fill:#347362;}.b-a{fill:#fff;} Grams …" at bounding box center [338, 104] width 433 height 477
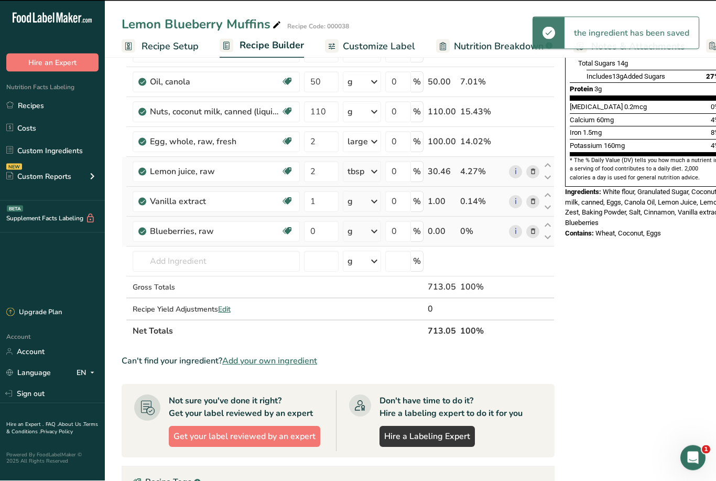
scroll to position [248, 0]
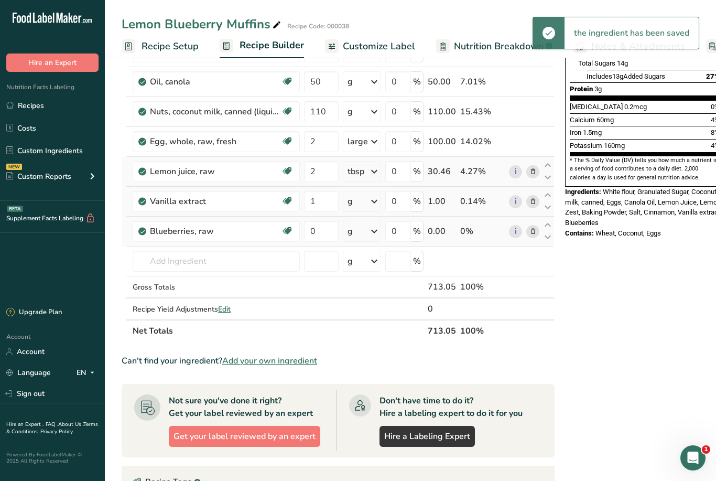
click at [371, 201] on icon at bounding box center [374, 201] width 13 height 19
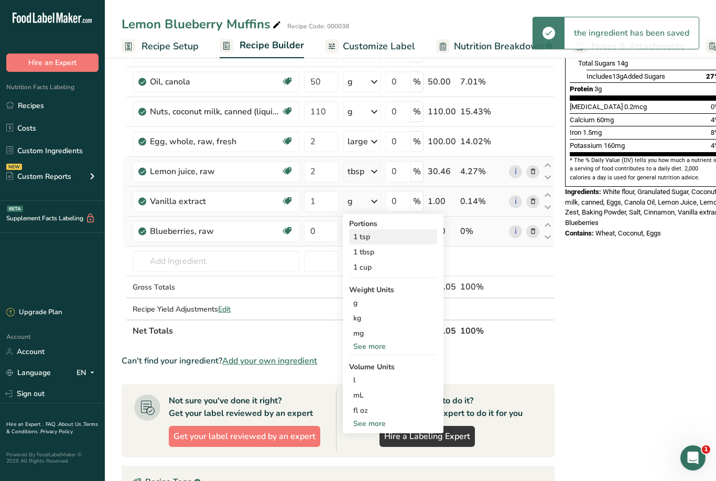
click at [360, 231] on div "1 tsp" at bounding box center [393, 236] width 88 height 15
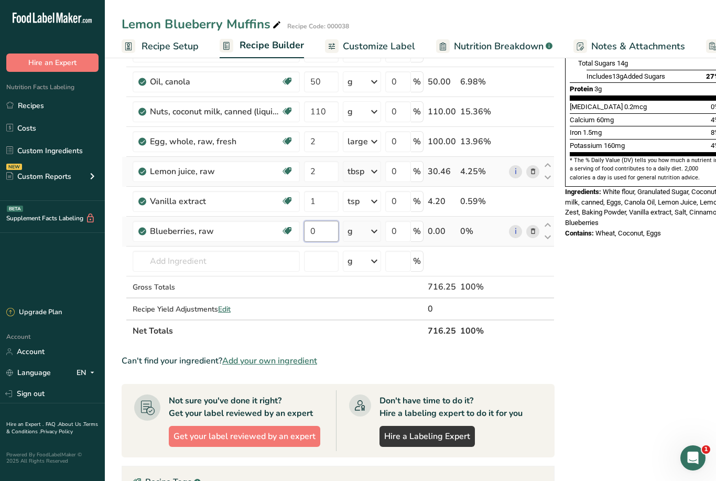
click at [318, 235] on input "0" at bounding box center [321, 231] width 35 height 21
type input "280"
click at [377, 232] on div "Ingredient * Amount * Unit * Waste * .a-a{fill:#347362;}.b-a{fill:#fff;} Grams …" at bounding box center [338, 104] width 433 height 477
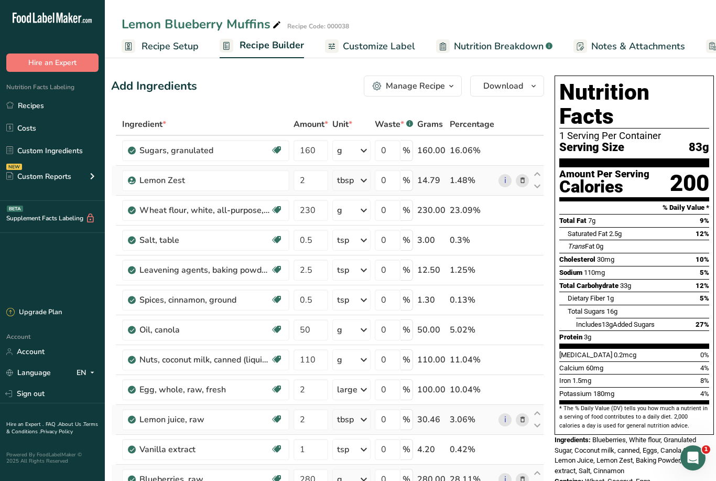
scroll to position [0, 10]
click at [431, 89] on div "Manage Recipe" at bounding box center [415, 86] width 59 height 13
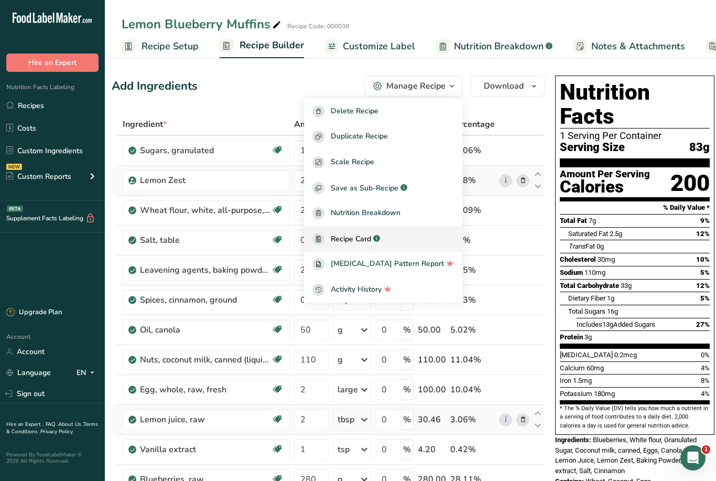
click at [364, 235] on span "Recipe Card" at bounding box center [351, 238] width 40 height 11
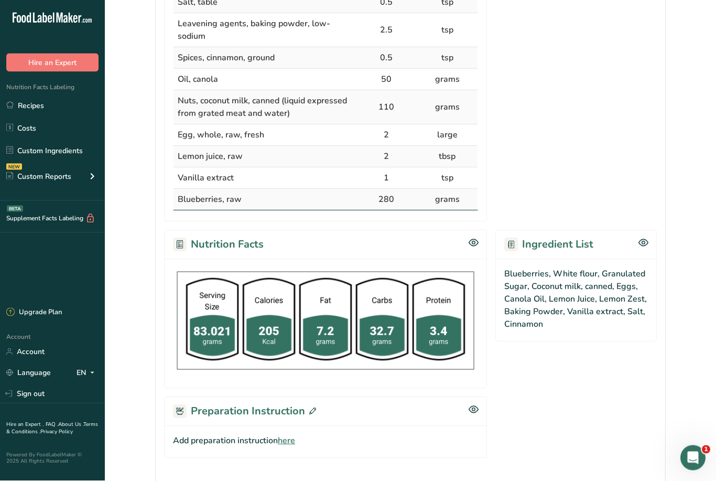
scroll to position [403, 0]
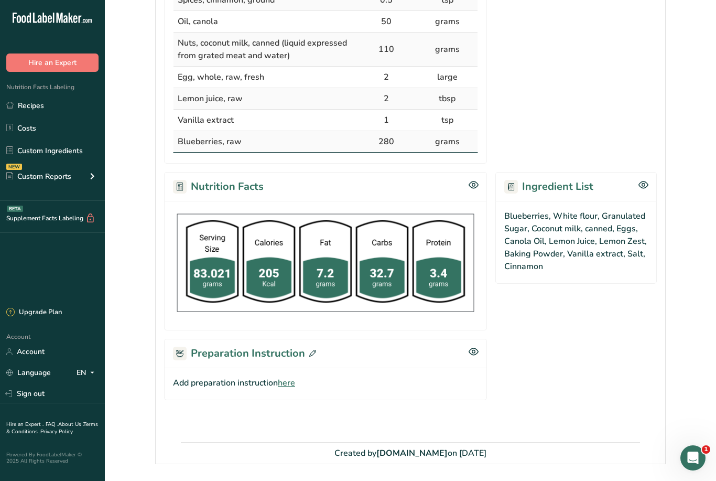
click at [398, 354] on div "Preparation Instruction" at bounding box center [325, 353] width 323 height 29
click at [281, 350] on h2 "Preparation Instruction" at bounding box center [244, 354] width 143 height 16
click at [265, 354] on h2 "Preparation Instruction" at bounding box center [244, 354] width 143 height 16
click at [314, 350] on icon at bounding box center [312, 353] width 7 height 7
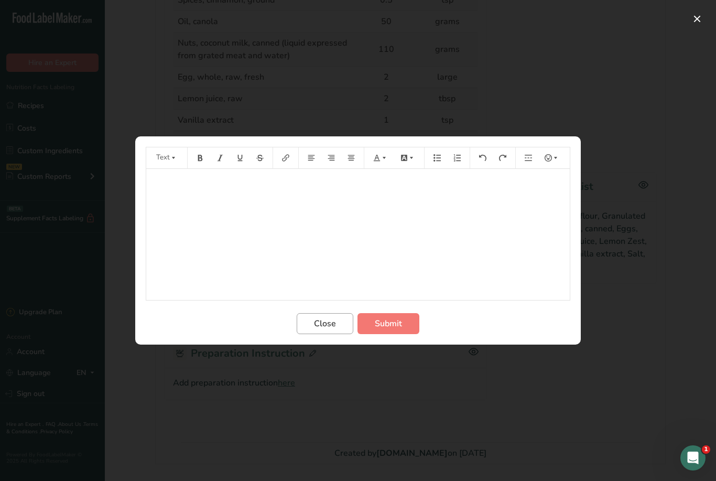
click at [328, 330] on span "Close" at bounding box center [325, 323] width 22 height 13
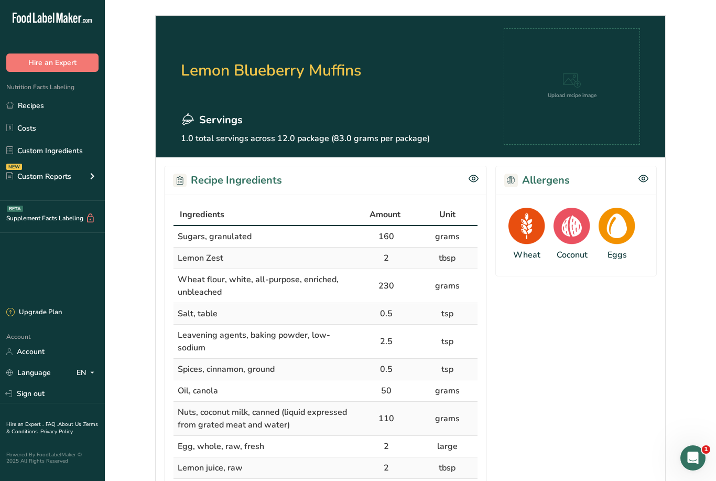
scroll to position [0, 0]
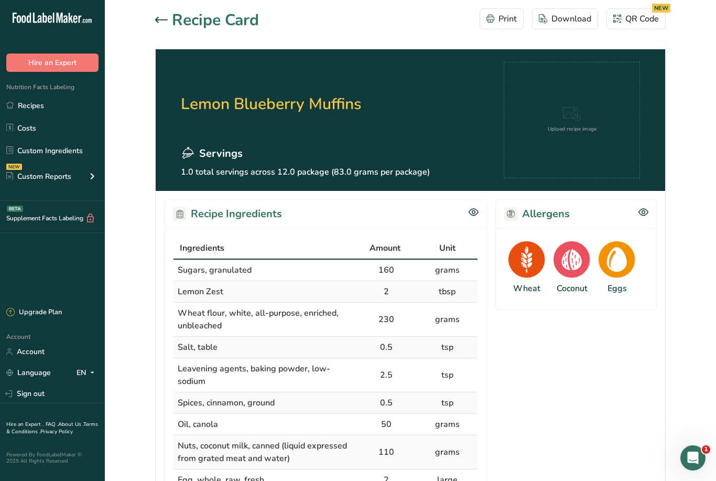
click at [159, 22] on icon at bounding box center [161, 20] width 13 height 6
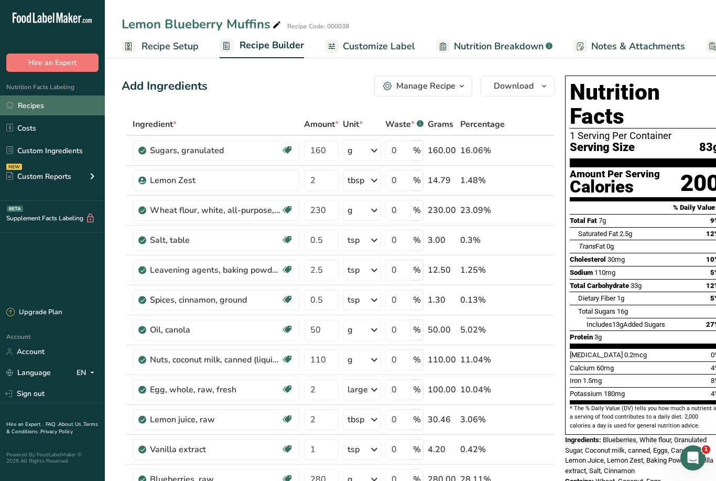
click at [43, 101] on link "Recipes" at bounding box center [52, 105] width 105 height 20
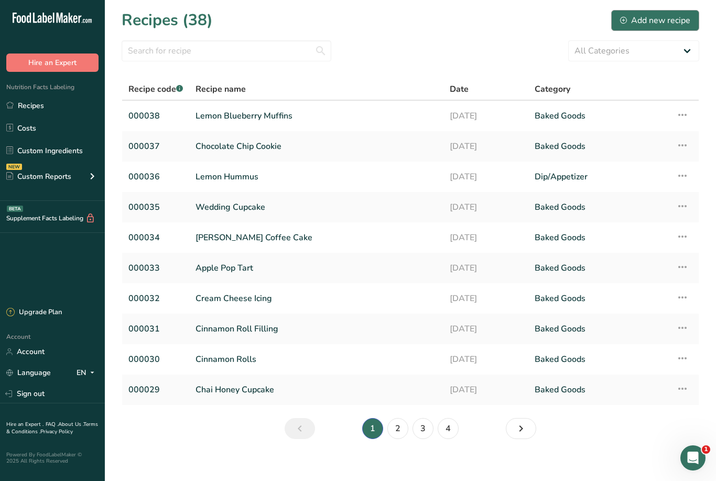
click at [645, 19] on div "Add new recipe" at bounding box center [655, 20] width 70 height 13
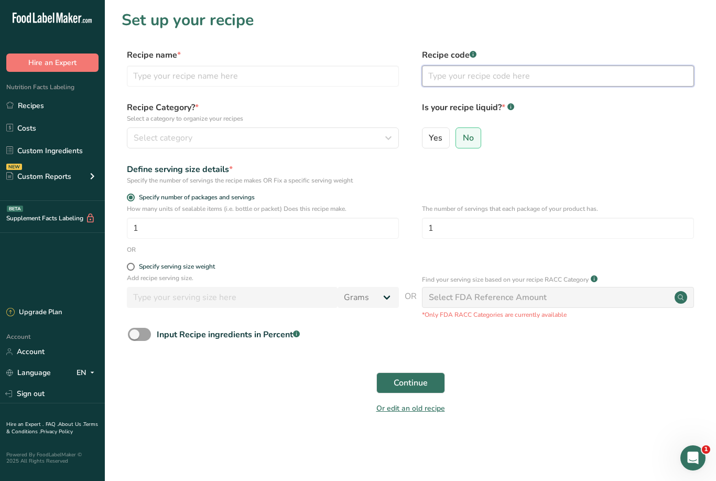
click at [459, 78] on input "text" at bounding box center [558, 76] width 272 height 21
type input "000039"
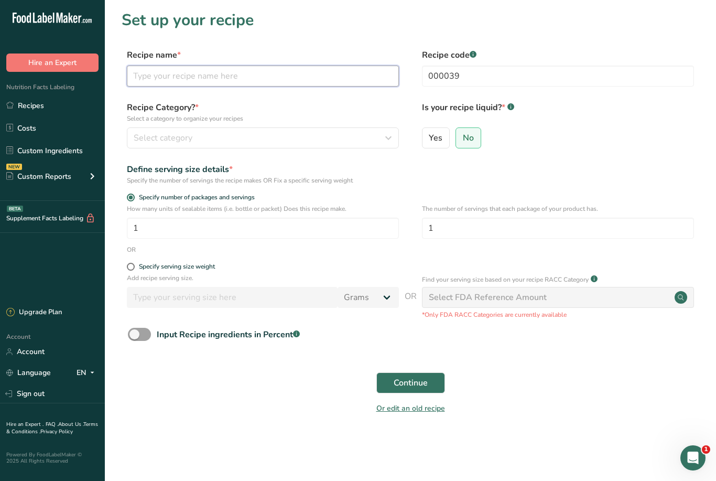
click at [154, 72] on input "text" at bounding box center [263, 76] width 272 height 21
type input "j"
type input "Crumb Topping"
click at [158, 140] on span "Select category" at bounding box center [163, 138] width 59 height 13
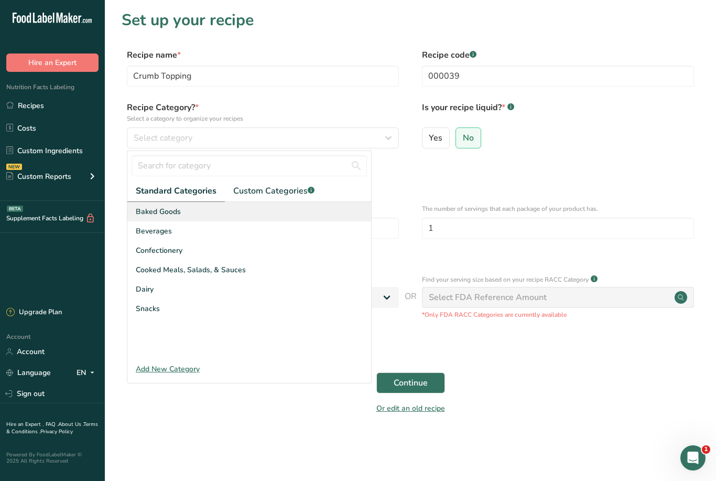
click at [184, 212] on div "Baked Goods" at bounding box center [249, 211] width 244 height 19
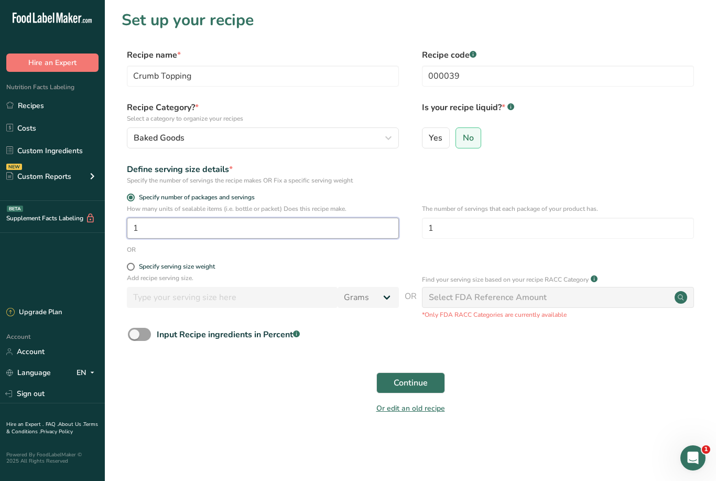
click at [146, 225] on input "1" at bounding box center [263, 228] width 272 height 21
type input "12"
click at [402, 379] on span "Continue" at bounding box center [411, 383] width 34 height 13
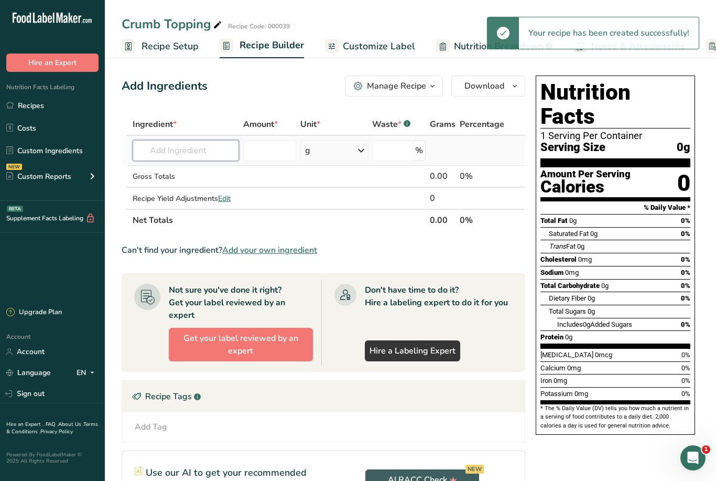
click at [163, 152] on input "text" at bounding box center [186, 150] width 106 height 21
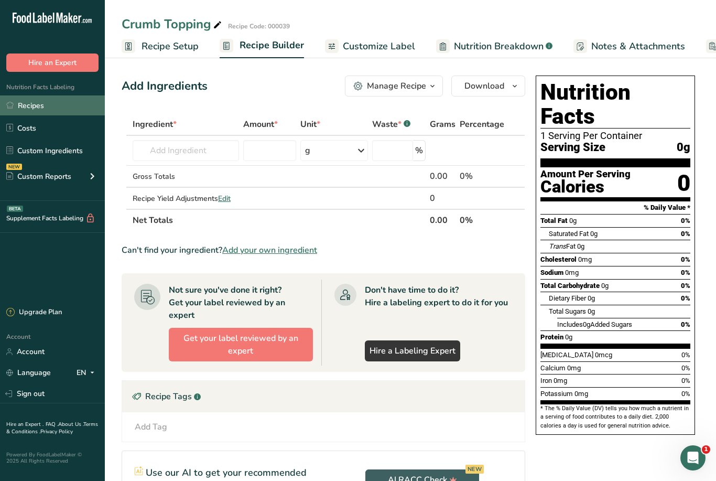
click at [49, 104] on link "Recipes" at bounding box center [52, 105] width 105 height 20
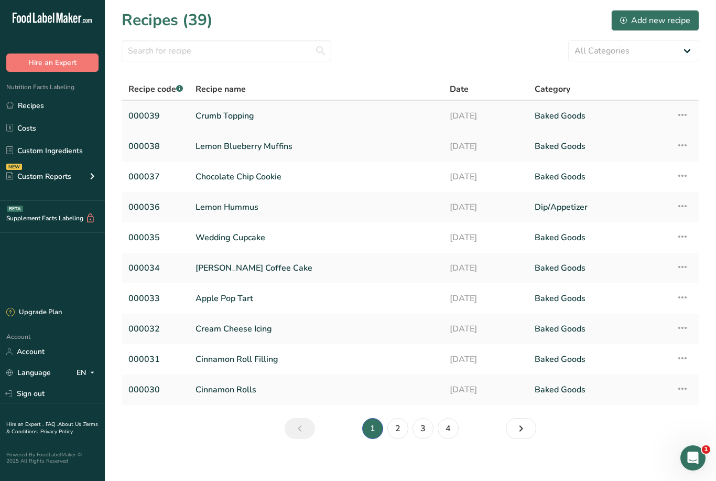
click at [676, 121] on icon at bounding box center [682, 114] width 13 height 19
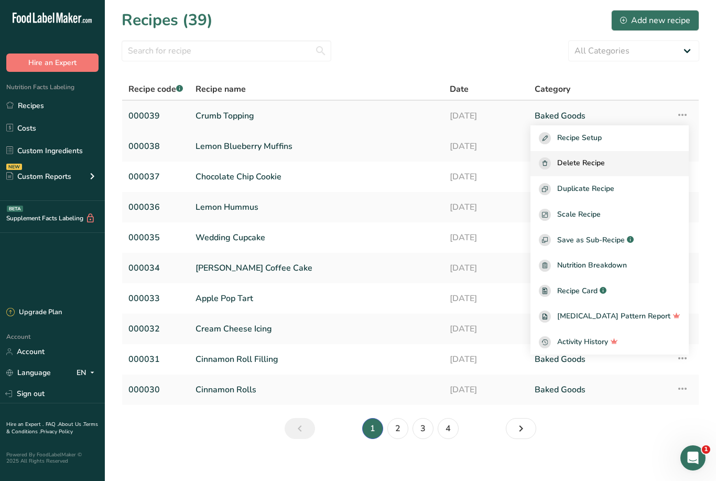
click at [605, 164] on span "Delete Recipe" at bounding box center [581, 163] width 48 height 12
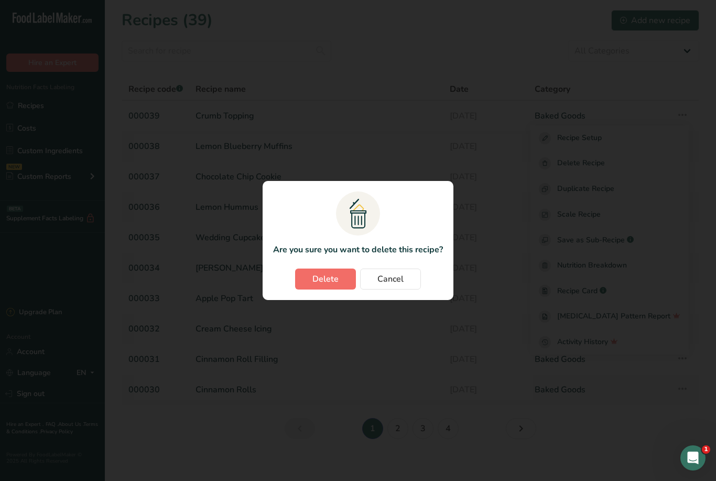
click at [338, 277] on span "Delete" at bounding box center [326, 279] width 26 height 13
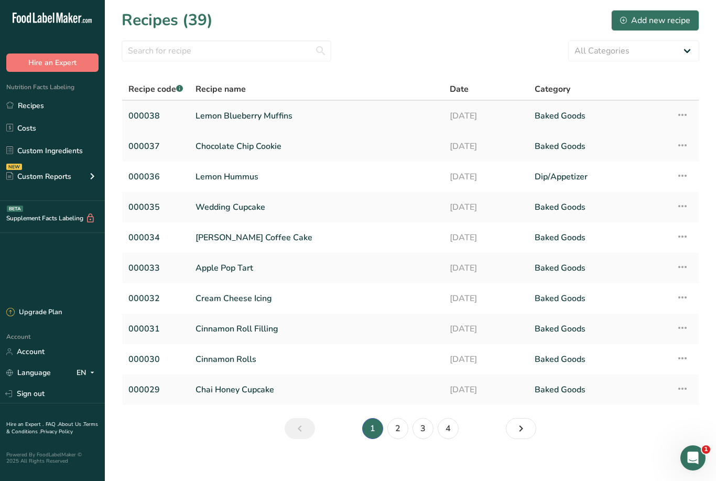
click at [410, 111] on link "Lemon Blueberry Muffins" at bounding box center [317, 116] width 242 height 22
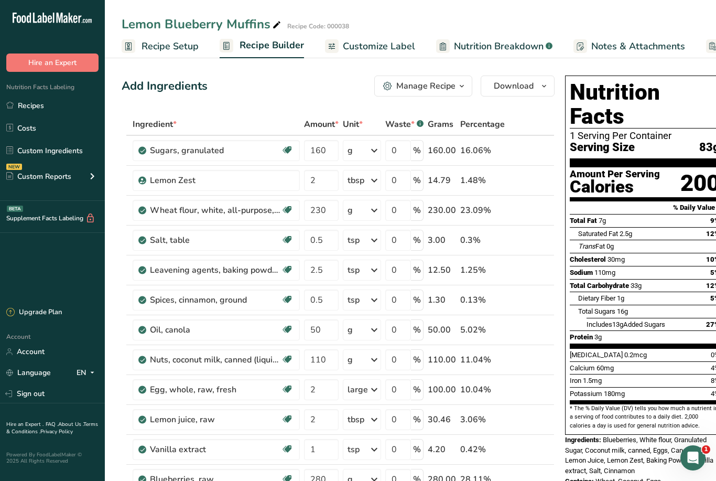
click at [458, 85] on icon "button" at bounding box center [462, 86] width 8 height 13
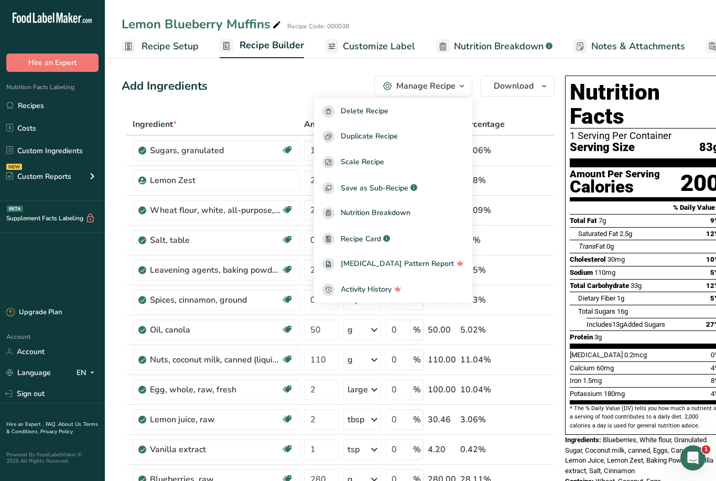
click at [273, 83] on div "Add Ingredients Manage Recipe Delete Recipe Duplicate Recipe Scale Recipe Save …" at bounding box center [338, 86] width 433 height 21
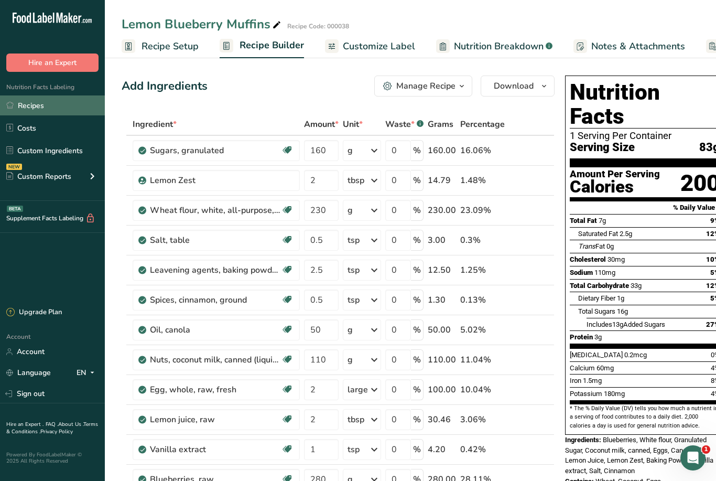
click at [32, 102] on link "Recipes" at bounding box center [52, 105] width 105 height 20
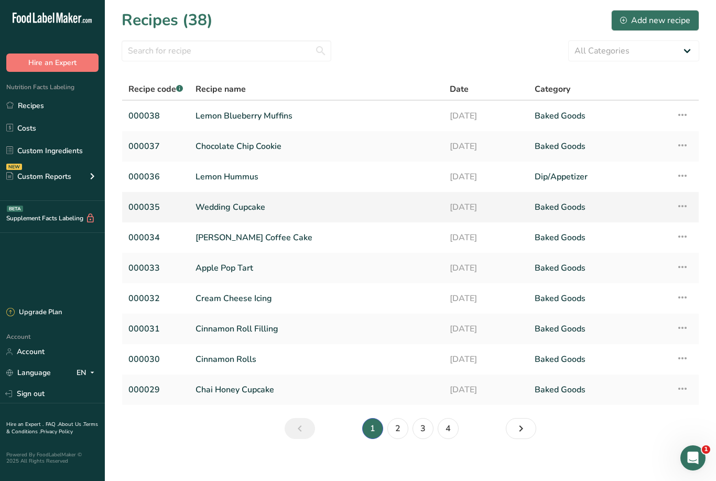
click at [396, 201] on link "Wedding Cupcake" at bounding box center [317, 207] width 242 height 22
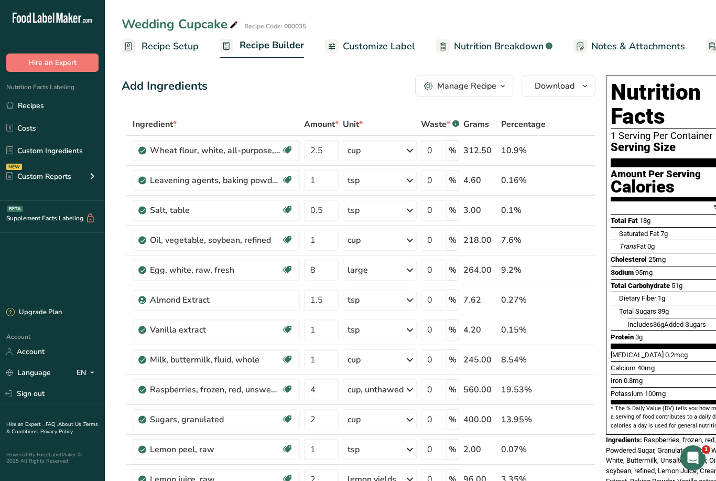
click at [518, 135] on th "Percentage" at bounding box center [523, 125] width 49 height 22
click at [45, 114] on link "Recipes" at bounding box center [52, 105] width 105 height 20
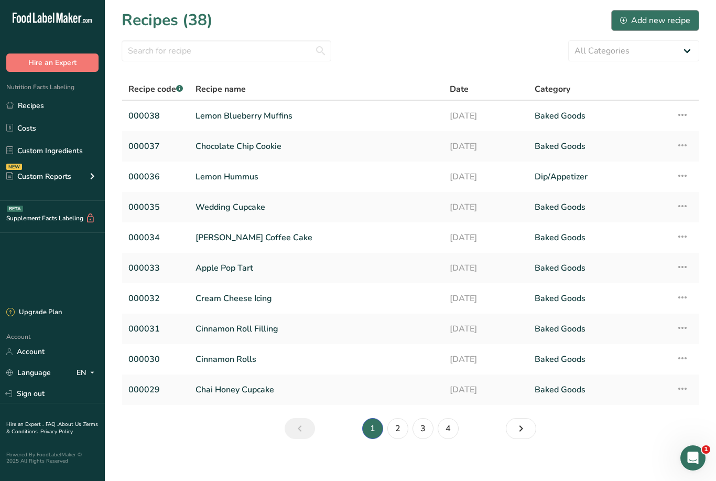
click at [652, 22] on div "Add new recipe" at bounding box center [655, 20] width 70 height 13
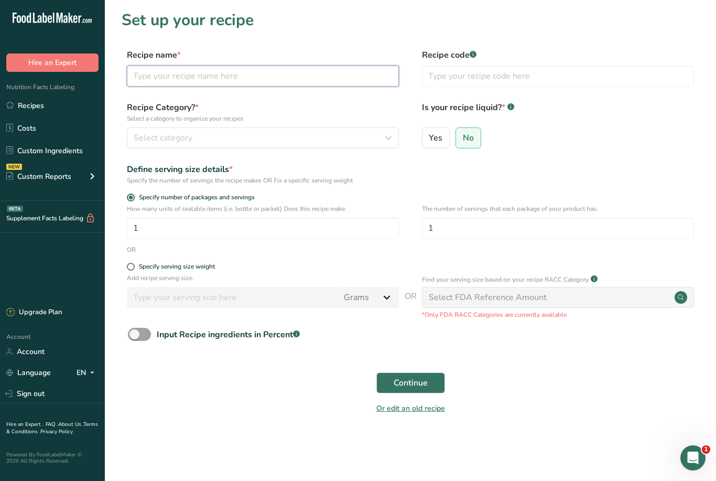
click at [242, 74] on input "text" at bounding box center [263, 76] width 272 height 21
